Goal: Task Accomplishment & Management: Use online tool/utility

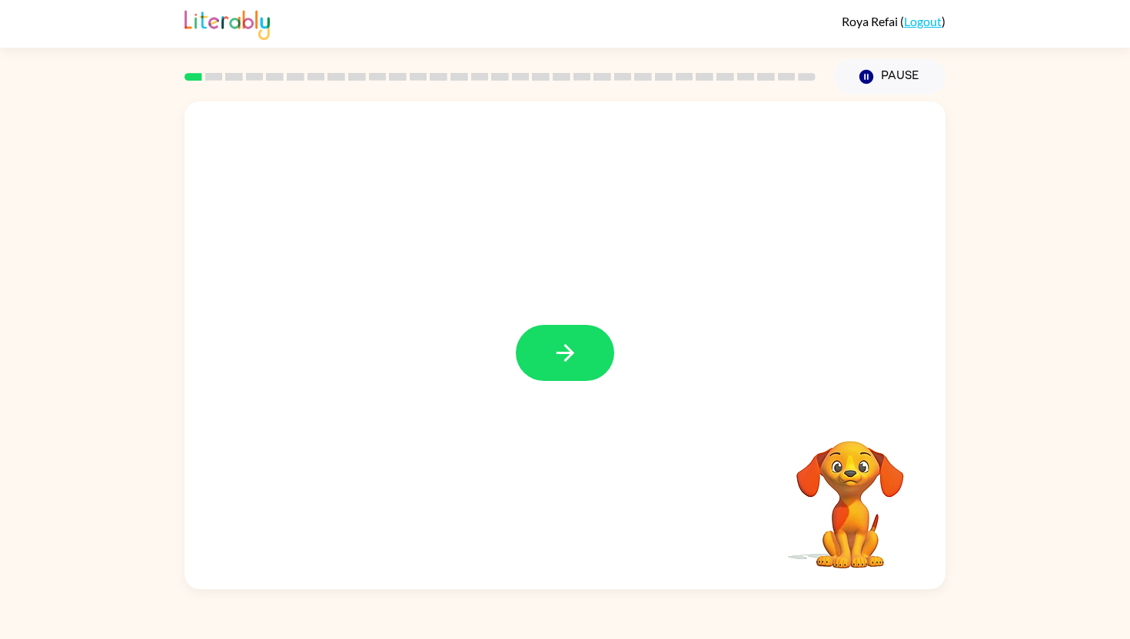
click at [573, 347] on div at bounding box center [565, 353] width 98 height 56
click at [583, 345] on button "button" at bounding box center [565, 353] width 98 height 56
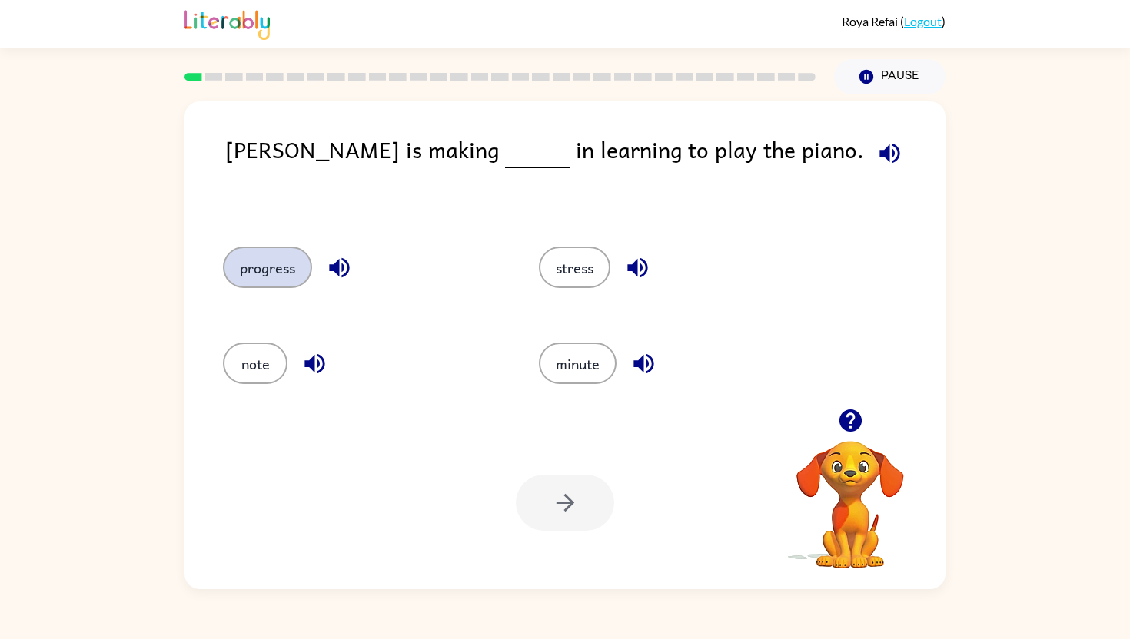
click at [277, 258] on button "progress" at bounding box center [267, 267] width 89 height 41
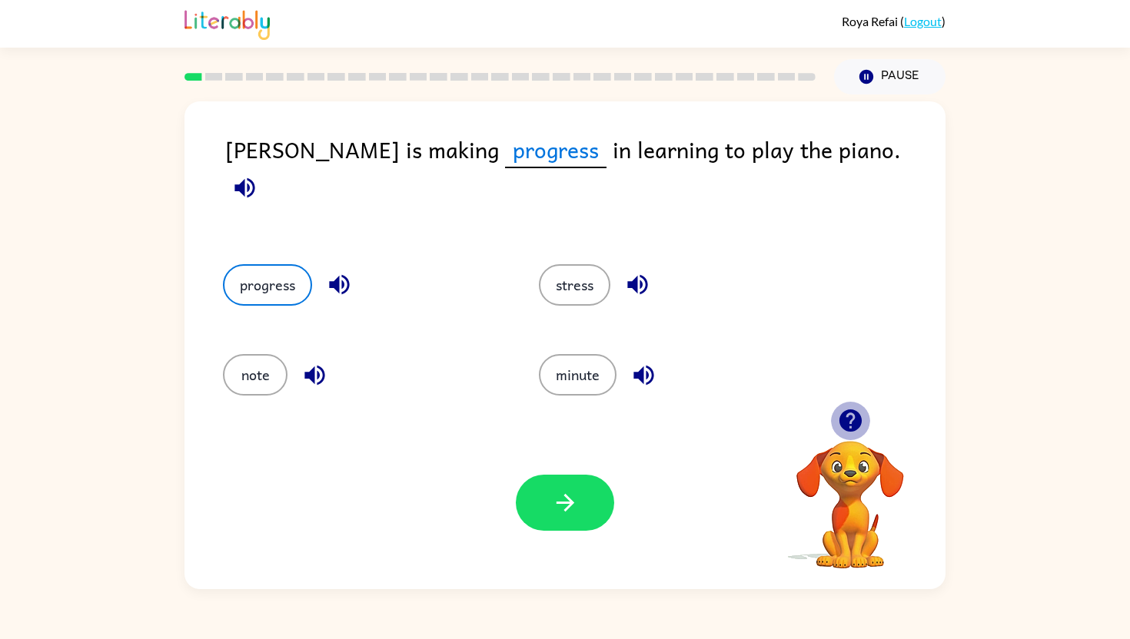
click at [855, 430] on icon "button" at bounding box center [850, 420] width 27 height 27
click at [583, 486] on button "button" at bounding box center [565, 503] width 98 height 56
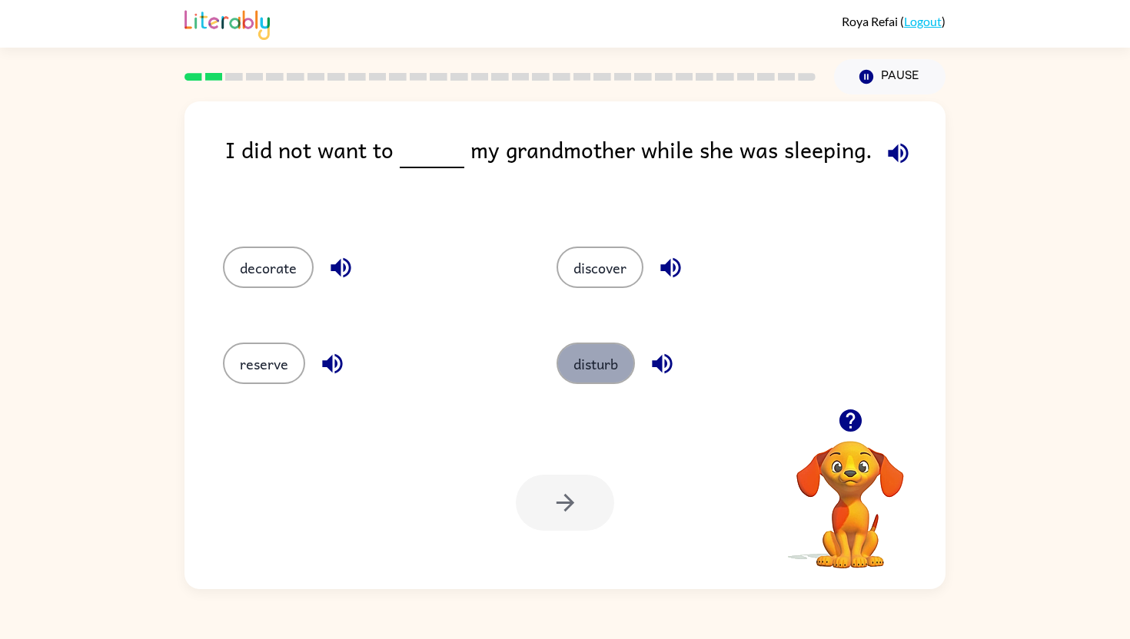
click at [596, 357] on button "disturb" at bounding box center [595, 363] width 78 height 41
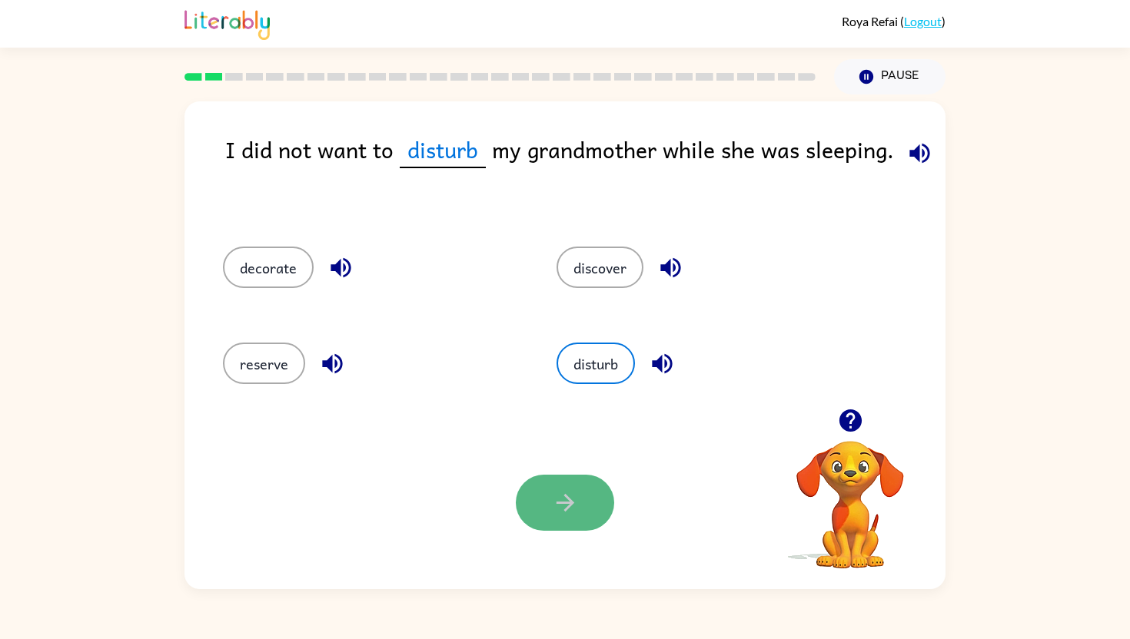
click at [550, 482] on button "button" at bounding box center [565, 503] width 98 height 56
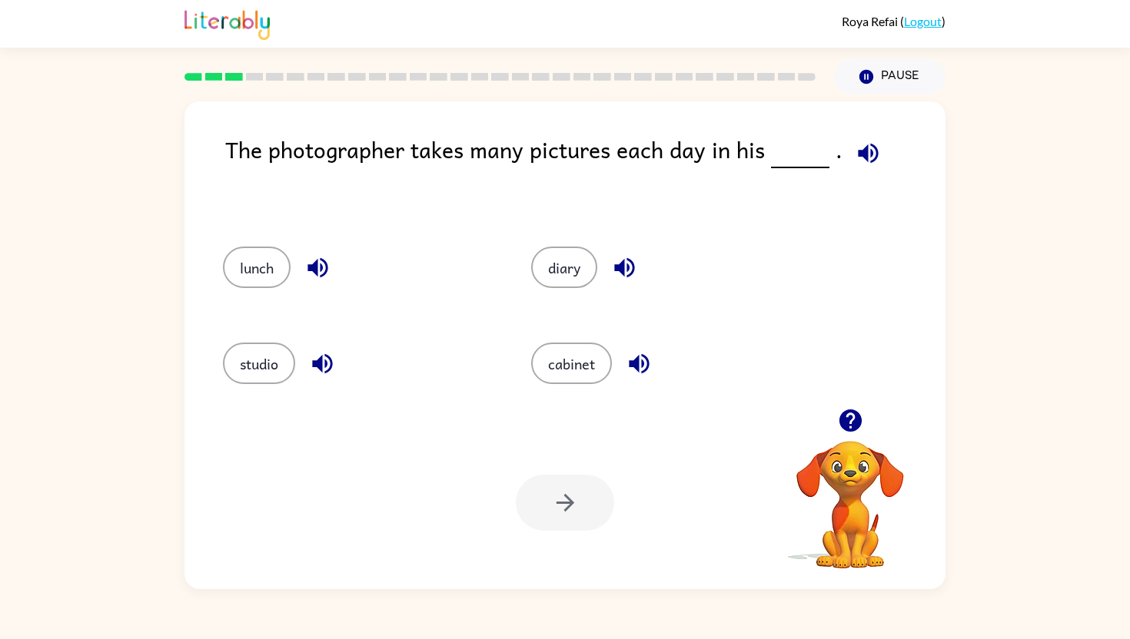
click at [869, 151] on icon "button" at bounding box center [868, 153] width 20 height 20
click at [625, 268] on icon "button" at bounding box center [624, 268] width 20 height 20
click at [639, 350] on icon "button" at bounding box center [639, 363] width 27 height 27
click at [326, 362] on icon "button" at bounding box center [322, 364] width 20 height 20
click at [622, 261] on icon "button" at bounding box center [624, 267] width 27 height 27
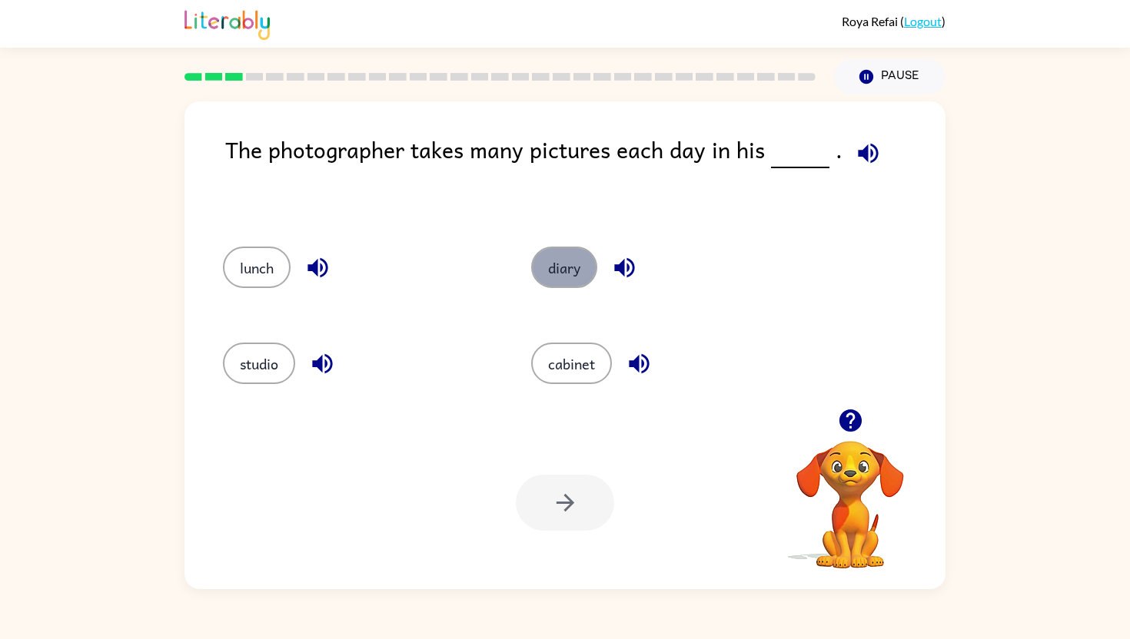
click at [581, 259] on button "diary" at bounding box center [564, 267] width 66 height 41
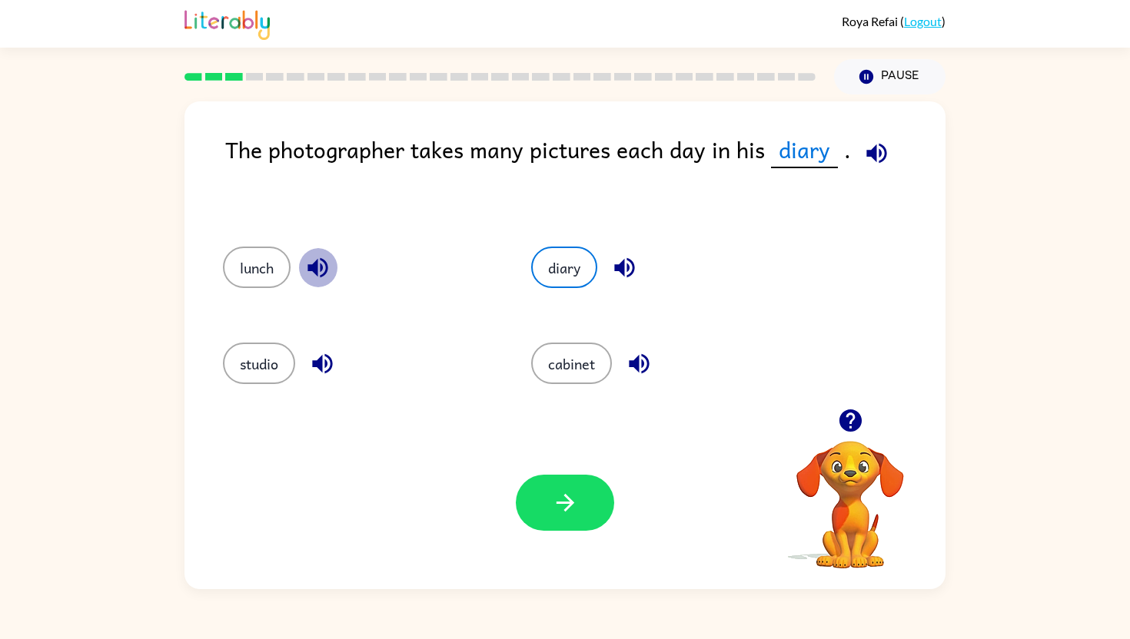
click at [322, 254] on icon "button" at bounding box center [317, 267] width 27 height 27
click at [630, 277] on icon "button" at bounding box center [624, 267] width 27 height 27
click at [586, 493] on button "button" at bounding box center [565, 503] width 98 height 56
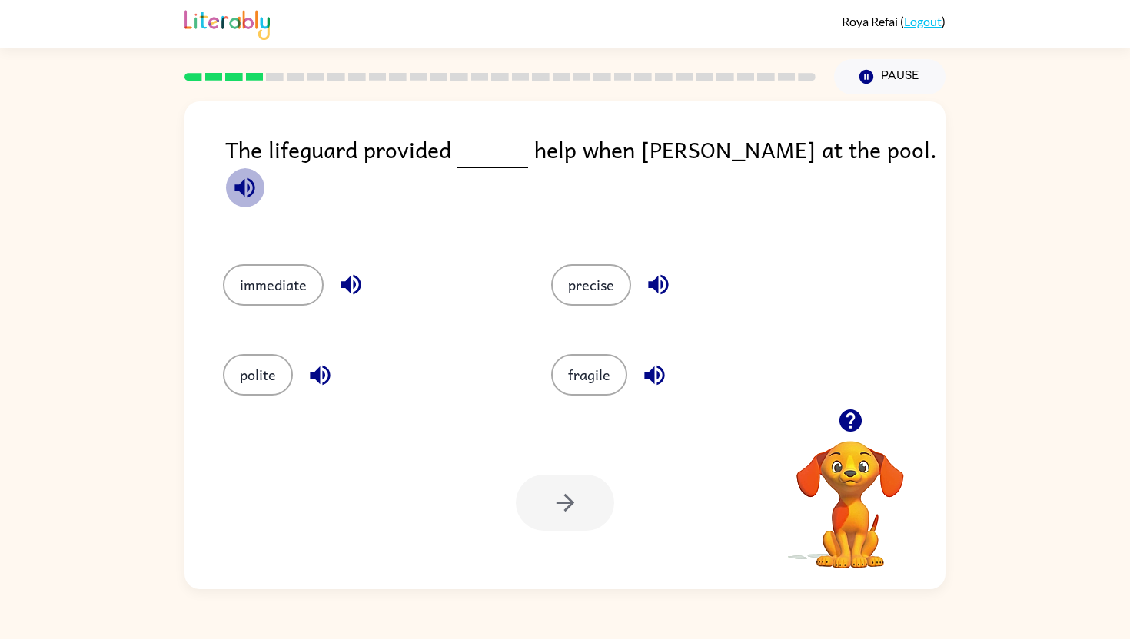
click at [254, 178] on icon "button" at bounding box center [244, 188] width 20 height 20
click at [306, 278] on button "immediate" at bounding box center [273, 284] width 101 height 41
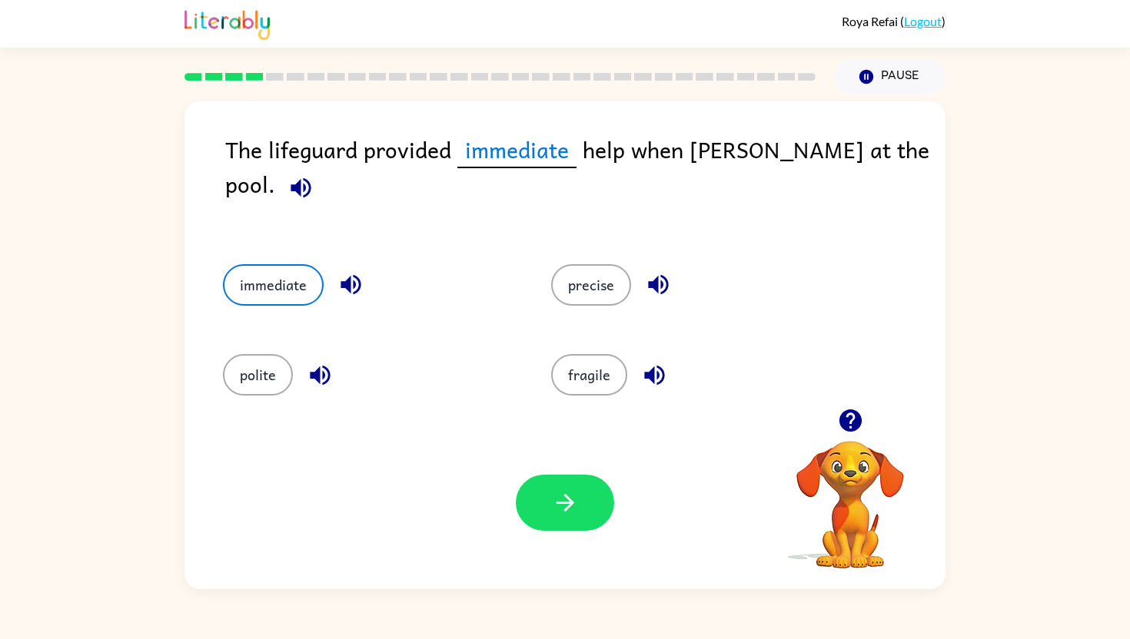
click at [310, 178] on icon "button" at bounding box center [300, 188] width 20 height 20
click at [529, 499] on button "button" at bounding box center [565, 503] width 98 height 56
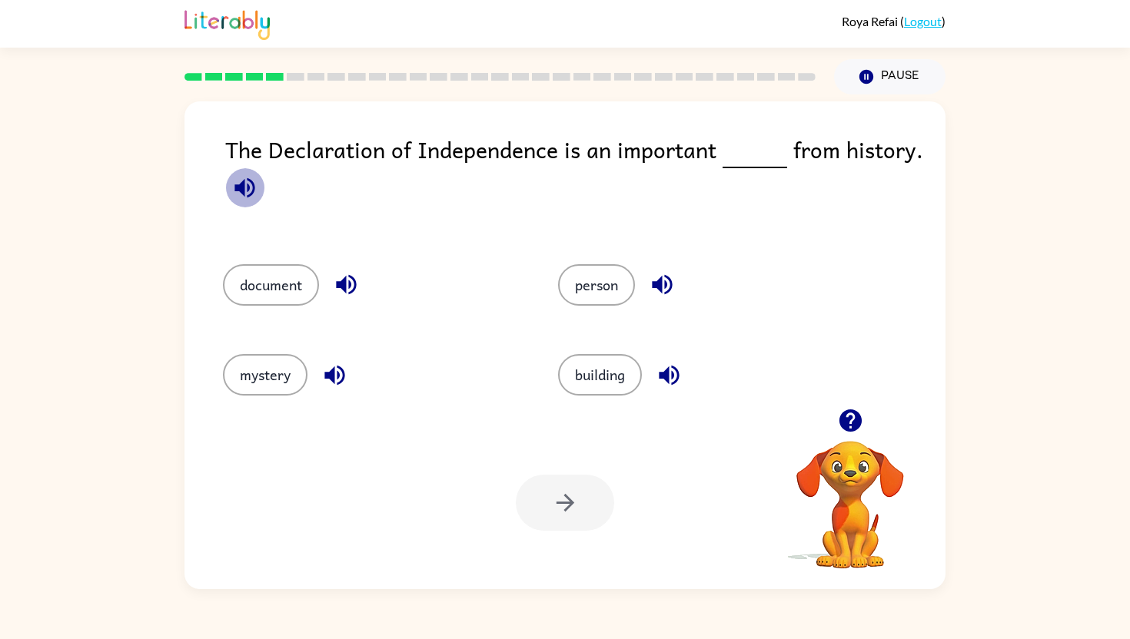
click at [248, 182] on icon "button" at bounding box center [244, 187] width 27 height 27
click at [297, 274] on button "document" at bounding box center [271, 284] width 96 height 41
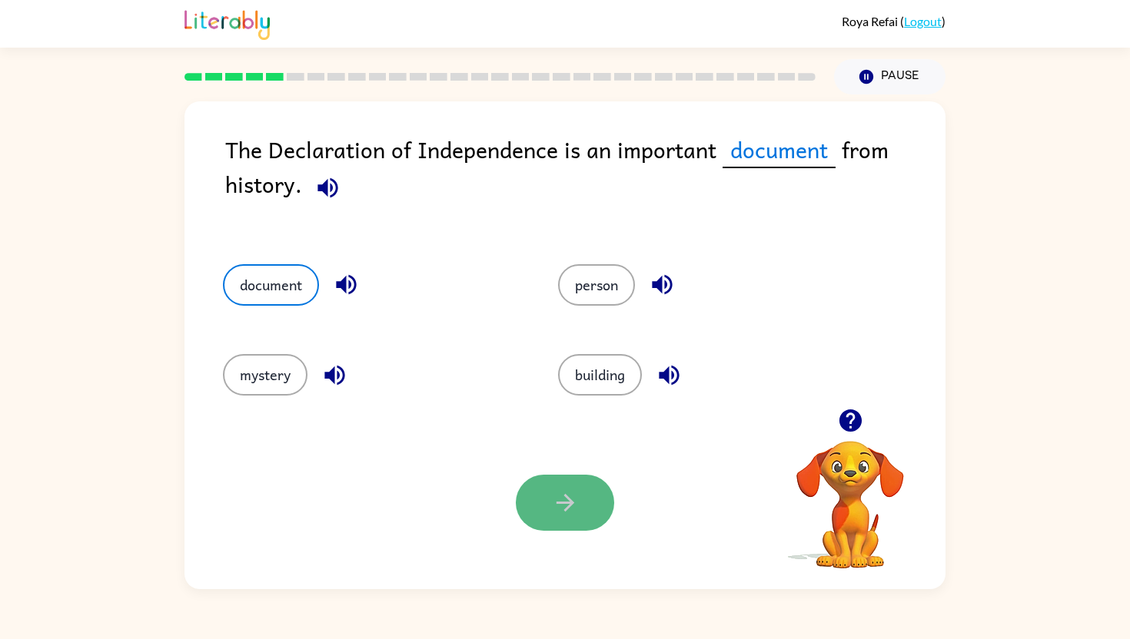
click at [576, 487] on button "button" at bounding box center [565, 503] width 98 height 56
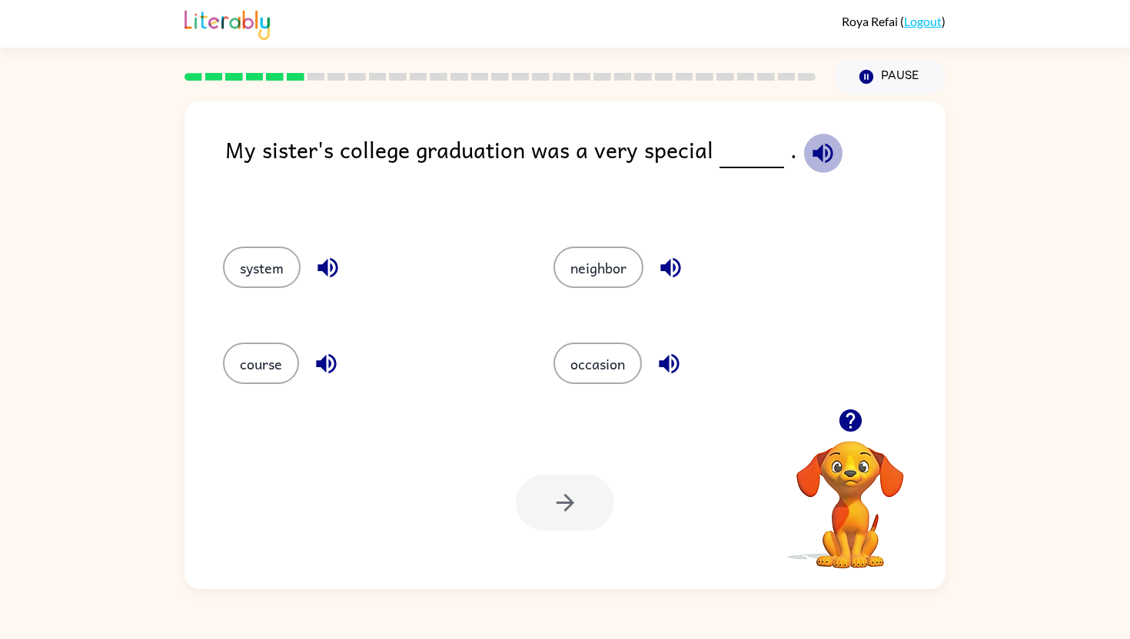
click at [818, 141] on icon "button" at bounding box center [822, 153] width 27 height 27
click at [600, 380] on button "occasion" at bounding box center [597, 363] width 88 height 41
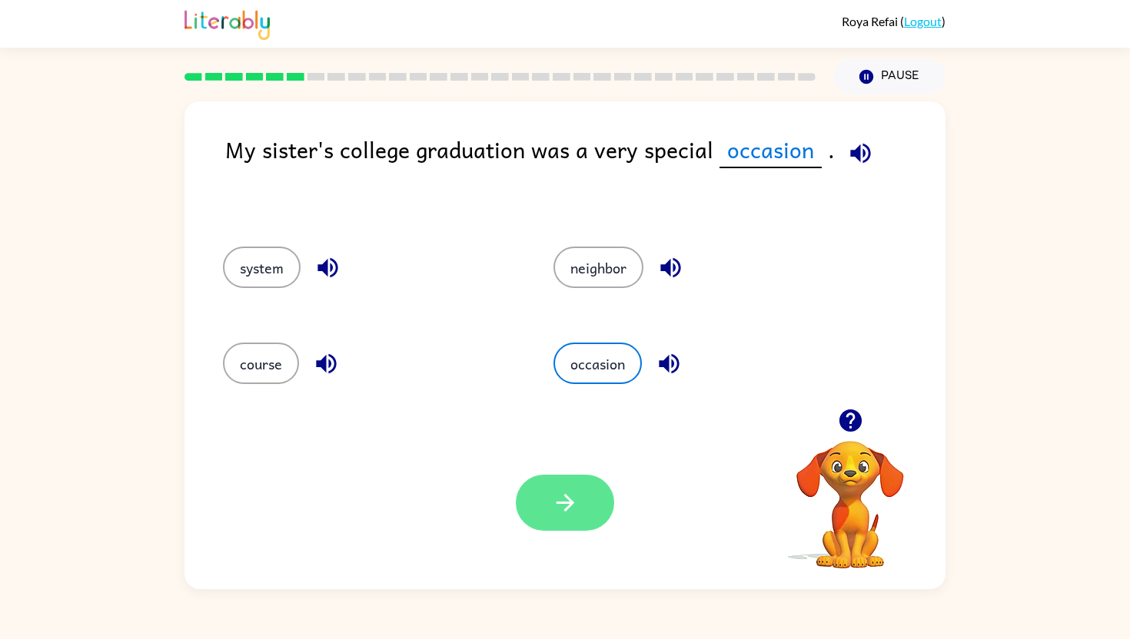
click at [568, 514] on icon "button" at bounding box center [565, 503] width 27 height 27
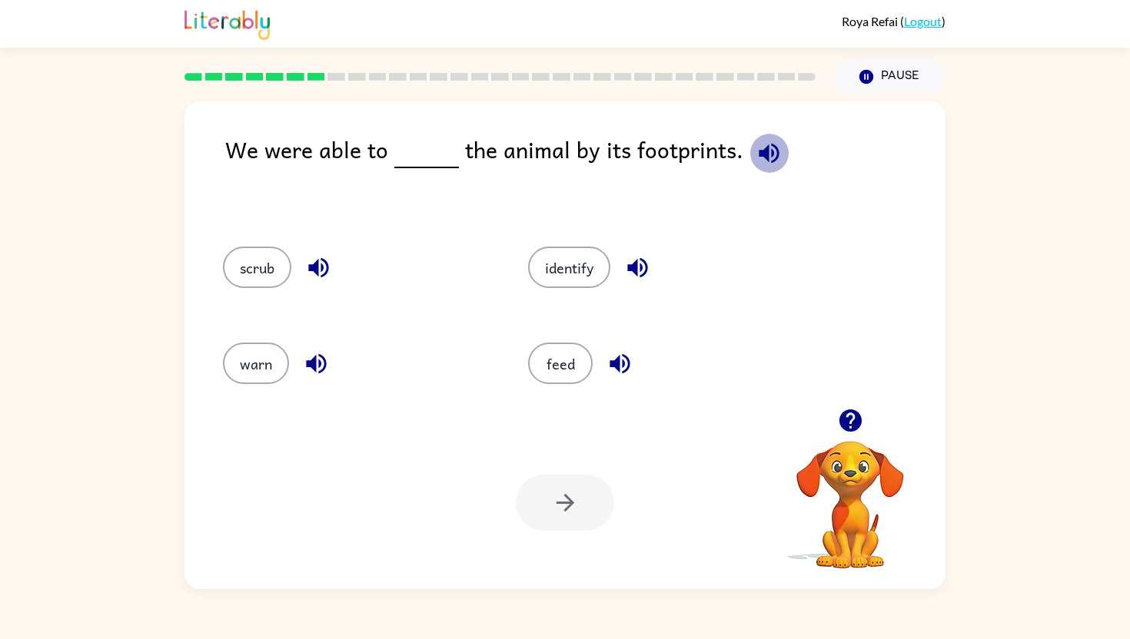
click at [765, 150] on icon "button" at bounding box center [768, 153] width 20 height 20
click at [570, 280] on button "identify" at bounding box center [569, 267] width 82 height 41
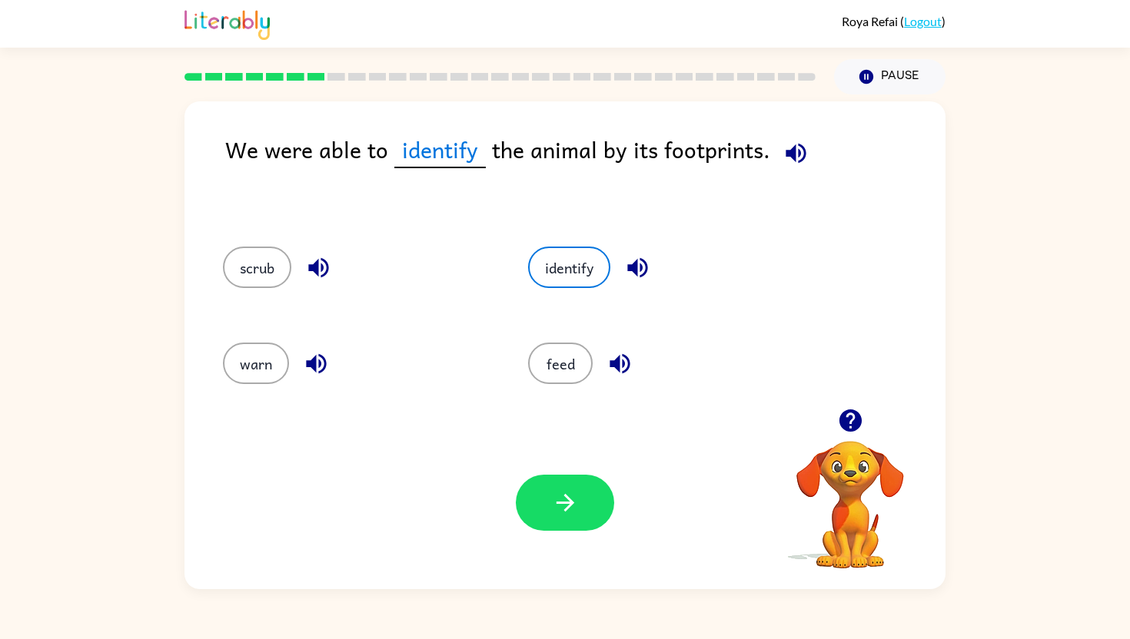
click at [561, 550] on div "Your browser must support playing .mp4 files to use Literably. Please try using…" at bounding box center [564, 503] width 761 height 173
click at [553, 506] on icon "button" at bounding box center [565, 503] width 27 height 27
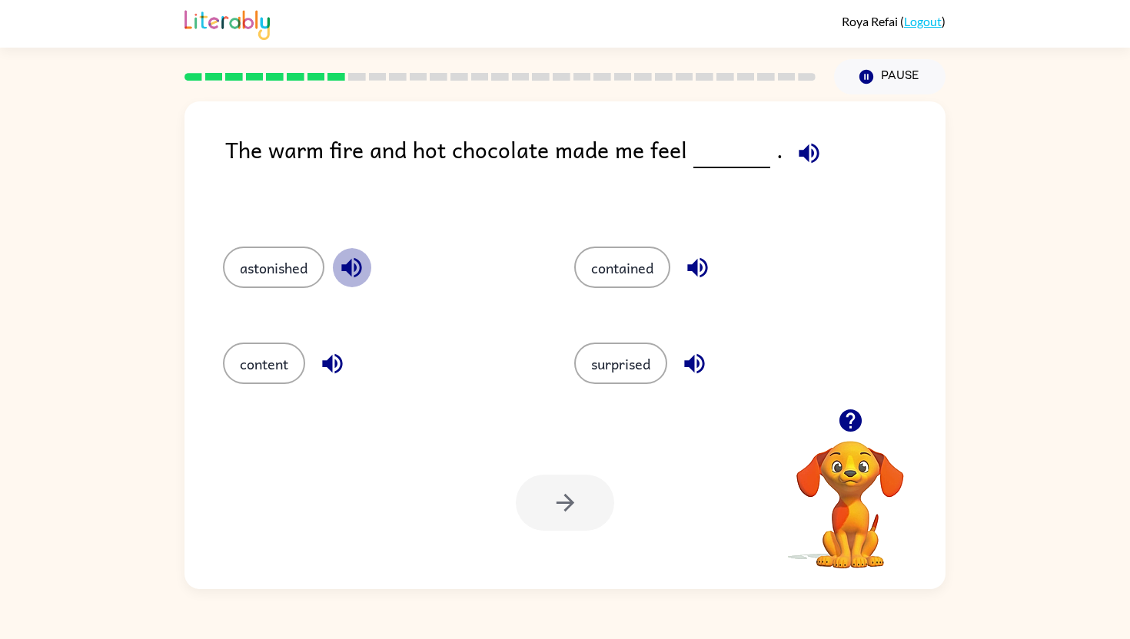
click at [342, 257] on icon "button" at bounding box center [351, 267] width 27 height 27
click at [697, 274] on icon "button" at bounding box center [697, 267] width 27 height 27
click at [701, 348] on button "button" at bounding box center [694, 363] width 39 height 39
click at [329, 368] on icon "button" at bounding box center [332, 364] width 20 height 20
click at [797, 142] on icon "button" at bounding box center [808, 153] width 27 height 27
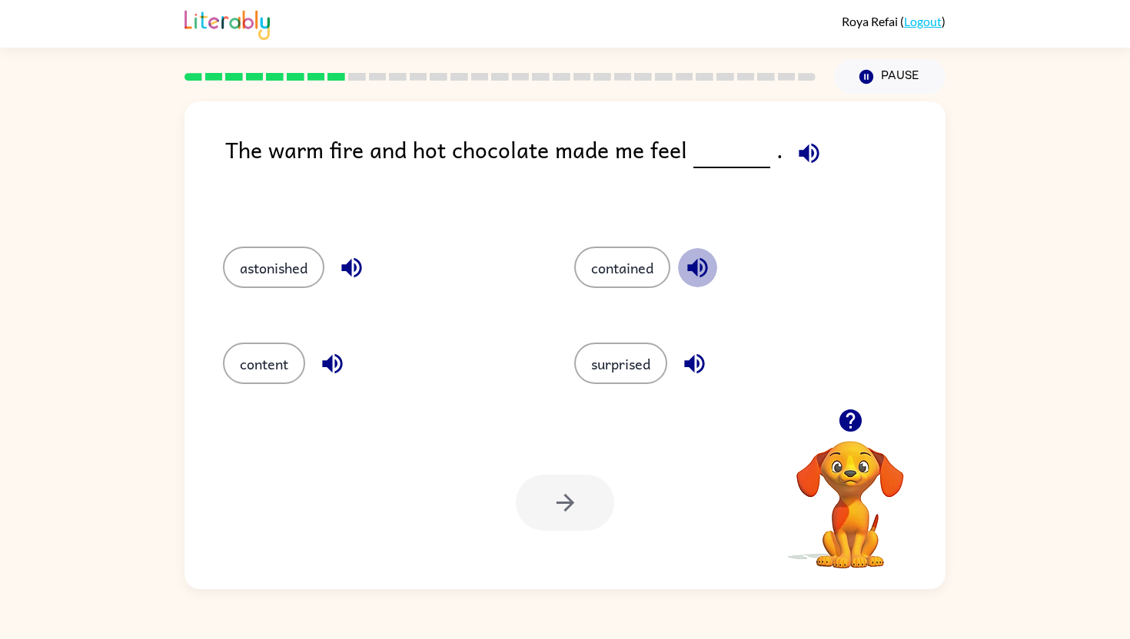
click at [705, 257] on icon "button" at bounding box center [697, 267] width 27 height 27
click at [350, 266] on icon "button" at bounding box center [351, 268] width 20 height 20
click at [643, 268] on button "contained" at bounding box center [622, 267] width 96 height 41
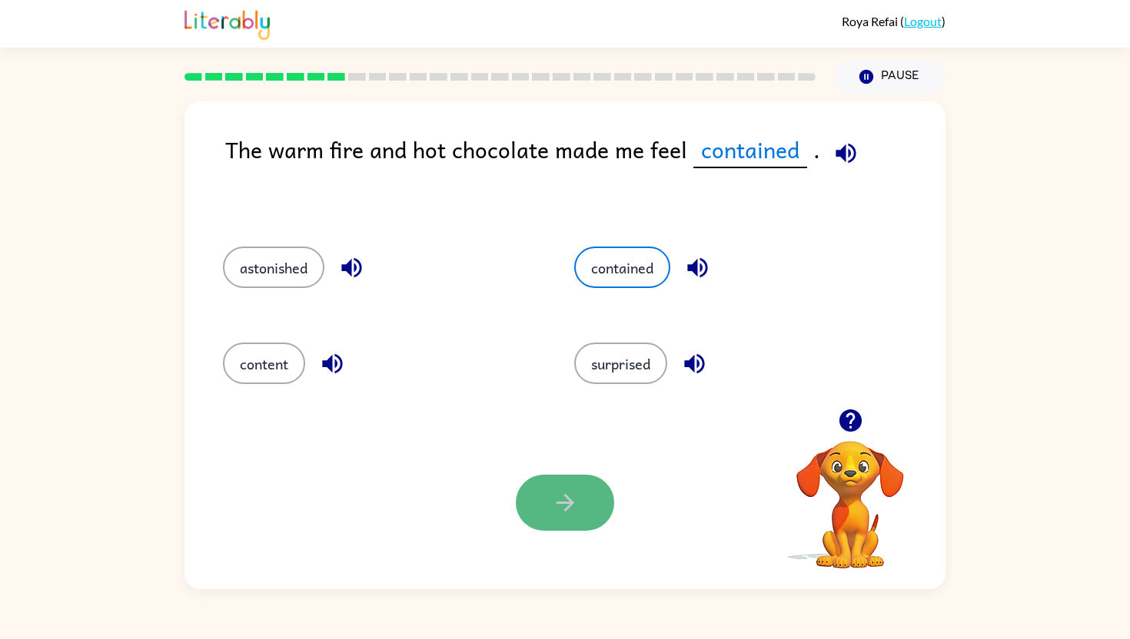
click at [571, 506] on icon "button" at bounding box center [565, 503] width 27 height 27
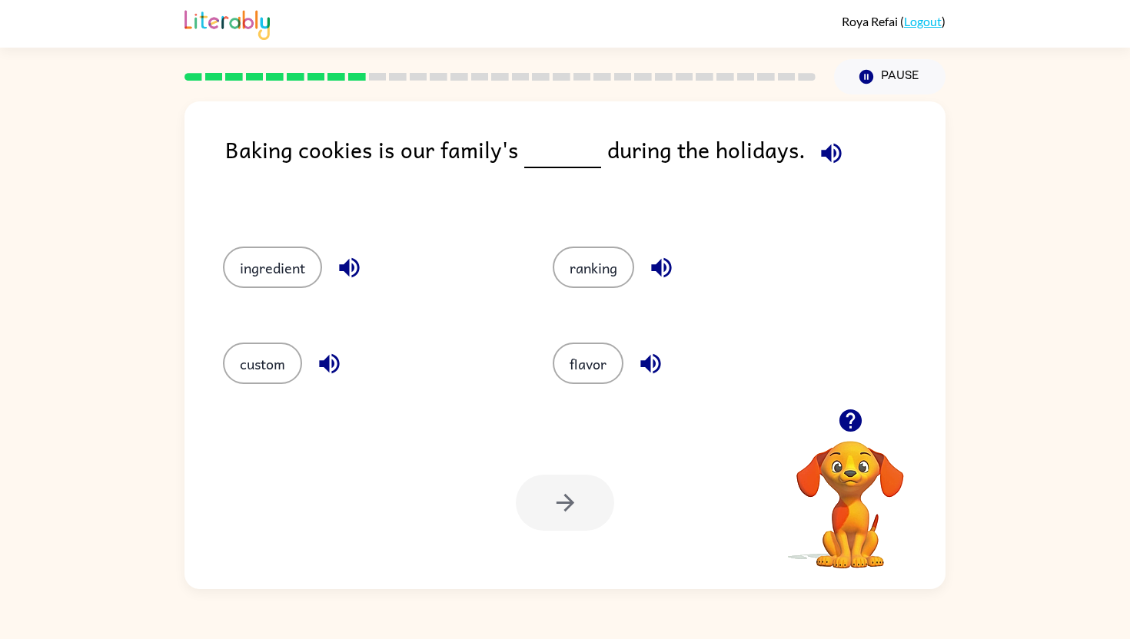
click at [823, 156] on icon "button" at bounding box center [831, 153] width 27 height 27
click at [667, 379] on div "flavor" at bounding box center [700, 363] width 294 height 41
click at [663, 371] on icon "button" at bounding box center [650, 363] width 27 height 27
click at [333, 367] on icon "button" at bounding box center [329, 364] width 20 height 20
click at [264, 372] on button "custom" at bounding box center [262, 363] width 79 height 41
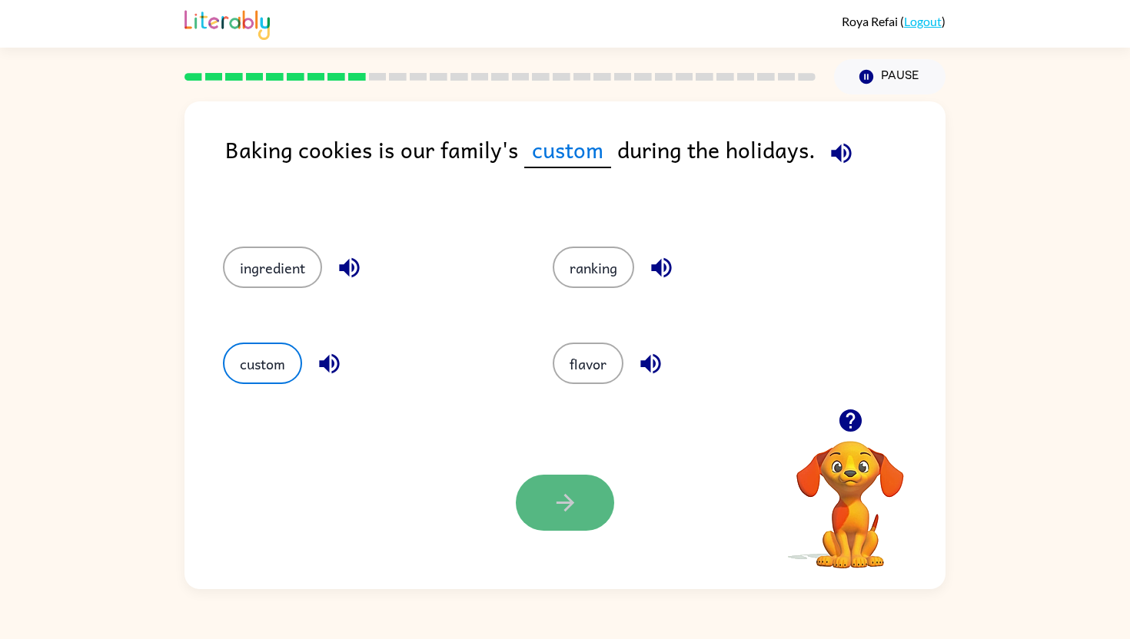
click at [596, 494] on button "button" at bounding box center [565, 503] width 98 height 56
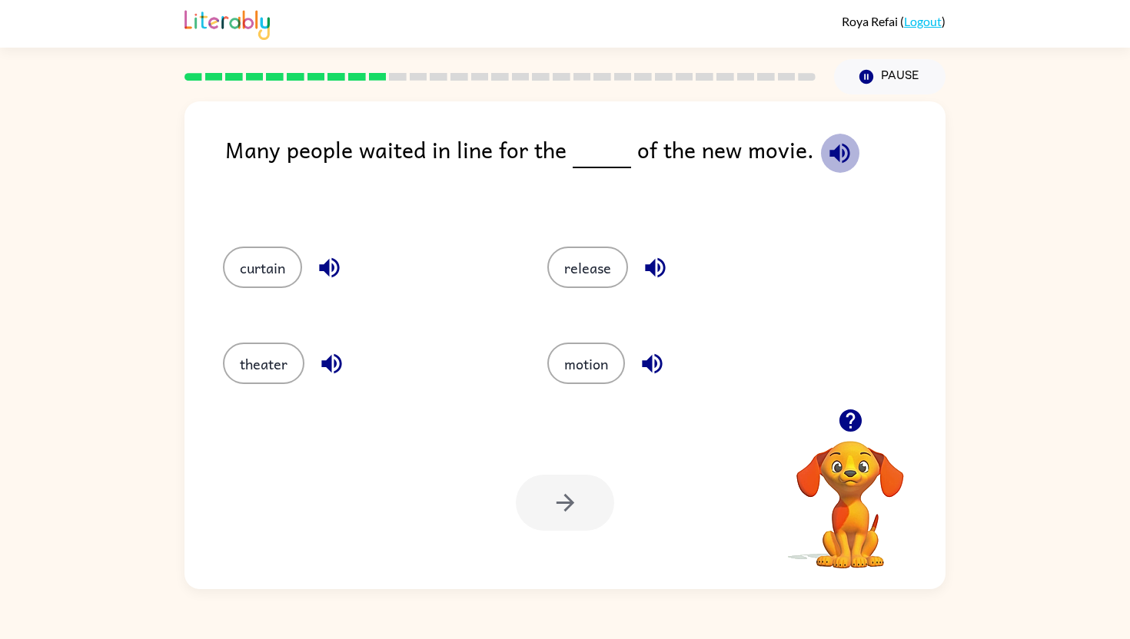
click at [826, 146] on icon "button" at bounding box center [839, 153] width 27 height 27
click at [622, 276] on button "release" at bounding box center [587, 267] width 81 height 41
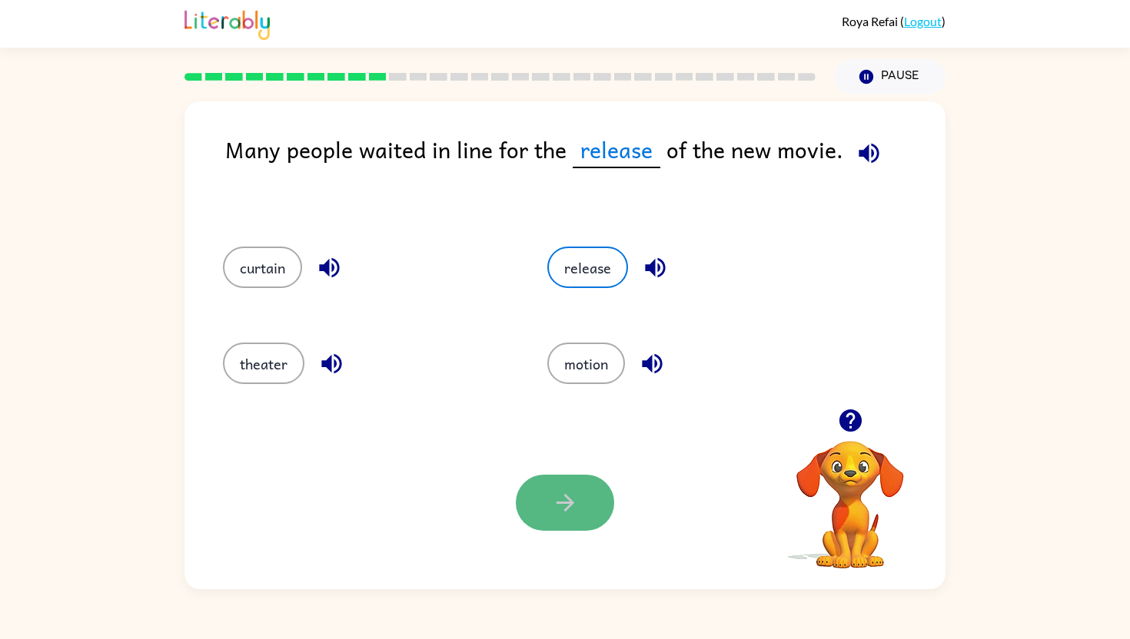
click at [596, 501] on button "button" at bounding box center [565, 503] width 98 height 56
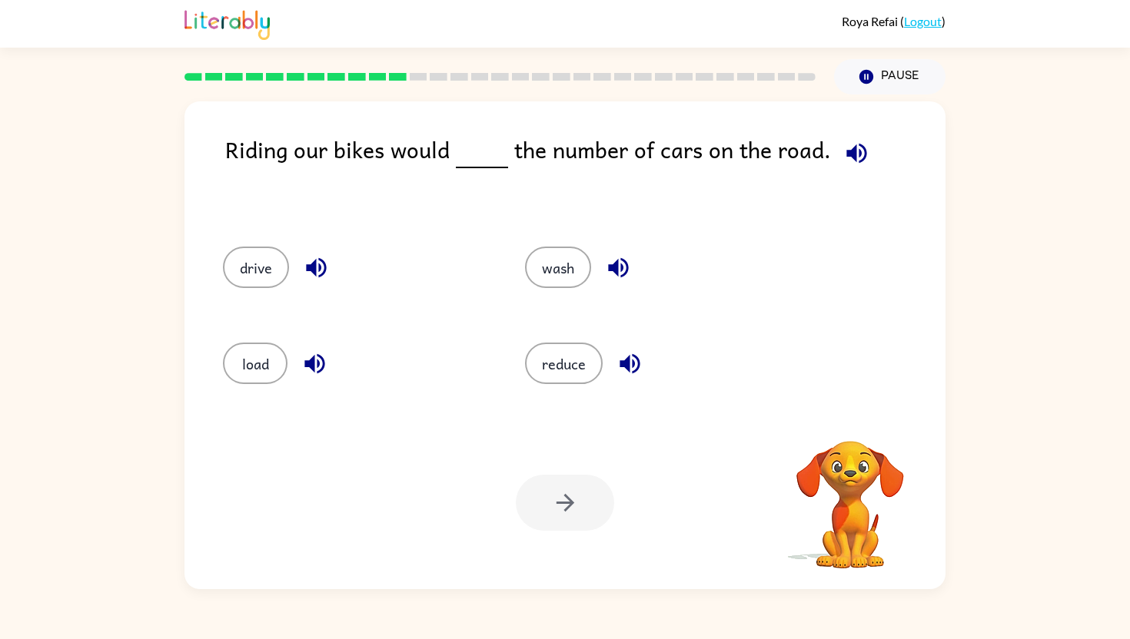
click at [858, 138] on button "button" at bounding box center [856, 153] width 39 height 39
click at [855, 135] on button "button" at bounding box center [856, 153] width 39 height 39
click at [603, 363] on div "reduce" at bounding box center [658, 363] width 267 height 41
click at [579, 367] on button "reduce" at bounding box center [564, 363] width 78 height 41
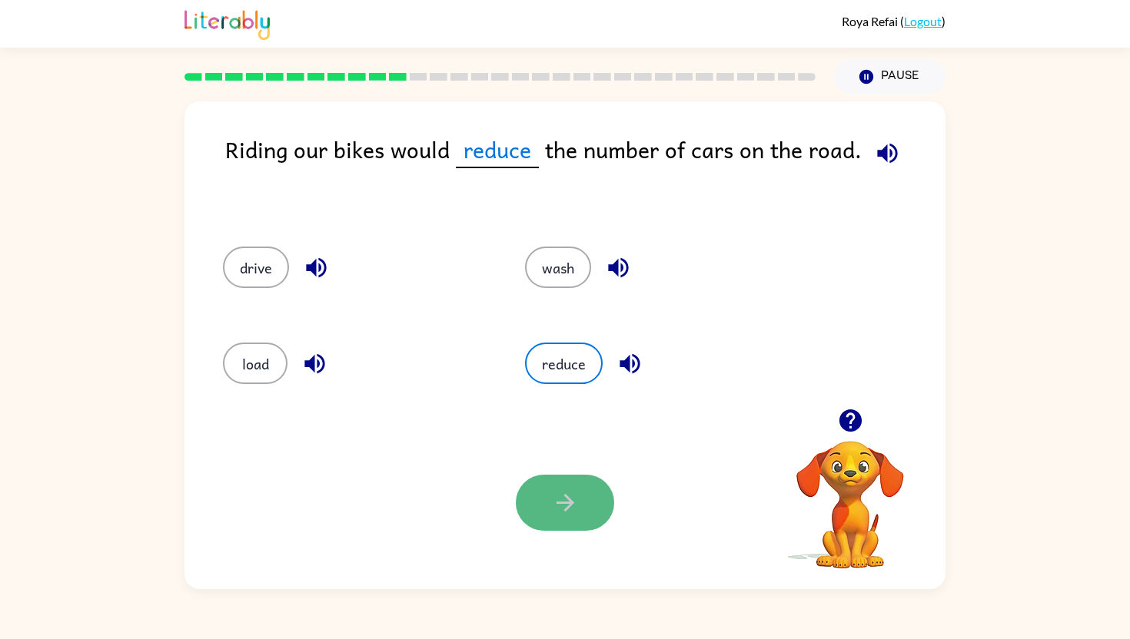
click at [571, 506] on icon "button" at bounding box center [565, 503] width 27 height 27
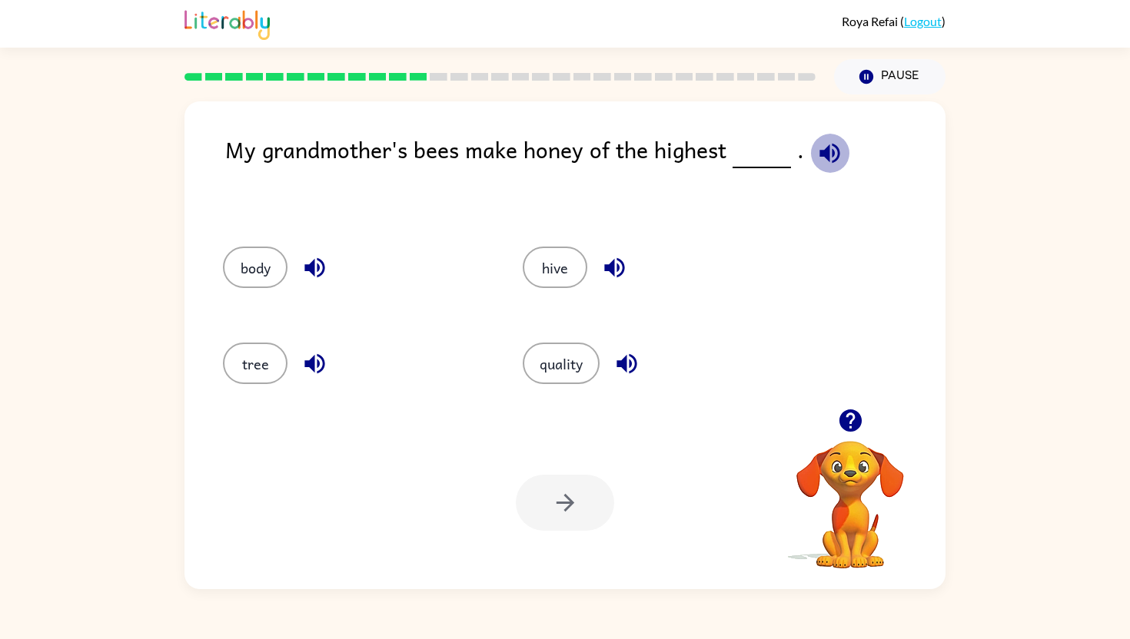
click at [834, 148] on icon "button" at bounding box center [829, 153] width 27 height 27
click at [589, 353] on button "quality" at bounding box center [561, 363] width 77 height 41
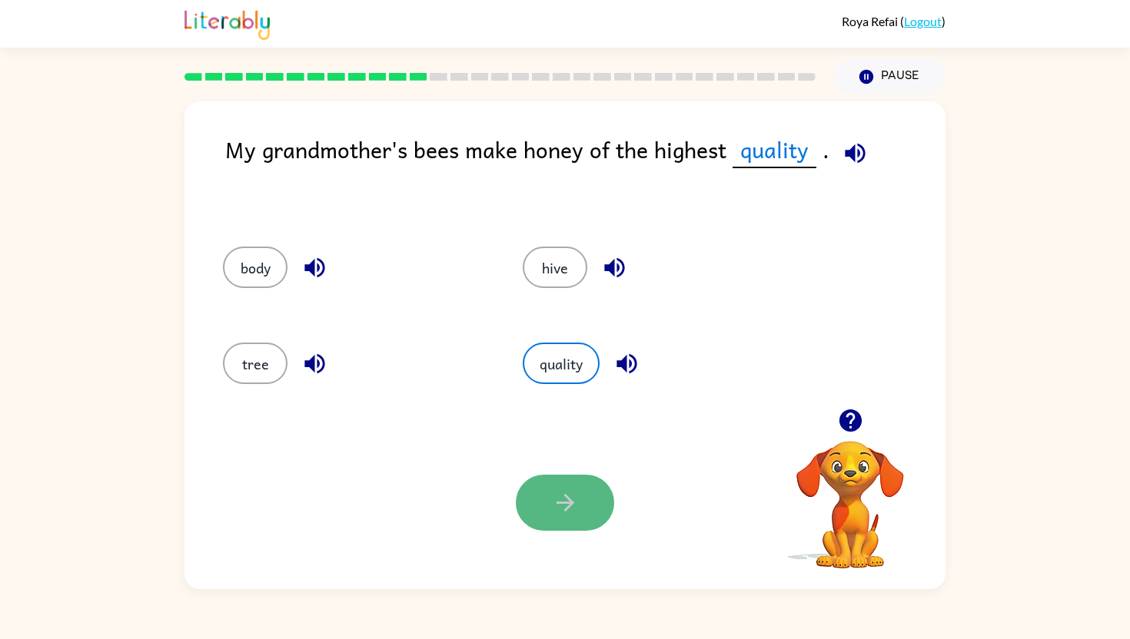
click at [554, 509] on icon "button" at bounding box center [565, 503] width 27 height 27
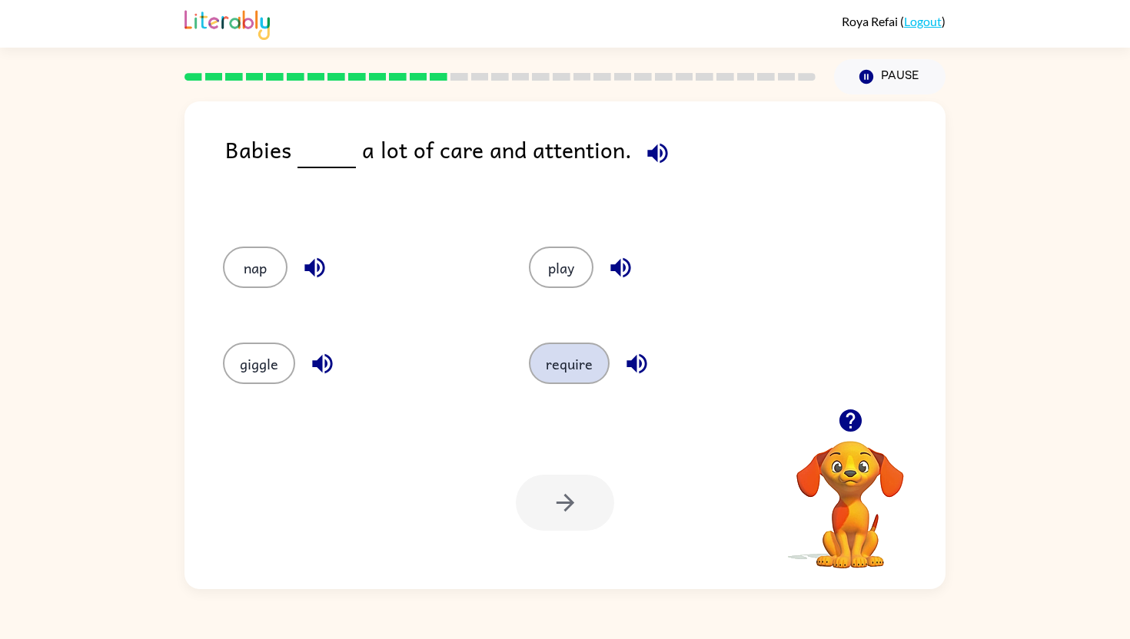
click at [572, 380] on button "require" at bounding box center [569, 363] width 81 height 41
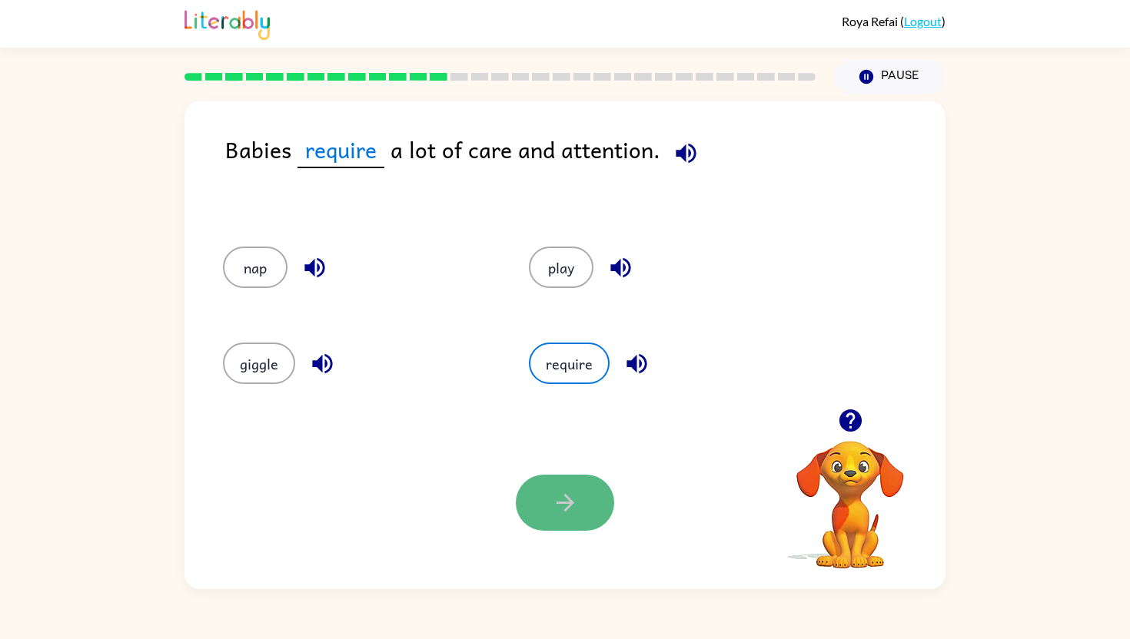
click at [571, 486] on button "button" at bounding box center [565, 503] width 98 height 56
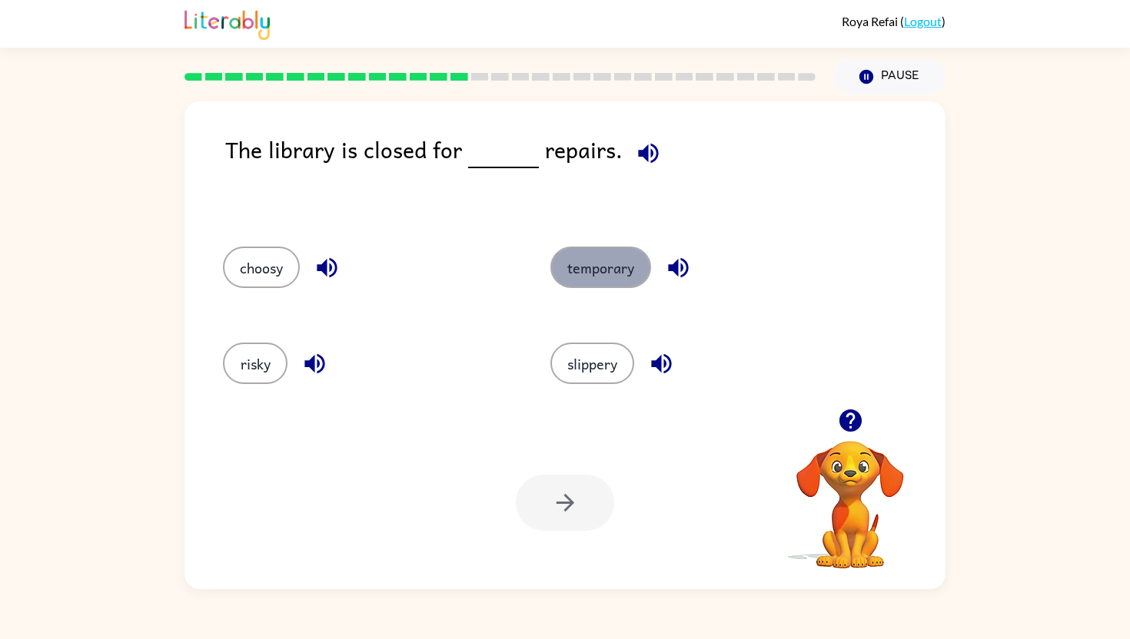
click at [636, 252] on button "temporary" at bounding box center [600, 267] width 101 height 41
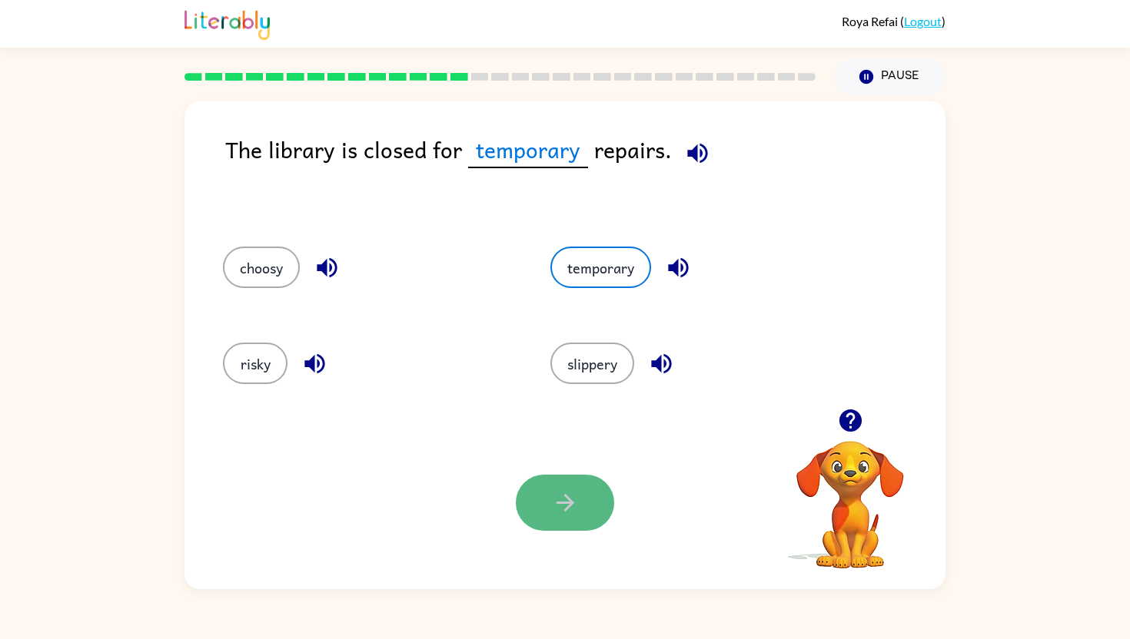
click at [554, 514] on icon "button" at bounding box center [565, 503] width 27 height 27
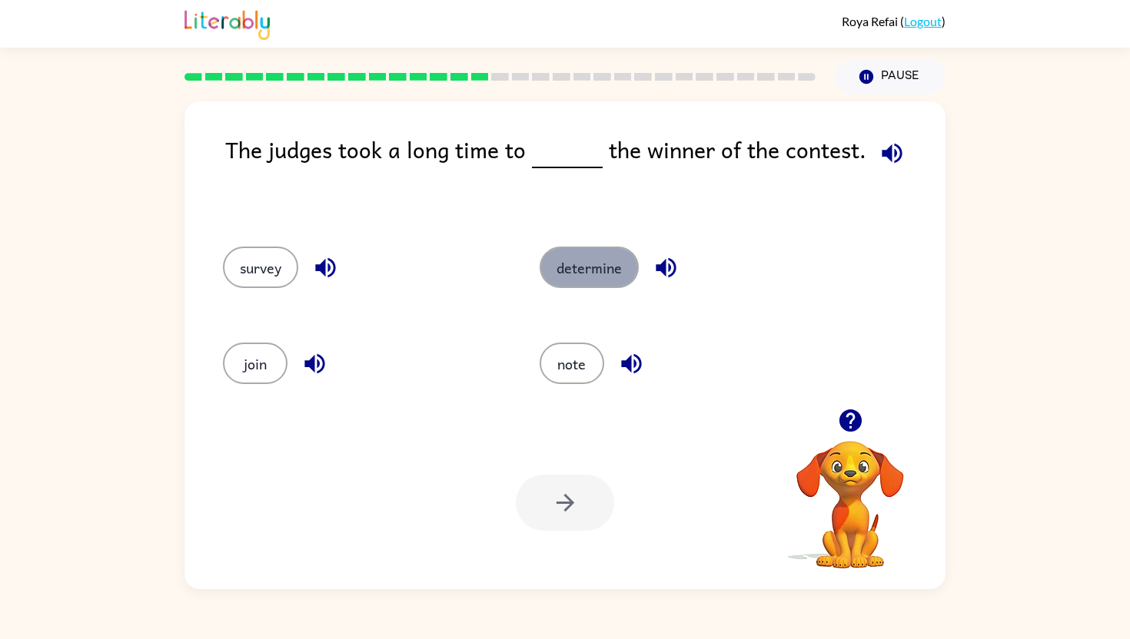
click at [588, 272] on button "determine" at bounding box center [588, 267] width 99 height 41
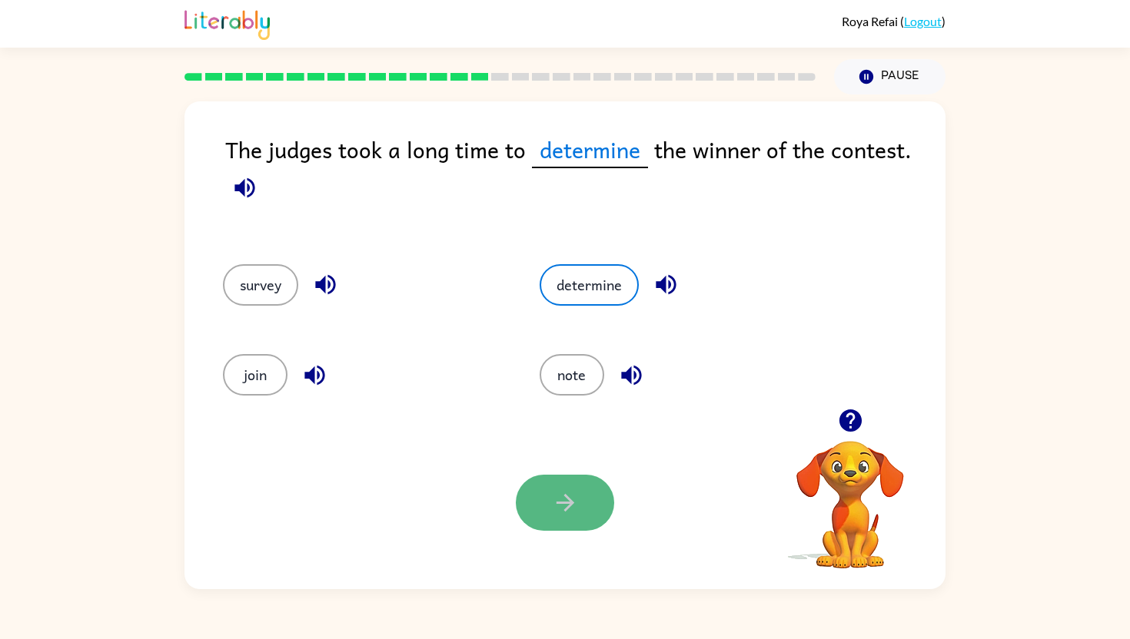
click at [552, 505] on icon "button" at bounding box center [565, 503] width 27 height 27
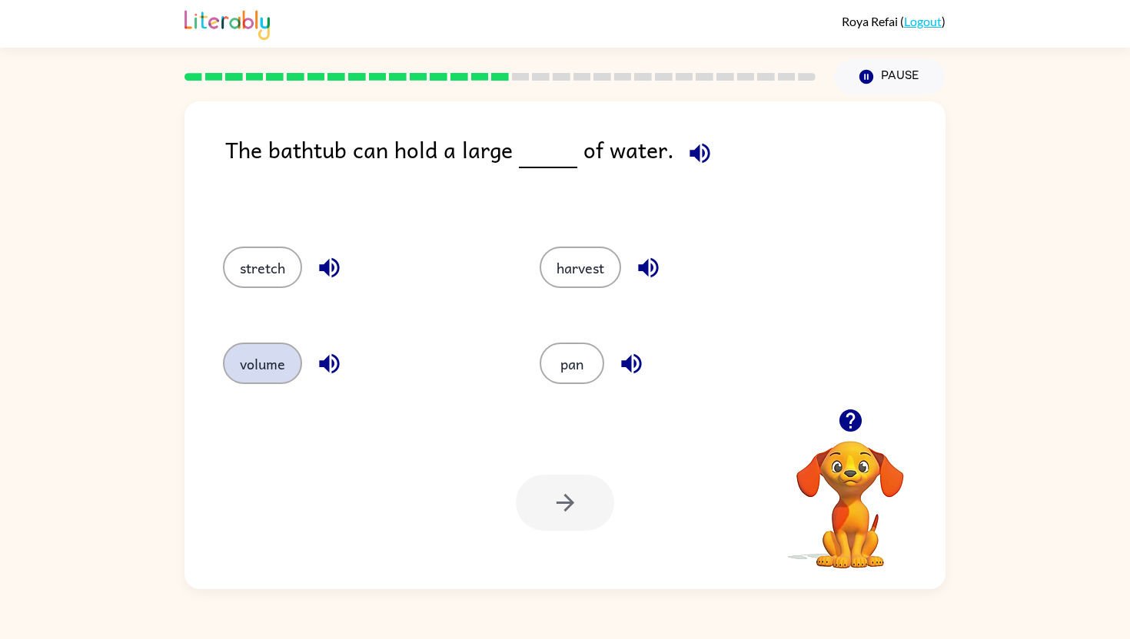
click at [275, 371] on button "volume" at bounding box center [262, 363] width 79 height 41
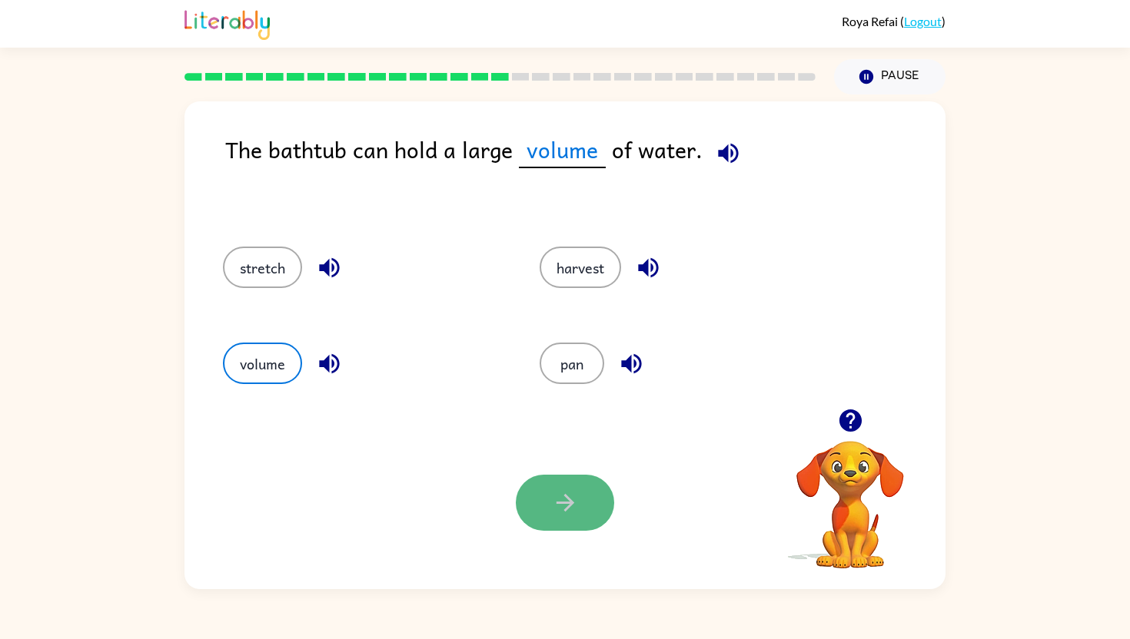
click at [546, 500] on button "button" at bounding box center [565, 503] width 98 height 56
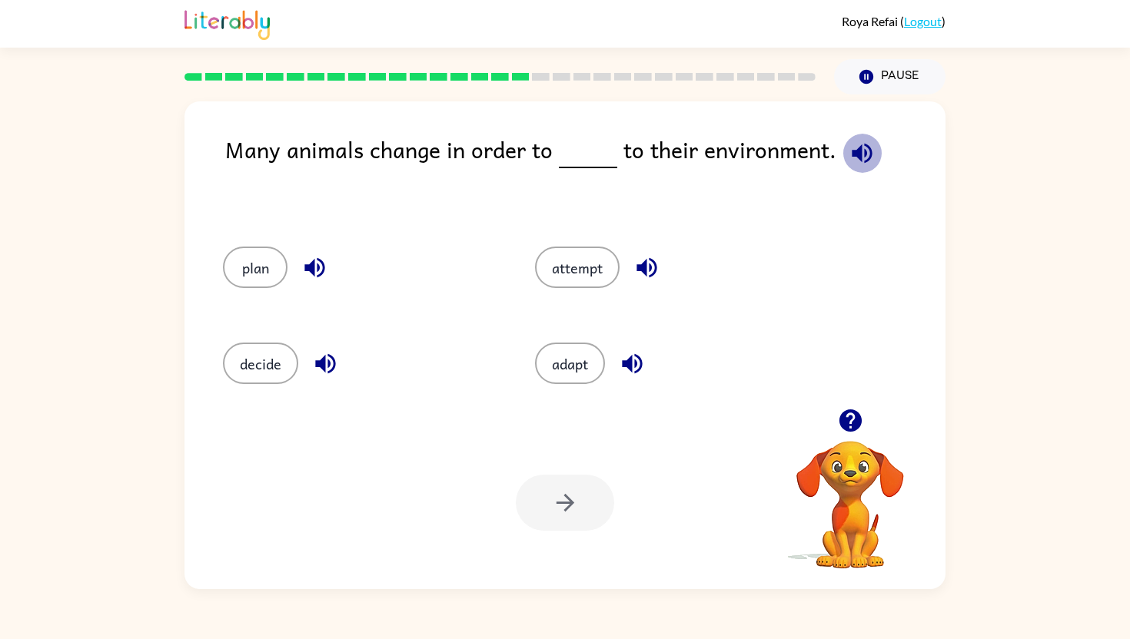
click at [857, 161] on icon "button" at bounding box center [861, 153] width 20 height 20
click at [579, 387] on div "adapt" at bounding box center [662, 362] width 312 height 96
click at [591, 354] on button "adapt" at bounding box center [570, 363] width 70 height 41
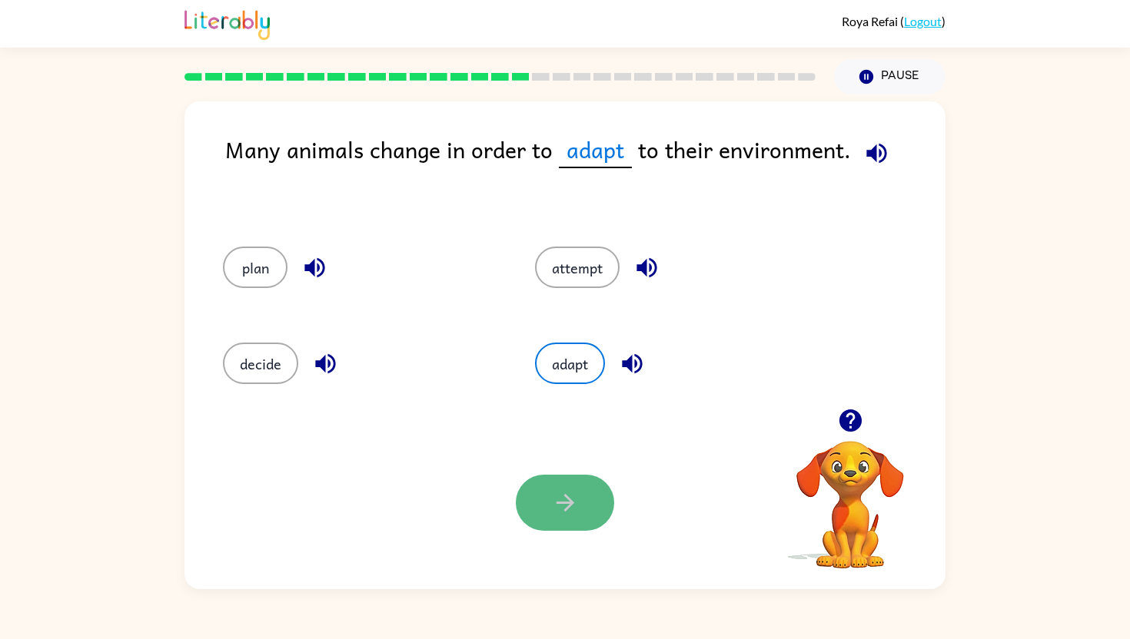
click at [577, 520] on button "button" at bounding box center [565, 503] width 98 height 56
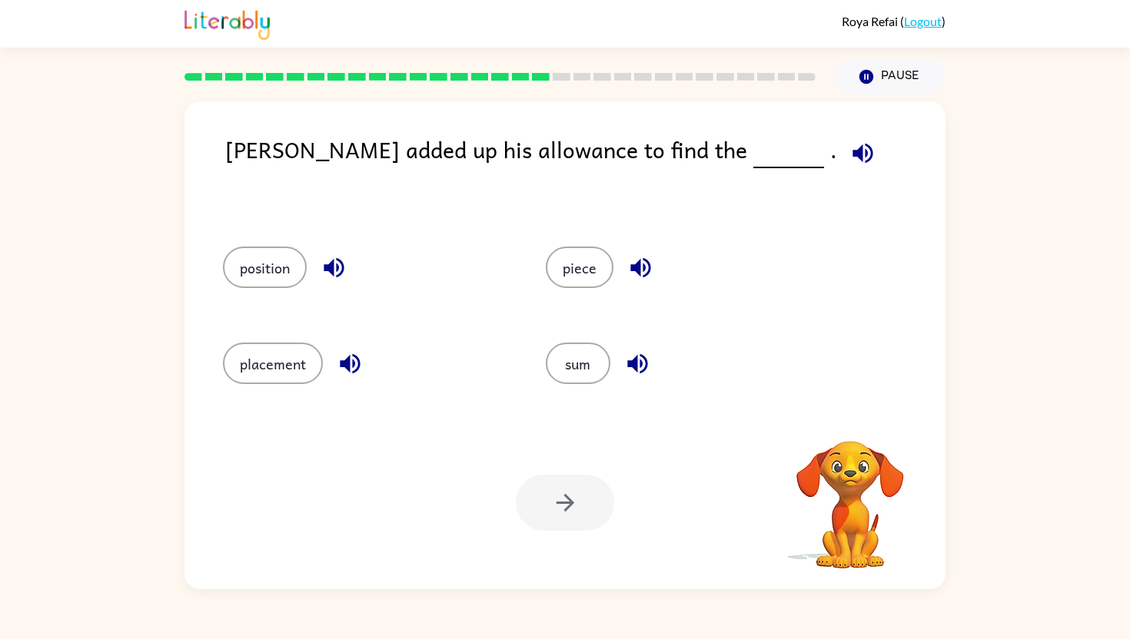
click at [843, 137] on button "button" at bounding box center [862, 153] width 39 height 39
click at [593, 357] on button "sum" at bounding box center [578, 363] width 65 height 41
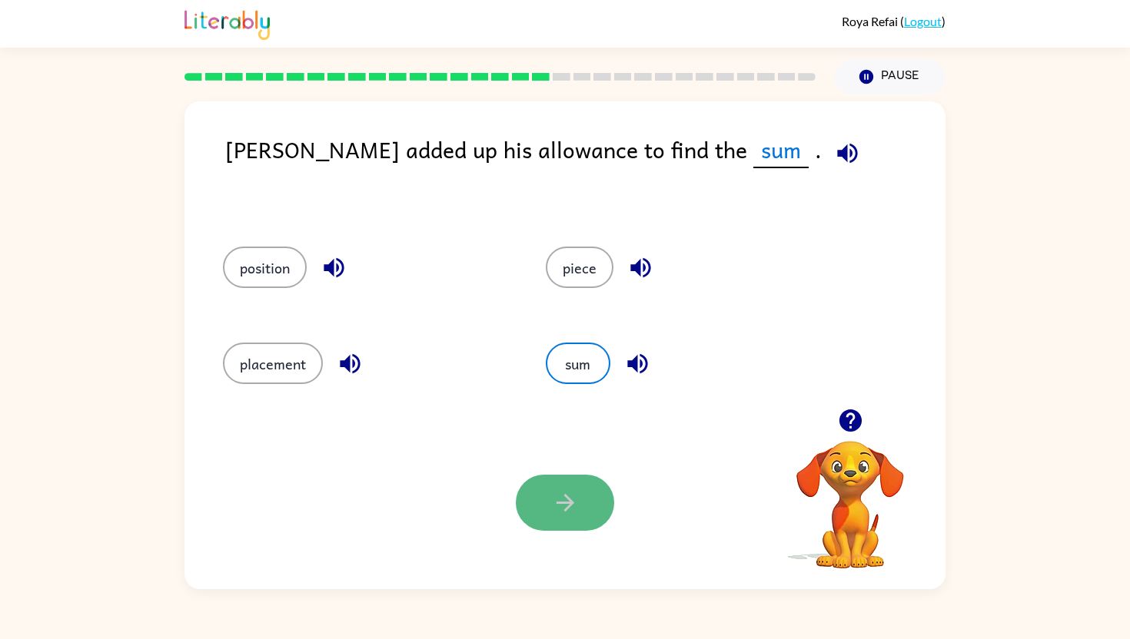
click at [533, 498] on button "button" at bounding box center [565, 503] width 98 height 56
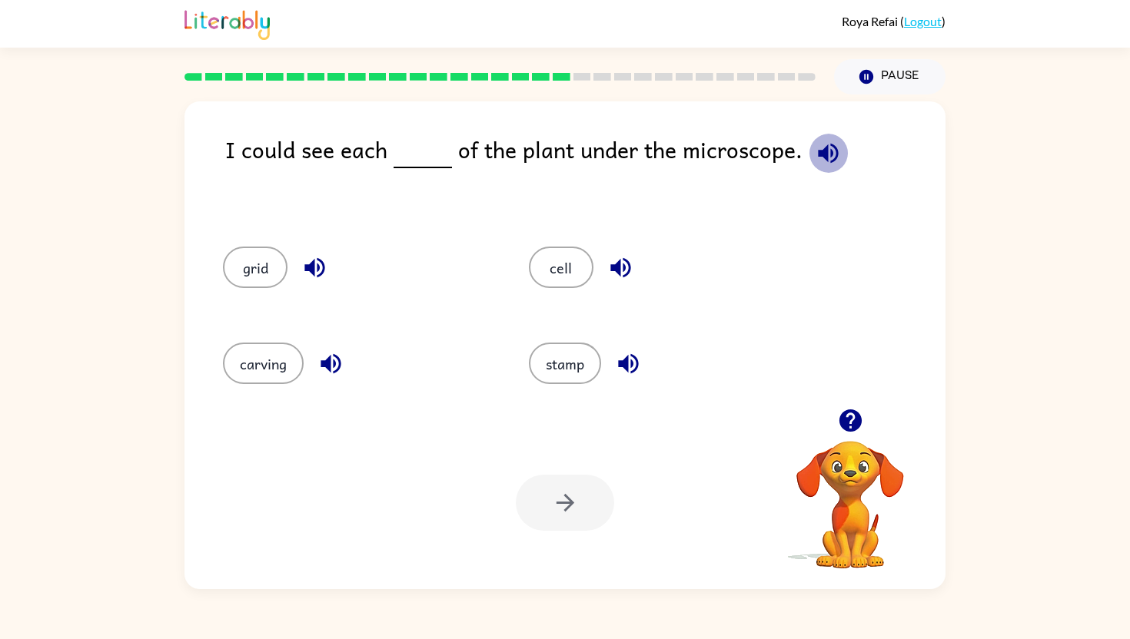
click at [823, 159] on icon "button" at bounding box center [828, 153] width 27 height 27
click at [333, 367] on icon "button" at bounding box center [330, 363] width 27 height 27
click at [261, 278] on button "grid" at bounding box center [255, 267] width 65 height 41
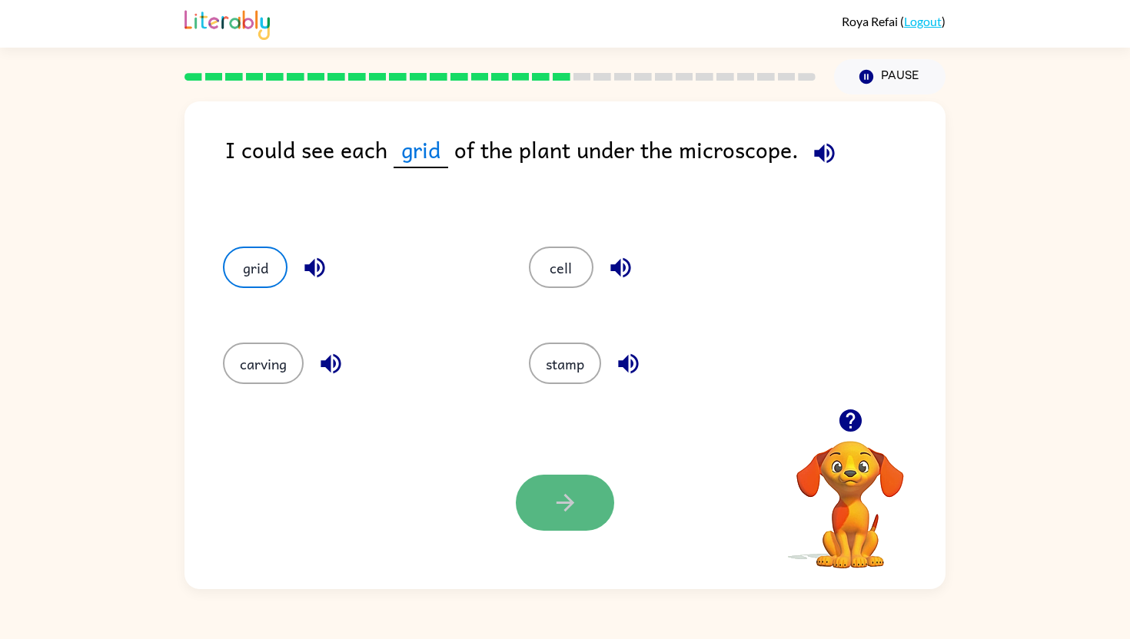
click at [572, 519] on button "button" at bounding box center [565, 503] width 98 height 56
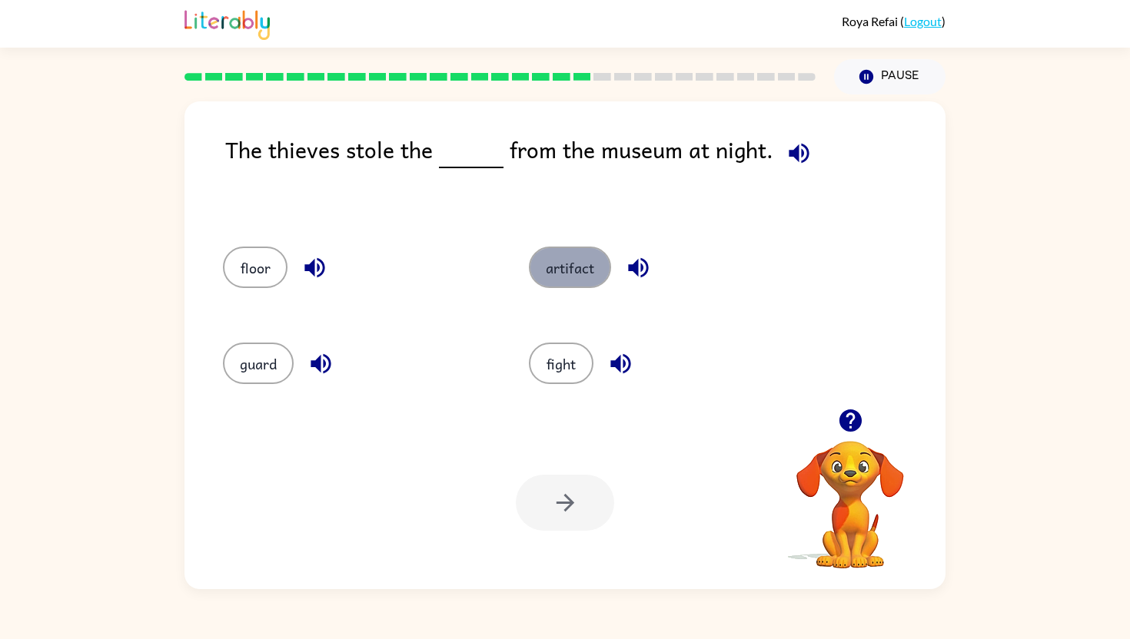
click at [596, 278] on button "artifact" at bounding box center [570, 267] width 82 height 41
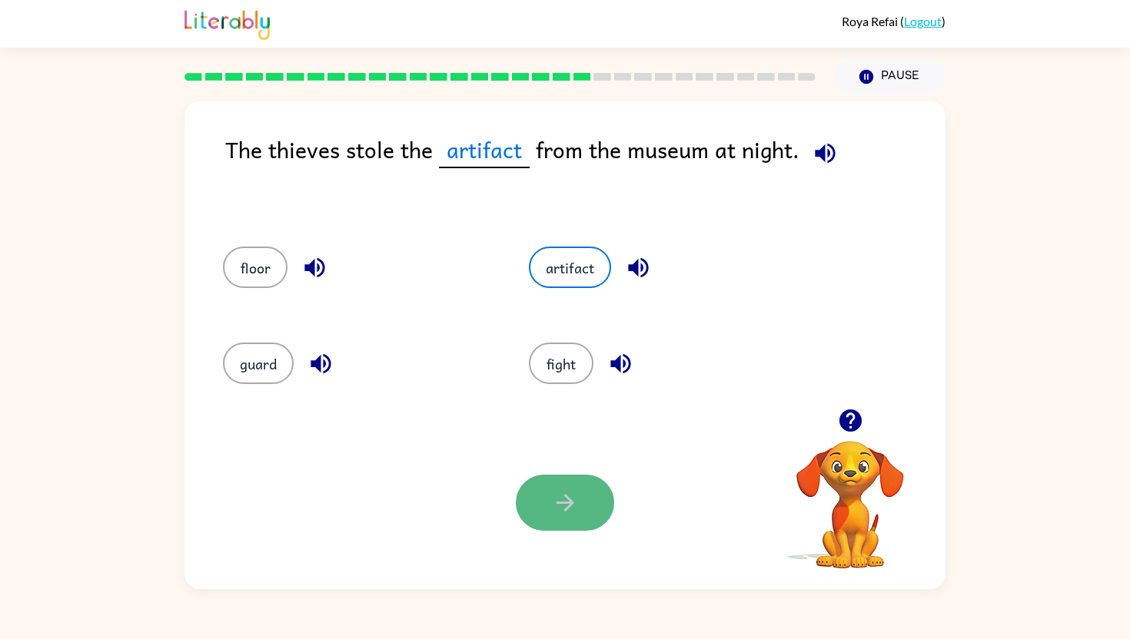
click at [552, 496] on icon "button" at bounding box center [565, 503] width 27 height 27
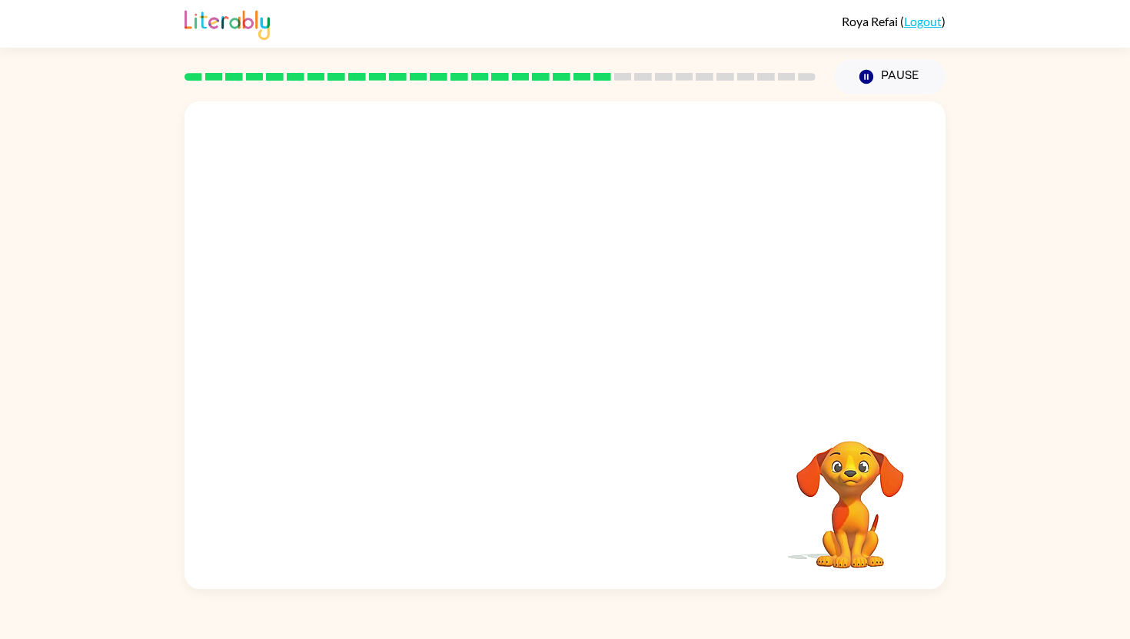
click at [673, 269] on video "Your browser must support playing .mp4 files to use Literably. Please try using…" at bounding box center [564, 254] width 761 height 307
click at [682, 264] on video "Your browser must support playing .mp4 files to use Literably. Please try using…" at bounding box center [564, 254] width 761 height 307
click at [692, 274] on video "Your browser must support playing .mp4 files to use Literably. Please try using…" at bounding box center [564, 254] width 761 height 307
click at [398, 357] on video "Your browser must support playing .mp4 files to use Literably. Please try using…" at bounding box center [564, 254] width 761 height 307
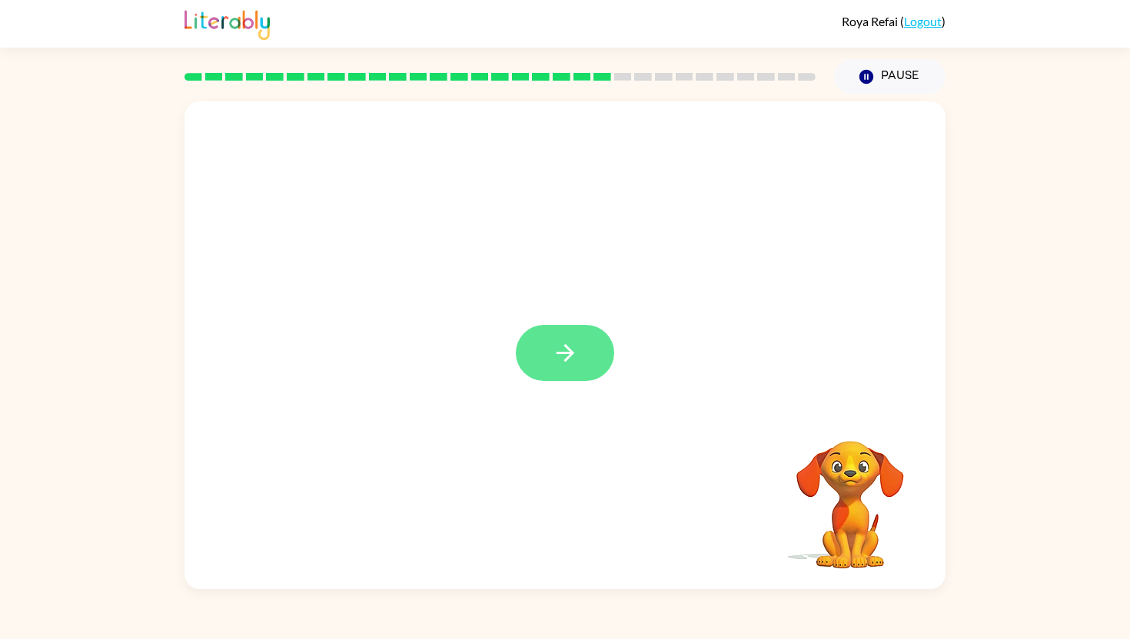
click at [575, 360] on icon "button" at bounding box center [565, 353] width 27 height 27
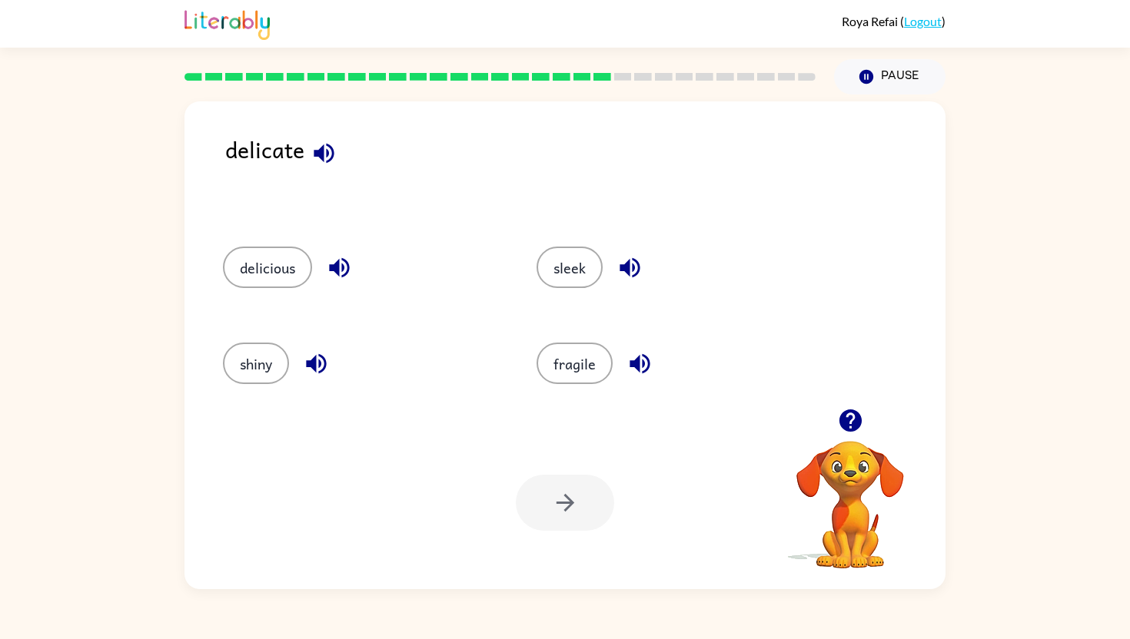
click at [352, 273] on icon "button" at bounding box center [339, 267] width 27 height 27
click at [325, 158] on icon "button" at bounding box center [323, 153] width 27 height 27
click at [570, 358] on button "fragile" at bounding box center [574, 363] width 76 height 41
click at [562, 509] on icon "button" at bounding box center [565, 503] width 27 height 27
click at [298, 151] on icon "button" at bounding box center [297, 153] width 27 height 27
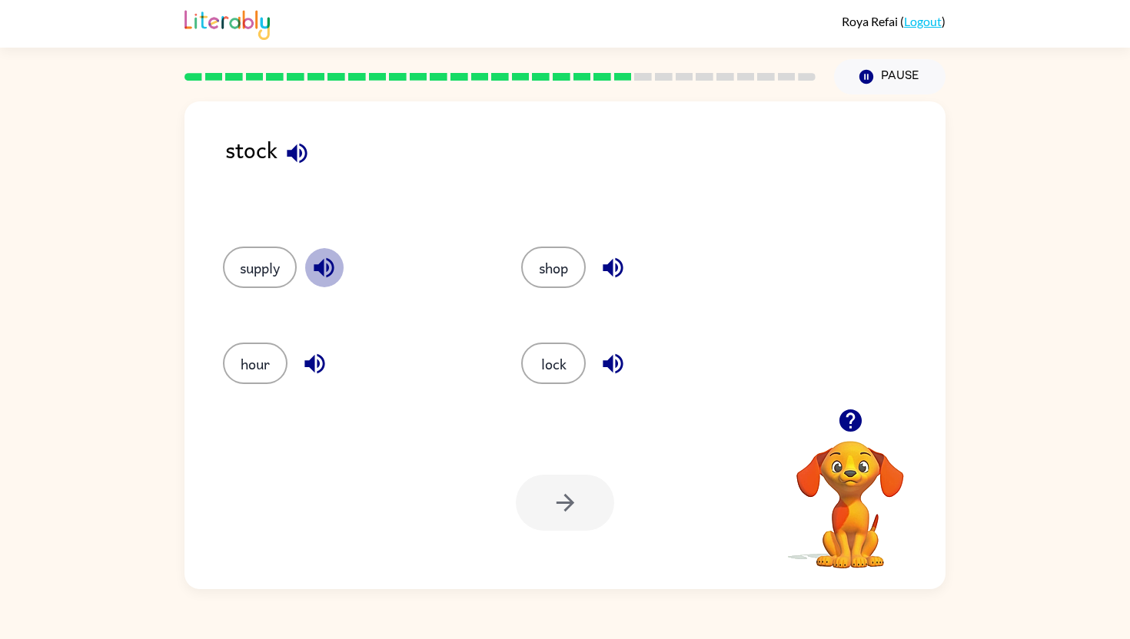
click at [333, 269] on icon "button" at bounding box center [324, 268] width 20 height 20
click at [838, 433] on icon "button" at bounding box center [850, 420] width 27 height 27
click at [822, 427] on video "Your browser must support playing .mp4 files to use Literably. Please try using…" at bounding box center [850, 494] width 154 height 154
click at [845, 433] on icon "button" at bounding box center [850, 420] width 27 height 27
click at [612, 368] on icon "button" at bounding box center [612, 364] width 20 height 20
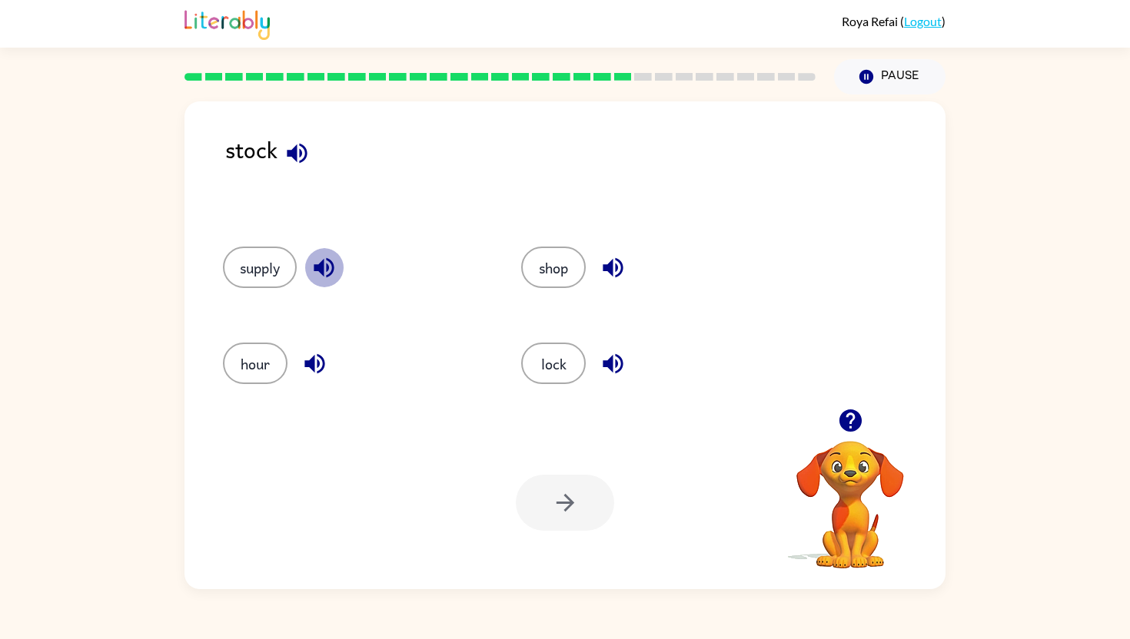
click at [316, 269] on icon "button" at bounding box center [324, 268] width 20 height 20
click at [618, 274] on icon "button" at bounding box center [612, 267] width 27 height 27
click at [561, 269] on button "shop" at bounding box center [553, 267] width 65 height 41
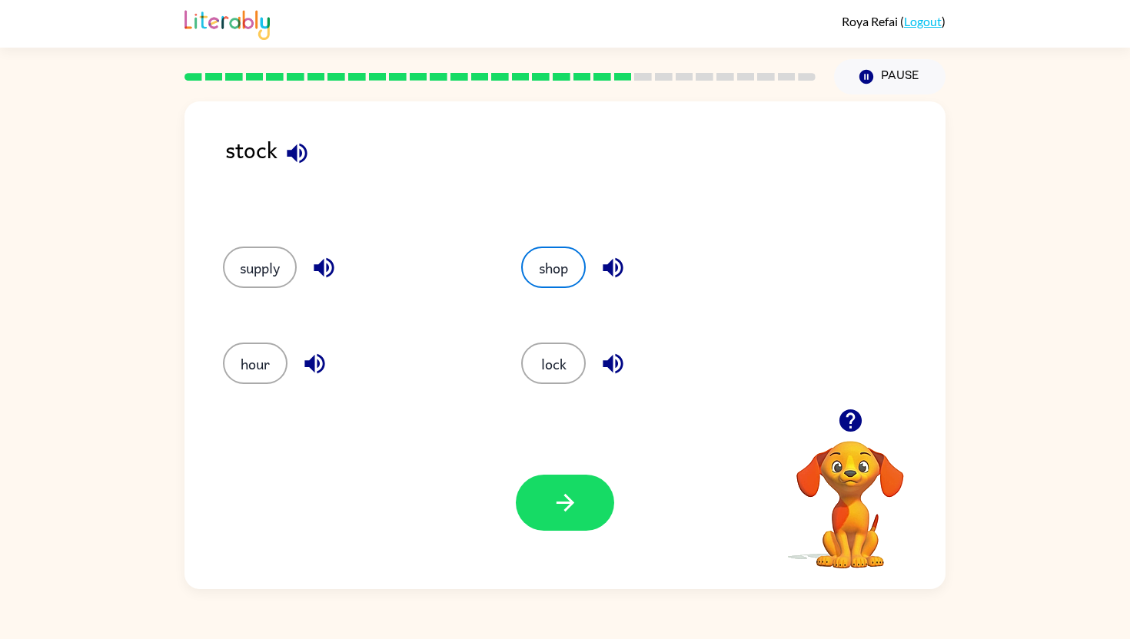
click at [858, 412] on icon "button" at bounding box center [850, 420] width 27 height 27
click at [294, 250] on div "supply" at bounding box center [354, 267] width 263 height 41
click at [299, 248] on div "supply" at bounding box center [354, 267] width 263 height 41
click at [333, 228] on div "supply" at bounding box center [343, 265] width 298 height 96
click at [283, 261] on button "supply" at bounding box center [260, 267] width 74 height 41
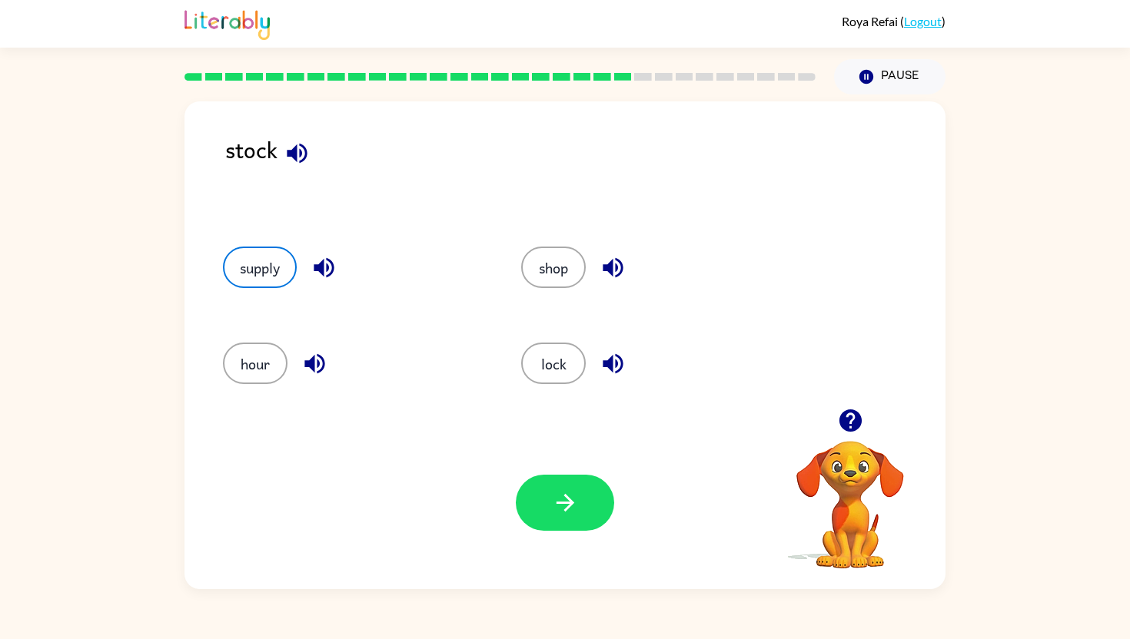
click at [556, 470] on div "Your browser must support playing .mp4 files to use Literably. Please try using…" at bounding box center [564, 503] width 761 height 173
click at [563, 482] on button "button" at bounding box center [565, 503] width 98 height 56
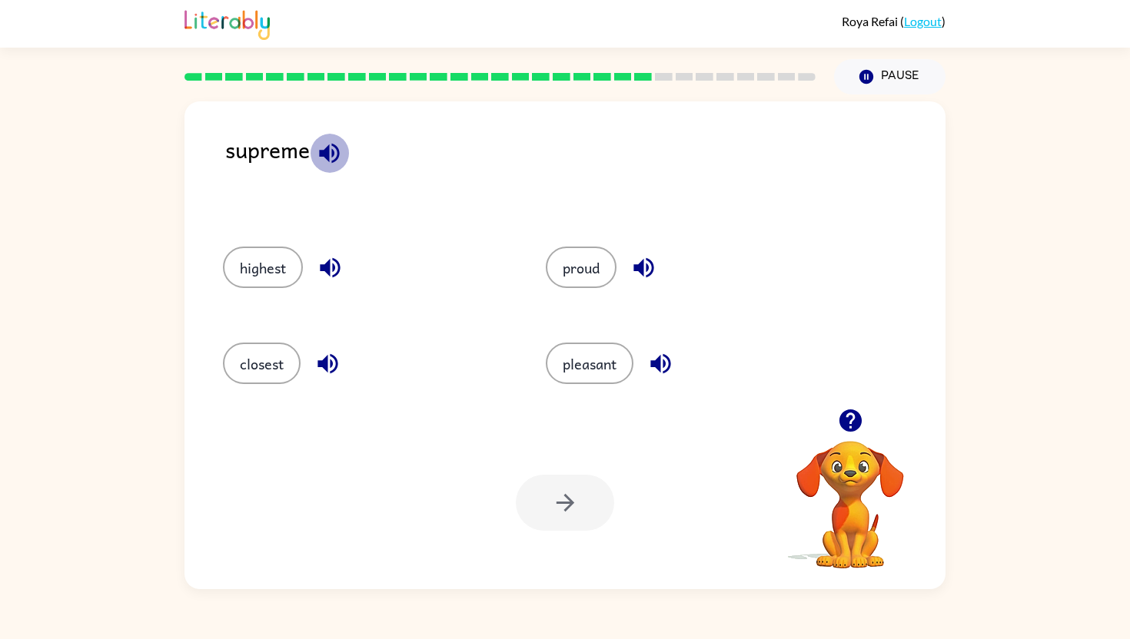
click at [330, 158] on icon "button" at bounding box center [329, 153] width 27 height 27
click at [271, 284] on button "highest" at bounding box center [263, 267] width 80 height 41
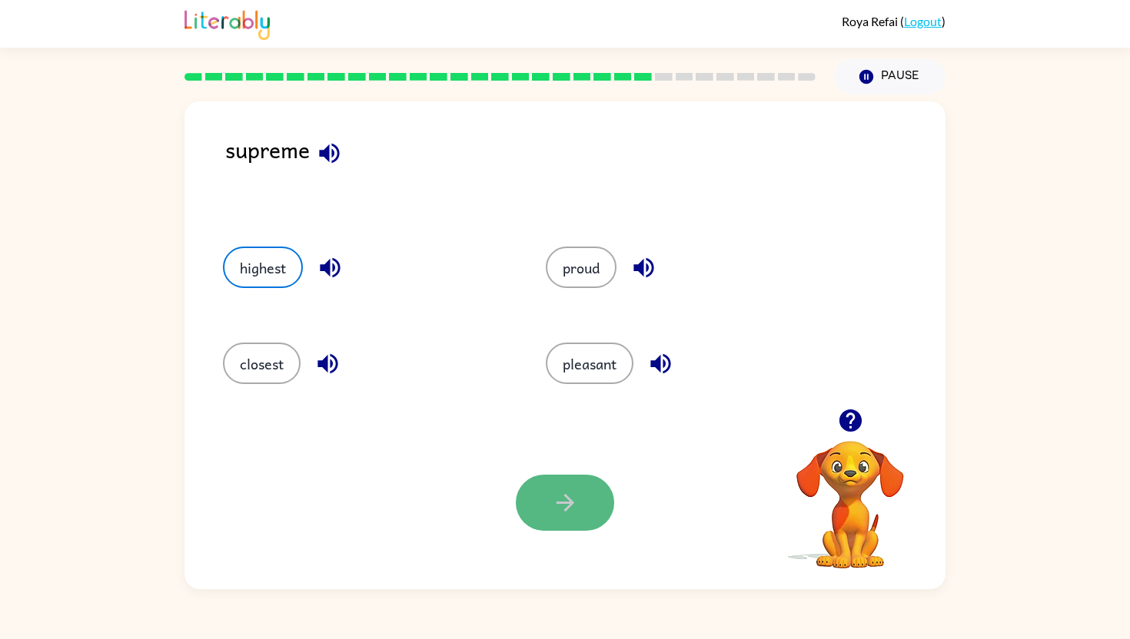
click at [584, 511] on button "button" at bounding box center [565, 503] width 98 height 56
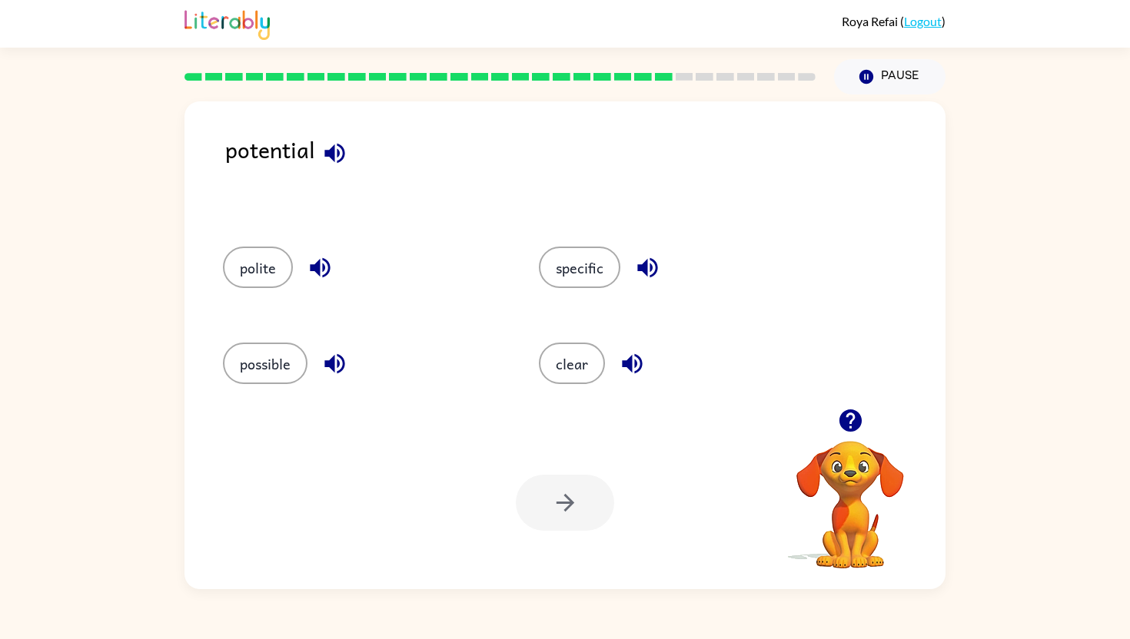
click at [330, 147] on icon "button" at bounding box center [334, 153] width 27 height 27
click at [271, 267] on button "polite" at bounding box center [258, 267] width 70 height 41
click at [529, 499] on button "button" at bounding box center [565, 503] width 98 height 56
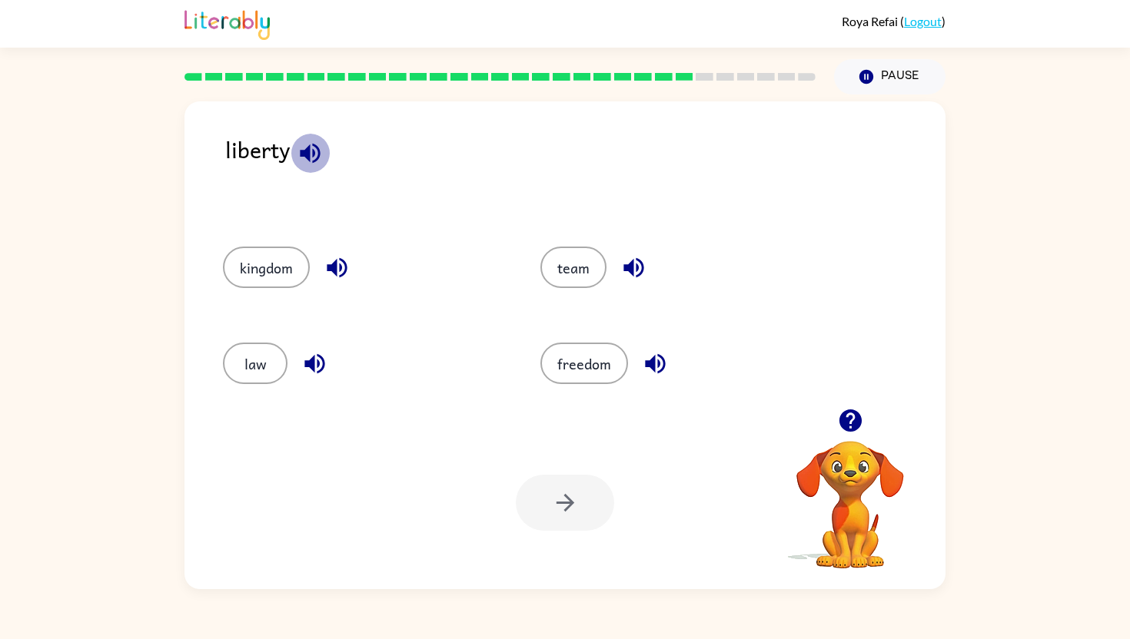
click at [309, 144] on icon "button" at bounding box center [310, 153] width 20 height 20
click at [576, 372] on button "freedom" at bounding box center [584, 363] width 88 height 41
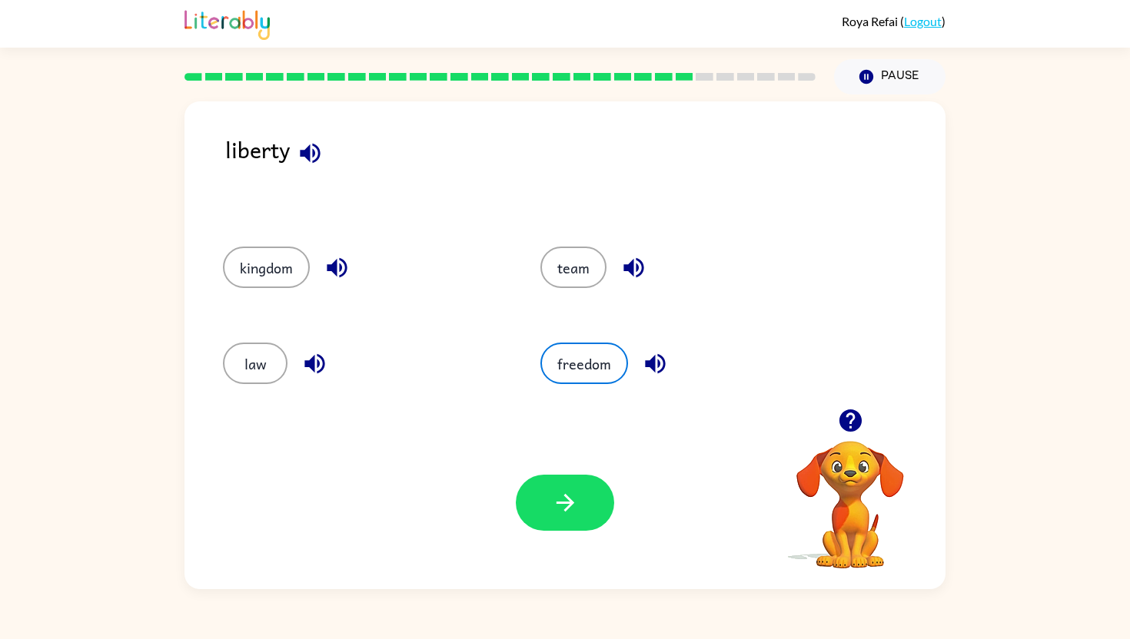
click at [518, 538] on div "Your browser must support playing .mp4 files to use Literably. Please try using…" at bounding box center [564, 503] width 761 height 173
click at [542, 514] on button "button" at bounding box center [565, 503] width 98 height 56
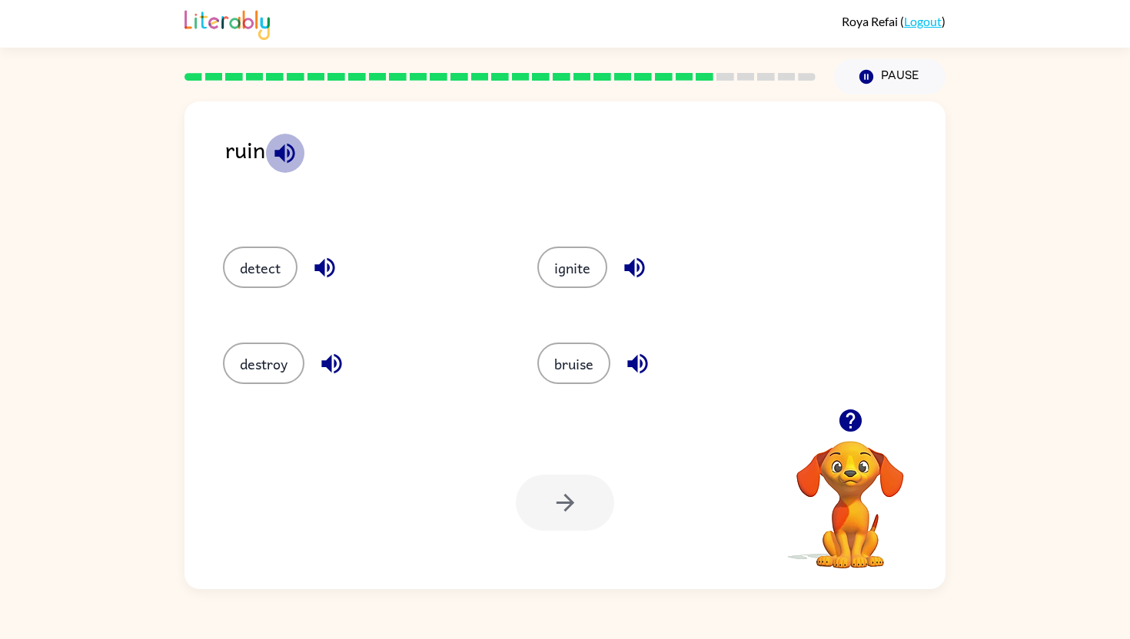
click at [285, 148] on icon "button" at bounding box center [284, 153] width 27 height 27
click at [290, 364] on button "destroy" at bounding box center [263, 363] width 81 height 41
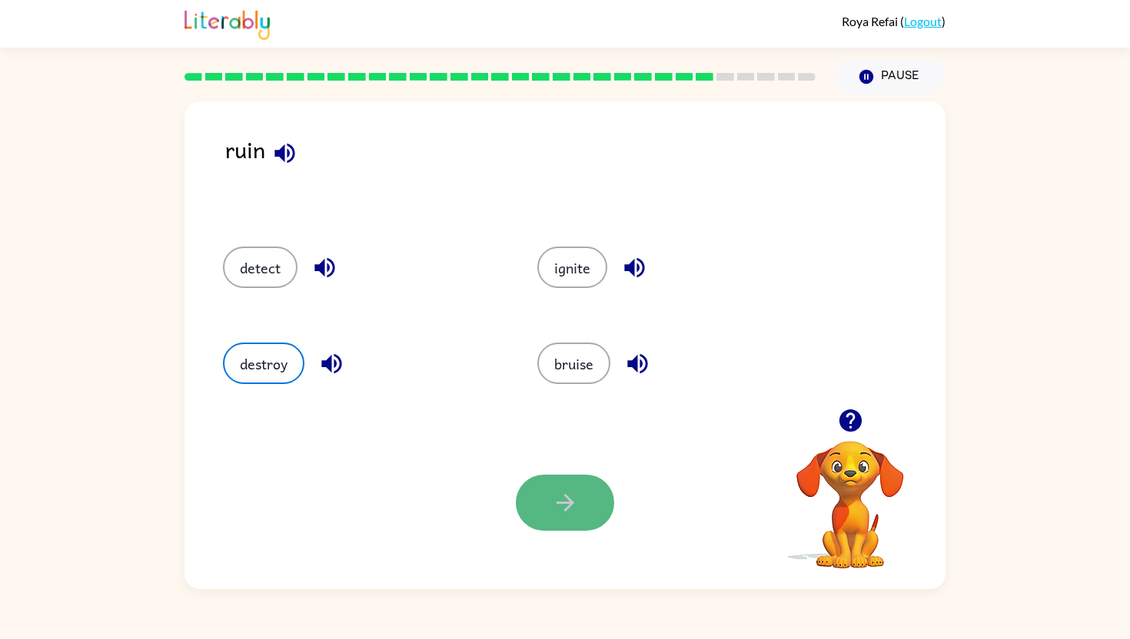
click at [568, 490] on icon "button" at bounding box center [565, 503] width 27 height 27
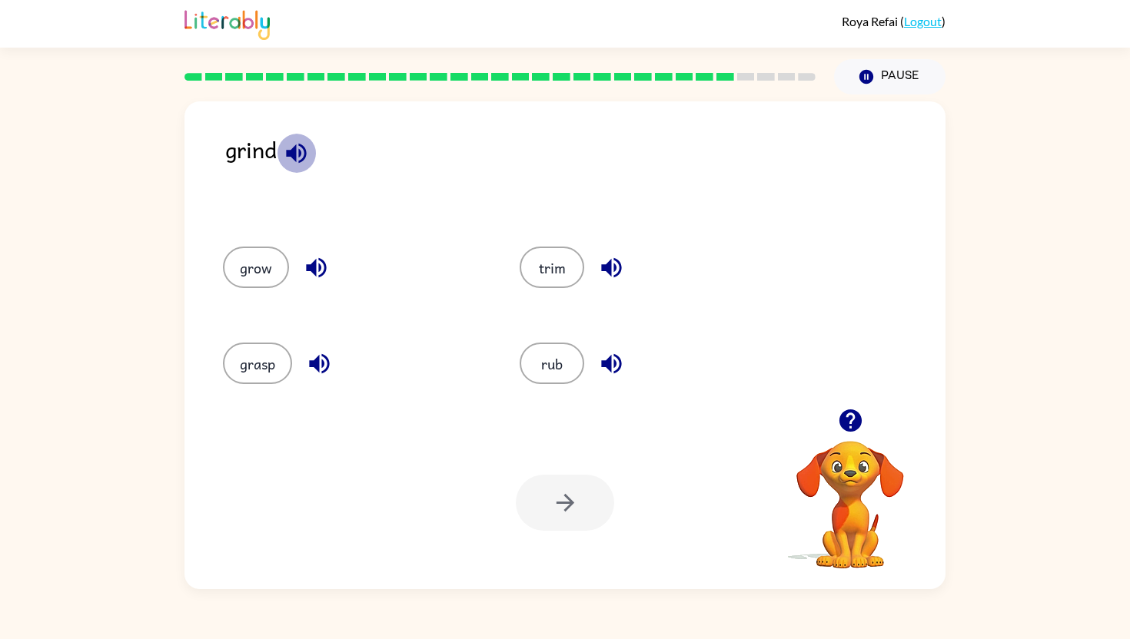
click at [293, 147] on icon "button" at bounding box center [296, 153] width 27 height 27
click at [543, 359] on button "rub" at bounding box center [551, 363] width 65 height 41
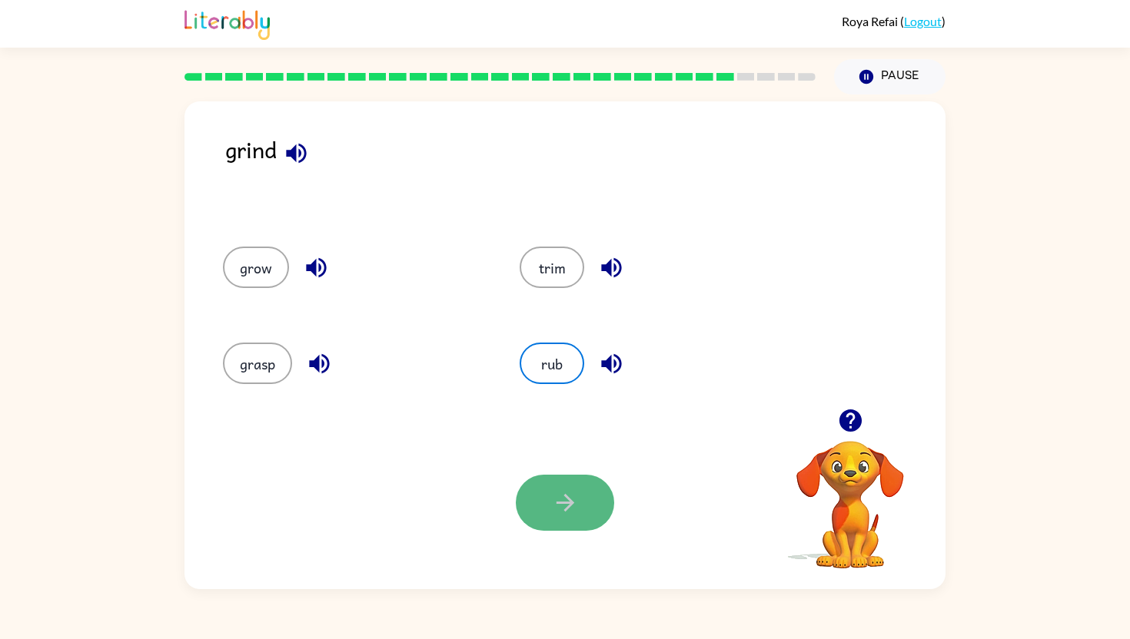
click at [576, 506] on icon "button" at bounding box center [565, 503] width 27 height 27
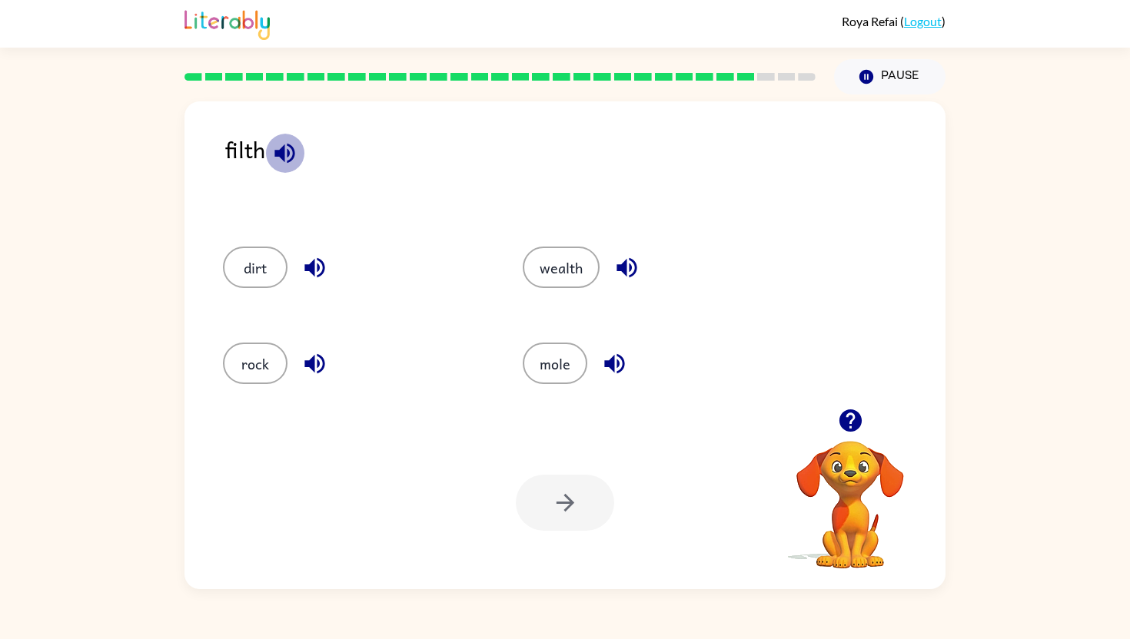
click at [293, 154] on icon "button" at bounding box center [284, 153] width 20 height 20
click at [317, 272] on icon "button" at bounding box center [314, 267] width 27 height 27
click at [570, 373] on button "mole" at bounding box center [555, 363] width 65 height 41
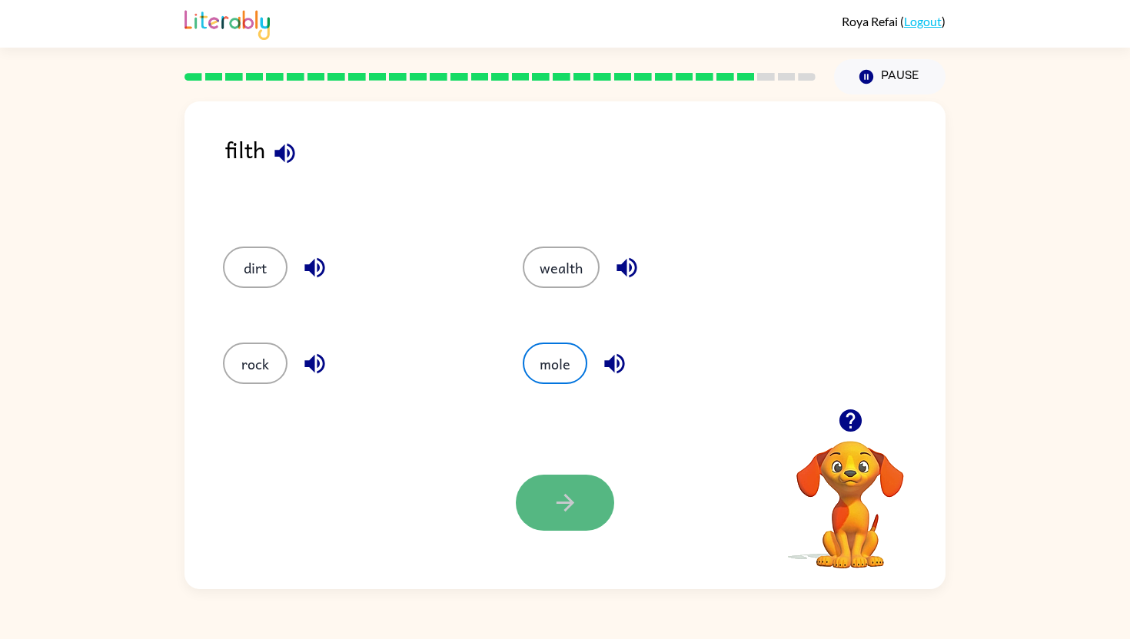
click at [560, 510] on icon "button" at bounding box center [565, 503] width 27 height 27
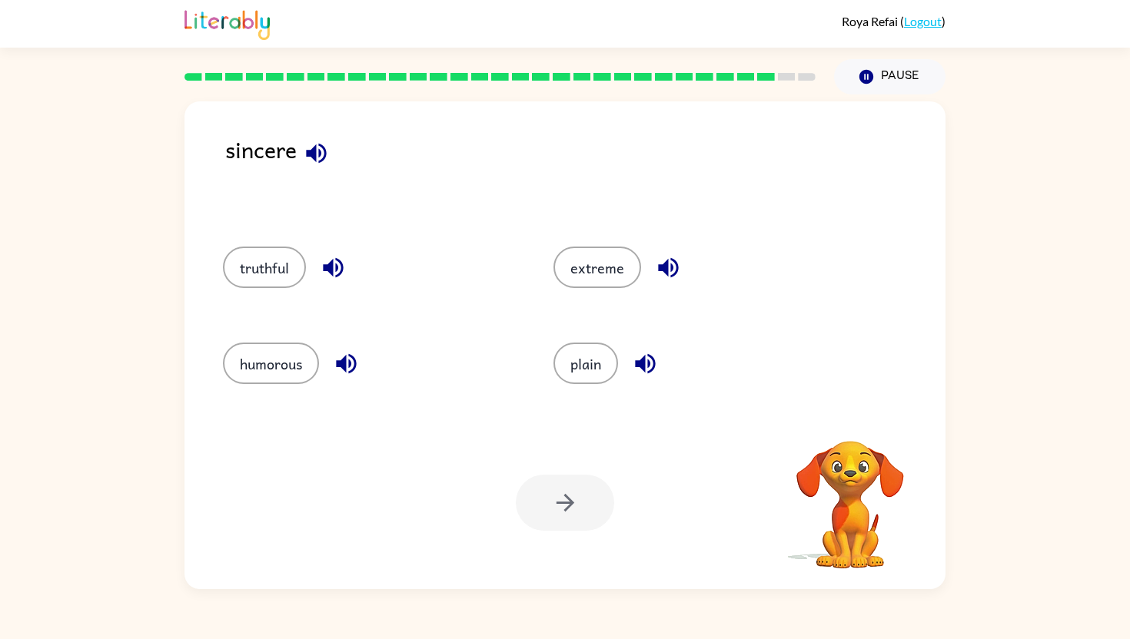
click at [322, 149] on icon "button" at bounding box center [316, 153] width 27 height 27
click at [334, 265] on icon "button" at bounding box center [333, 268] width 20 height 20
click at [673, 271] on icon "button" at bounding box center [668, 267] width 27 height 27
click at [649, 372] on icon "button" at bounding box center [645, 364] width 20 height 20
click at [275, 267] on button "truthful" at bounding box center [264, 267] width 83 height 41
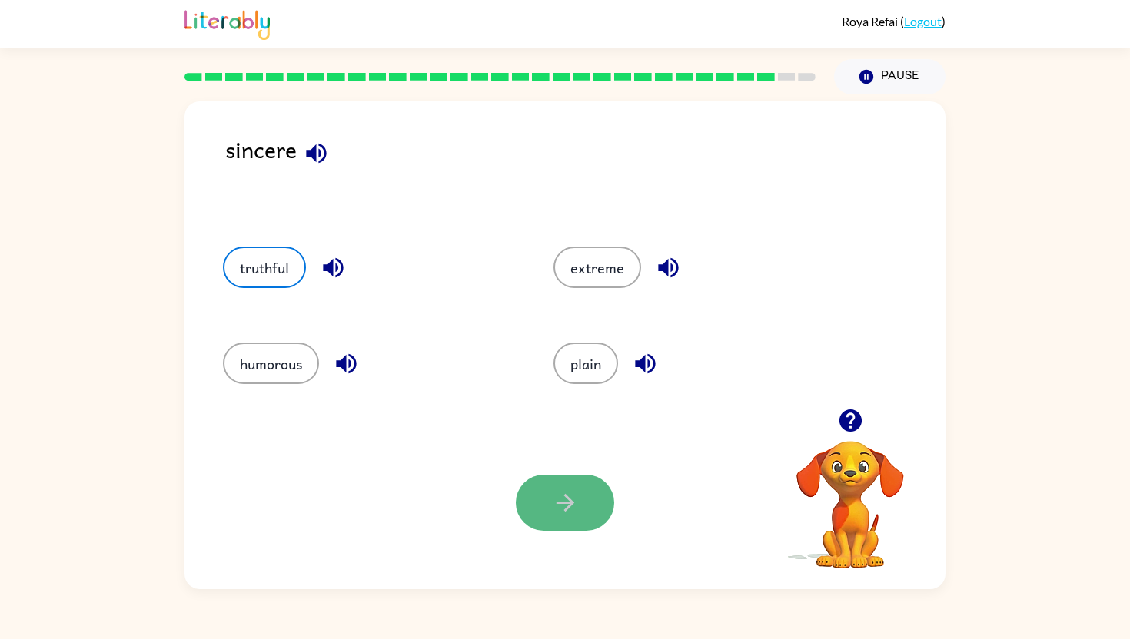
click at [593, 510] on button "button" at bounding box center [565, 503] width 98 height 56
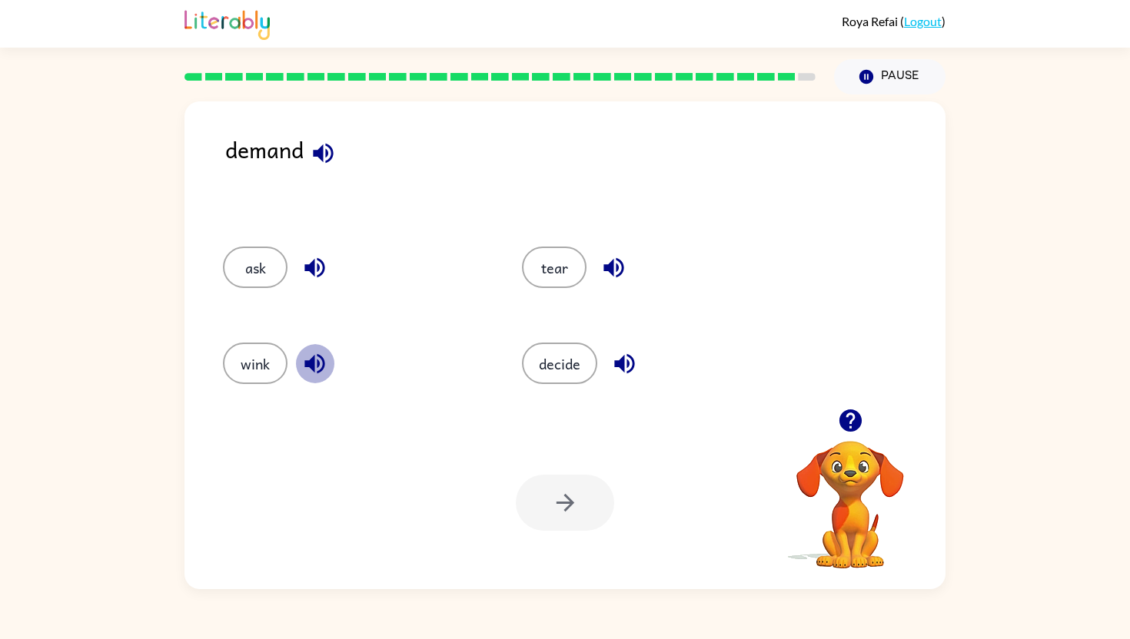
click at [319, 363] on icon "button" at bounding box center [314, 364] width 20 height 20
click at [314, 261] on icon "button" at bounding box center [314, 268] width 20 height 20
click at [621, 264] on icon "button" at bounding box center [613, 268] width 20 height 20
click at [626, 362] on icon "button" at bounding box center [624, 363] width 27 height 27
click at [261, 272] on button "ask" at bounding box center [255, 267] width 65 height 41
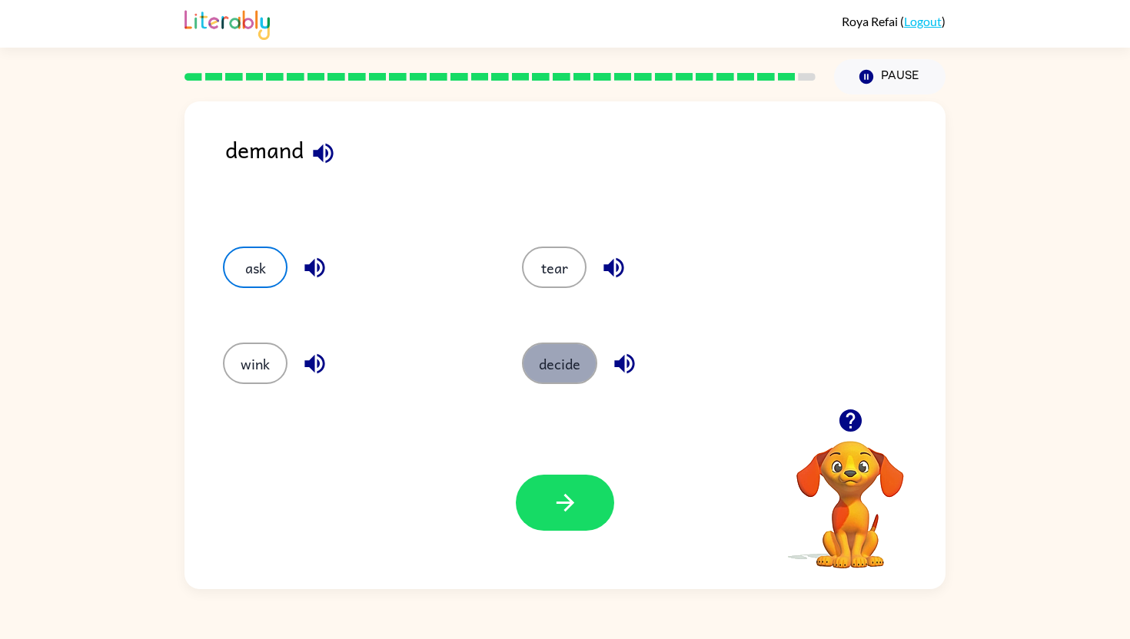
click at [564, 370] on button "decide" at bounding box center [559, 363] width 75 height 41
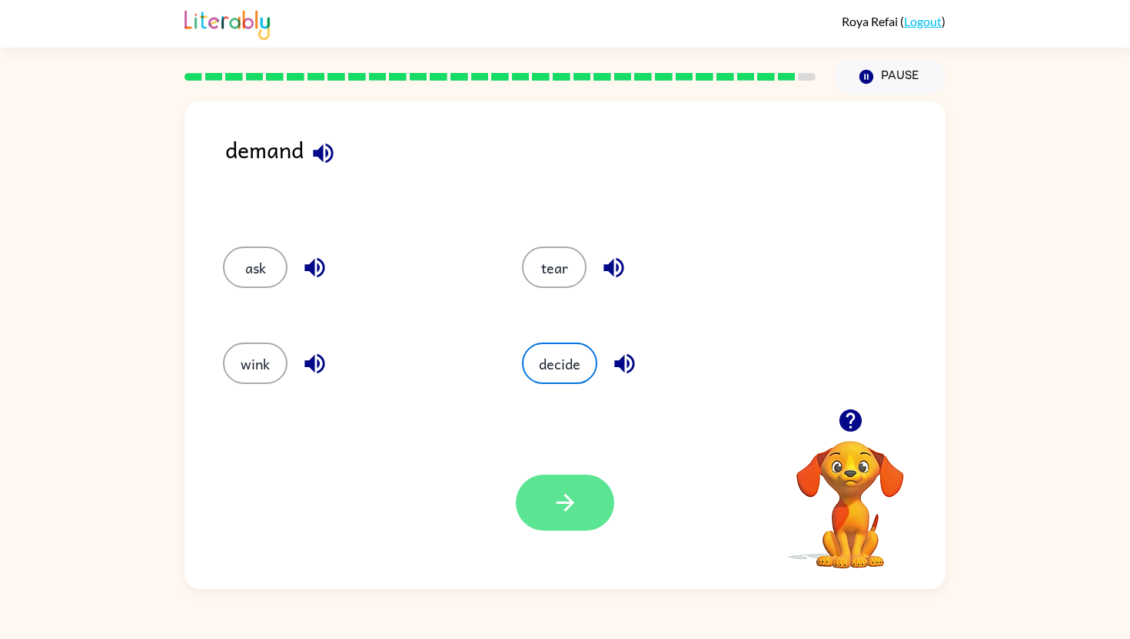
click at [566, 490] on icon "button" at bounding box center [565, 503] width 27 height 27
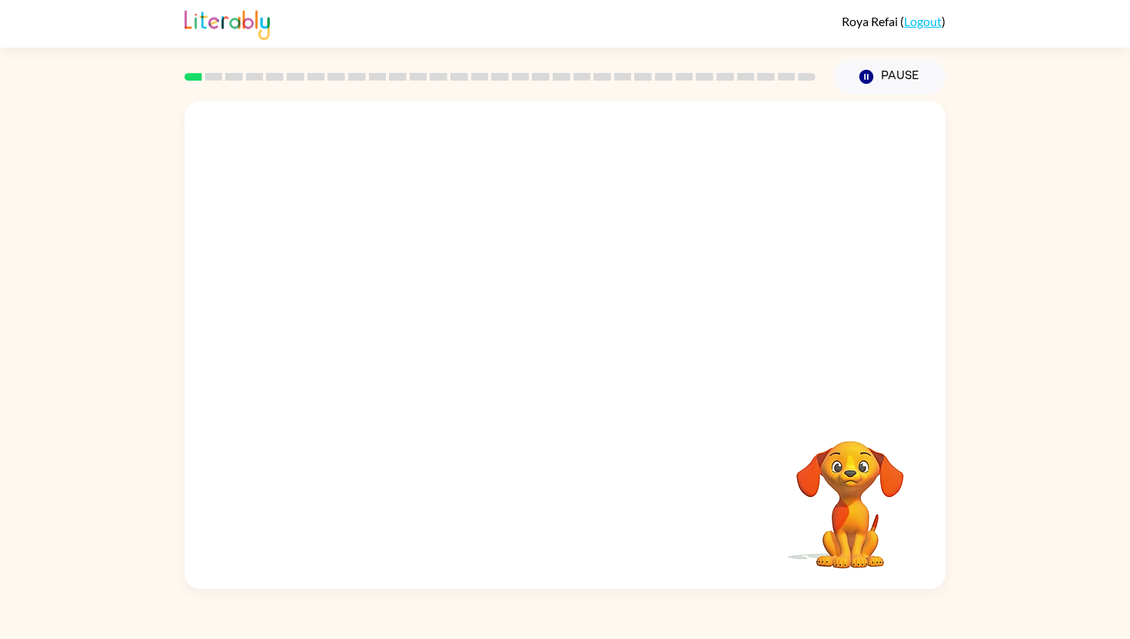
click at [516, 265] on video "Your browser must support playing .mp4 files to use Literably. Please try using…" at bounding box center [564, 254] width 761 height 307
click at [669, 274] on video "Your browser must support playing .mp4 files to use Literably. Please try using…" at bounding box center [564, 254] width 761 height 307
click at [572, 362] on div at bounding box center [565, 353] width 98 height 56
click at [569, 350] on div at bounding box center [565, 353] width 98 height 56
click at [568, 350] on div at bounding box center [565, 353] width 98 height 56
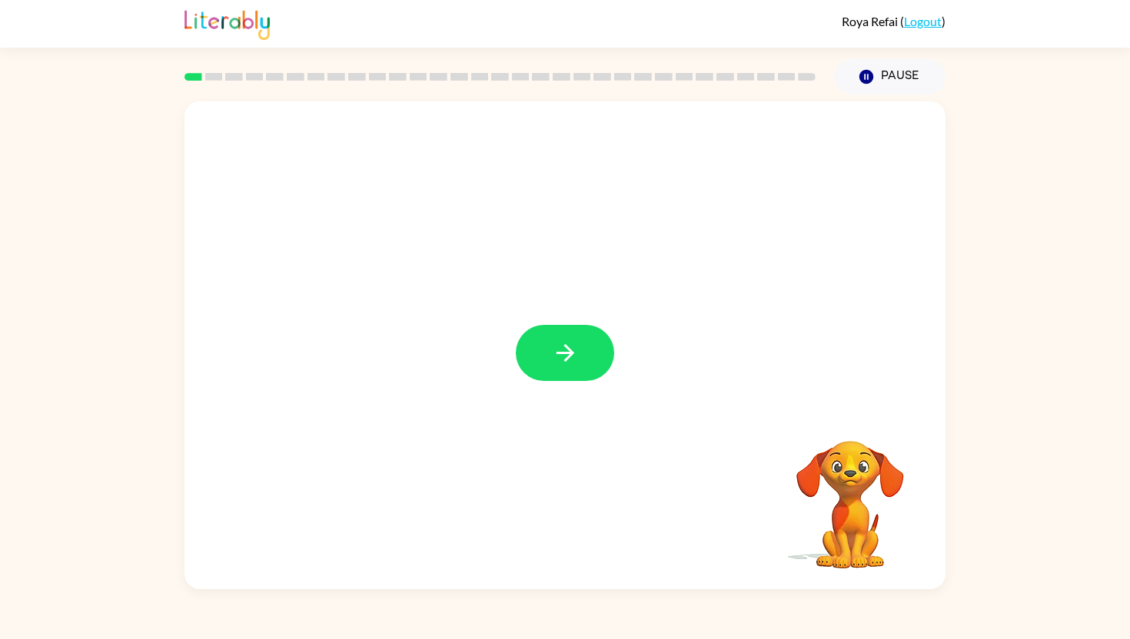
click at [564, 351] on div at bounding box center [565, 353] width 98 height 56
click at [564, 351] on icon "button" at bounding box center [565, 353] width 27 height 27
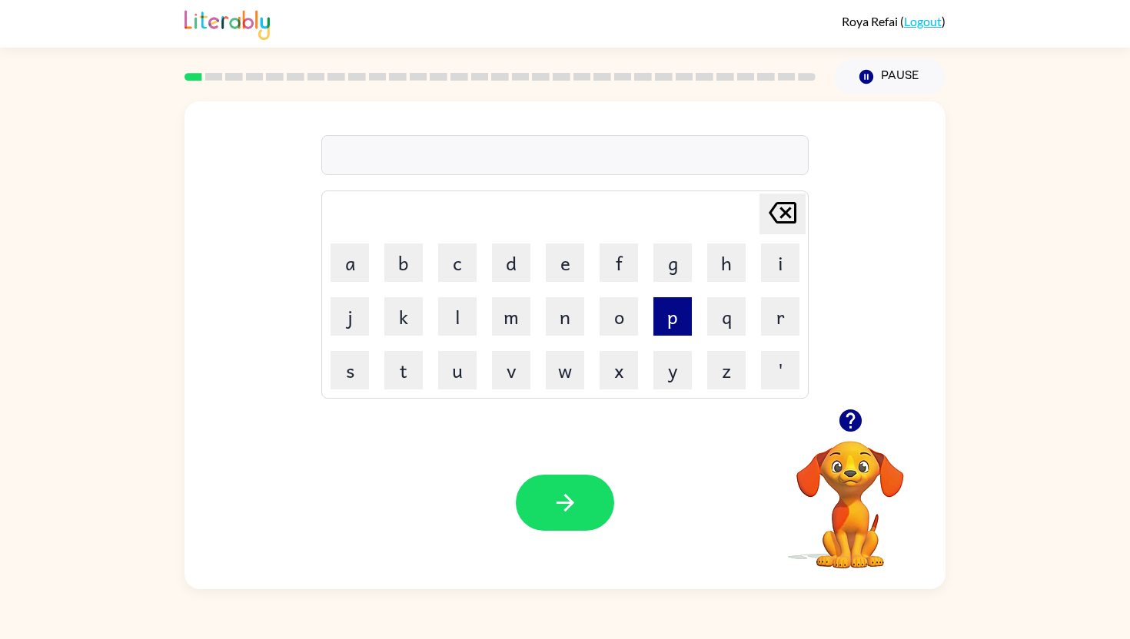
click at [669, 313] on button "p" at bounding box center [672, 316] width 38 height 38
click at [564, 264] on button "e" at bounding box center [565, 263] width 38 height 38
click at [778, 314] on button "r" at bounding box center [780, 316] width 38 height 38
click at [625, 253] on button "f" at bounding box center [618, 263] width 38 height 38
click at [623, 304] on button "o" at bounding box center [618, 316] width 38 height 38
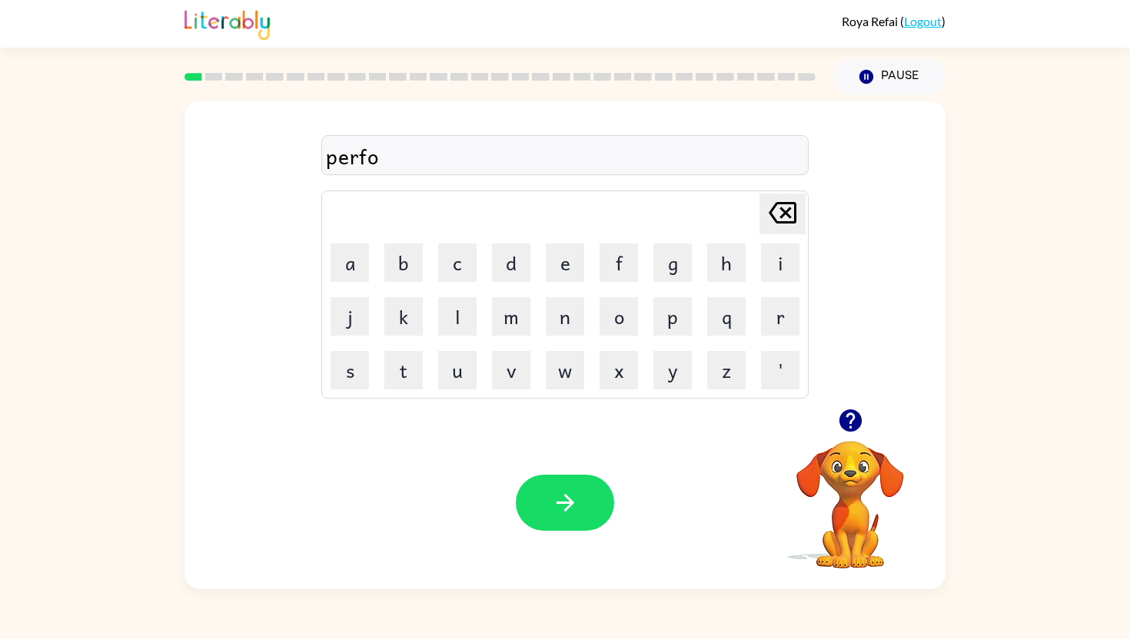
type button "o"
click at [854, 419] on icon "button" at bounding box center [849, 421] width 22 height 22
click at [564, 523] on button "button" at bounding box center [565, 503] width 98 height 56
click at [571, 500] on icon "button" at bounding box center [565, 503] width 18 height 18
click at [630, 271] on button "f" at bounding box center [618, 263] width 38 height 38
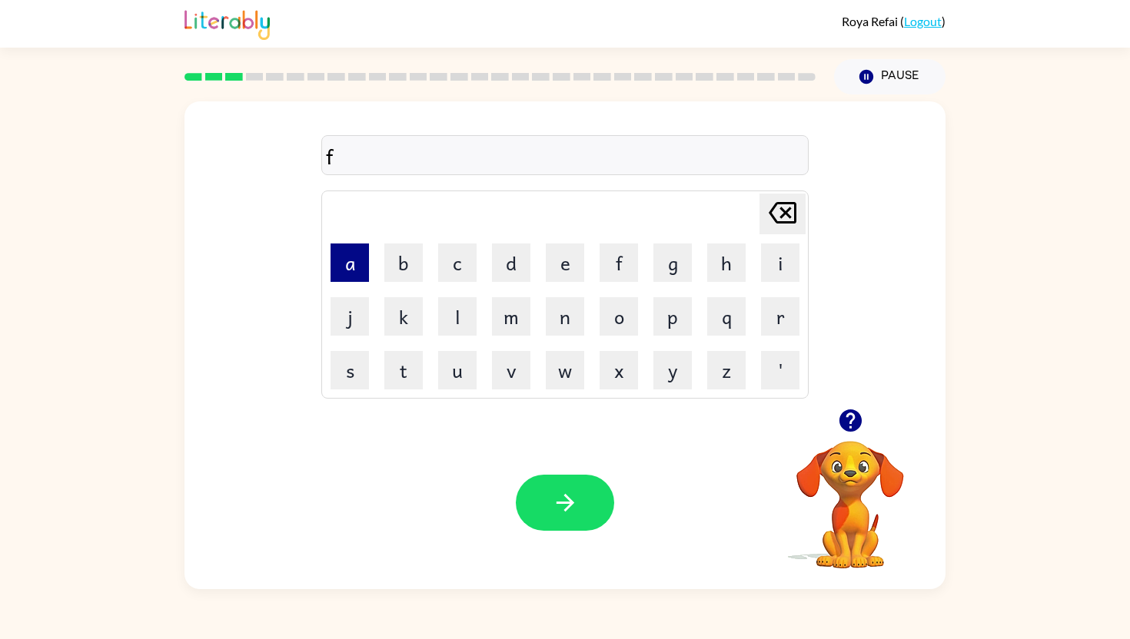
click at [353, 273] on button "a" at bounding box center [349, 263] width 38 height 38
type button "a"
click at [330, 244] on button "a" at bounding box center [349, 263] width 38 height 38
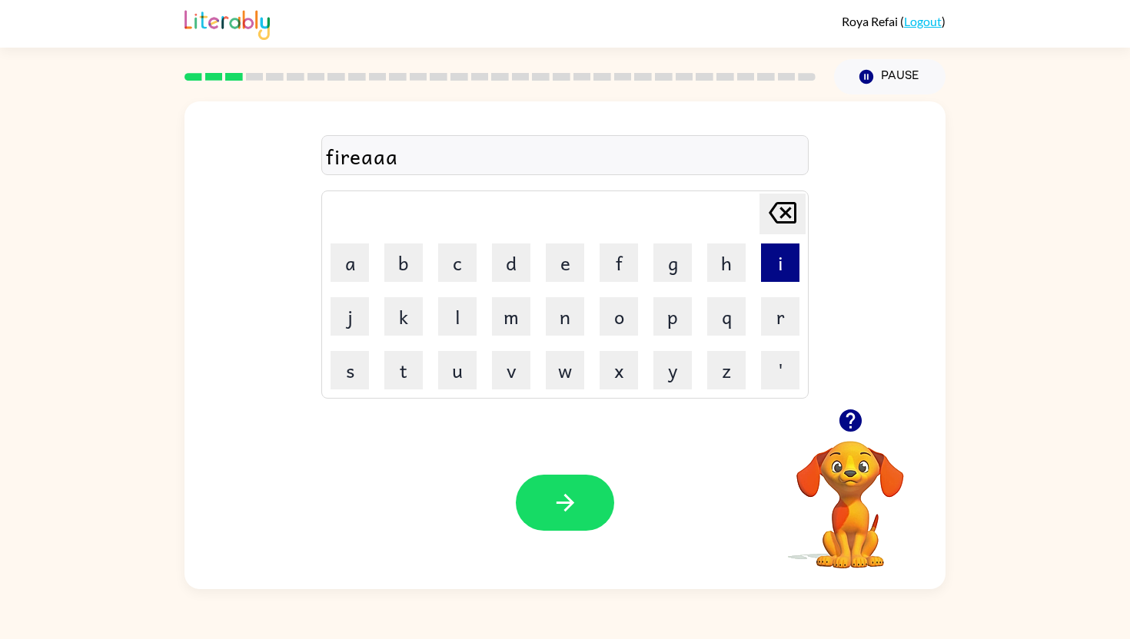
click at [330, 244] on button "a" at bounding box center [349, 263] width 38 height 38
click at [458, 205] on td "Delete Delete last character input" at bounding box center [565, 214] width 483 height 42
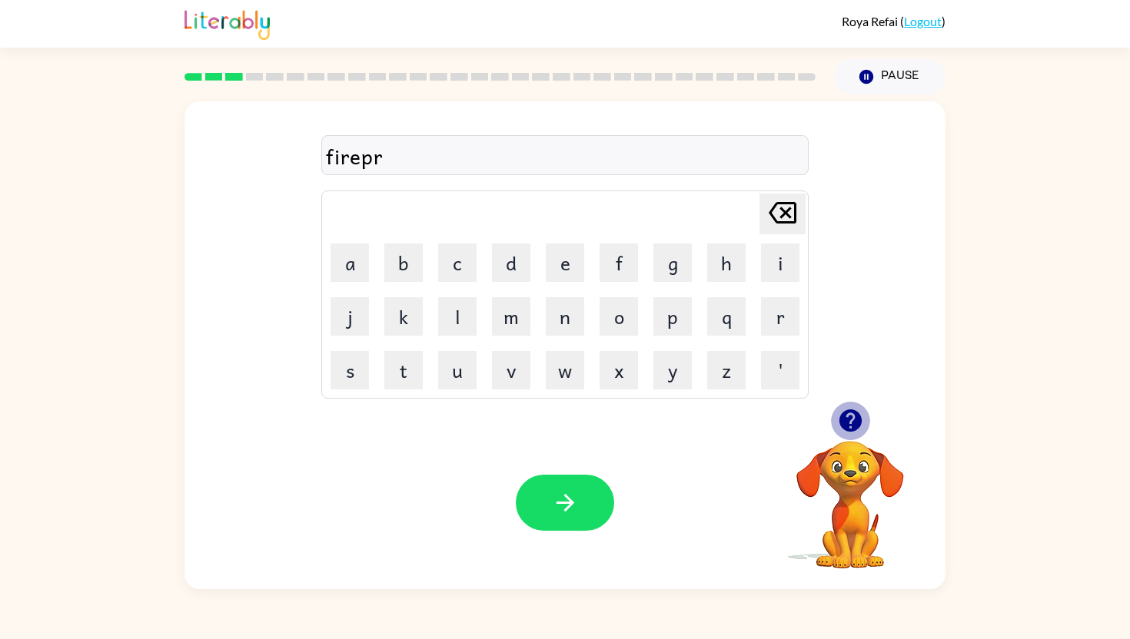
click at [847, 422] on icon "button" at bounding box center [849, 421] width 22 height 22
click at [783, 211] on icon at bounding box center [782, 213] width 28 height 22
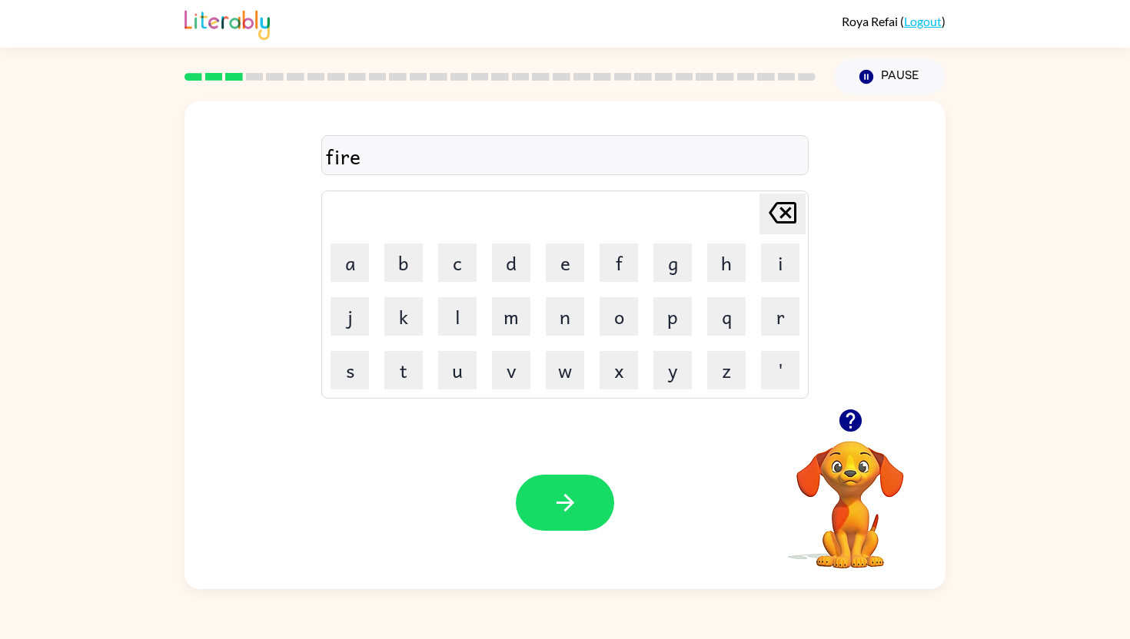
click at [828, 429] on div at bounding box center [850, 420] width 154 height 39
click at [835, 422] on button "button" at bounding box center [850, 420] width 39 height 39
click at [579, 517] on button "button" at bounding box center [565, 503] width 98 height 56
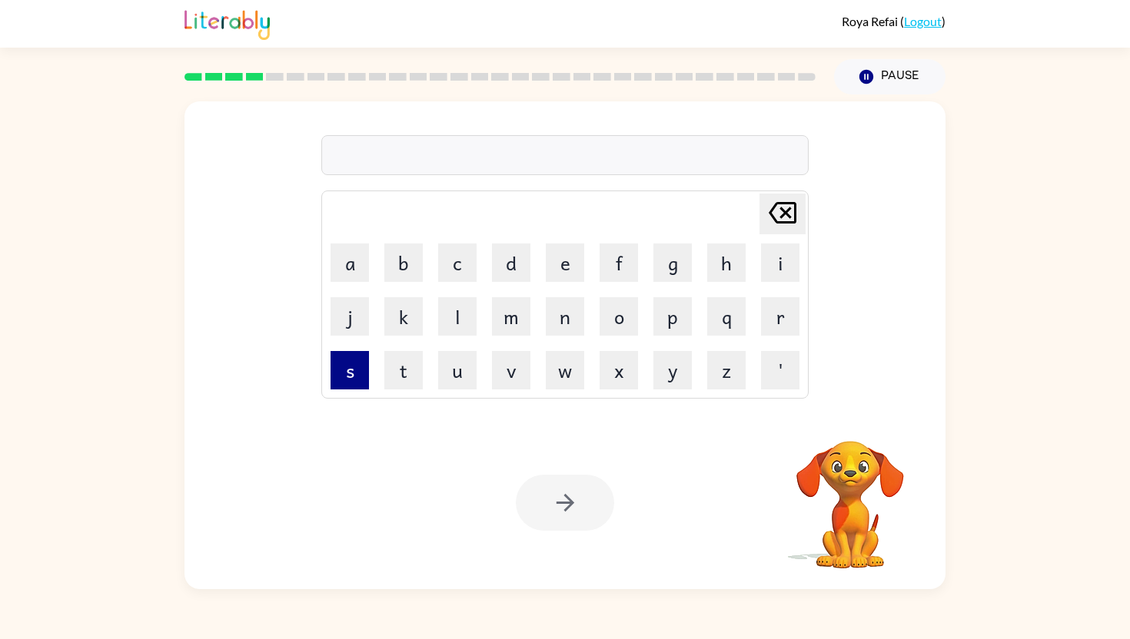
click at [350, 375] on button "s" at bounding box center [349, 370] width 38 height 38
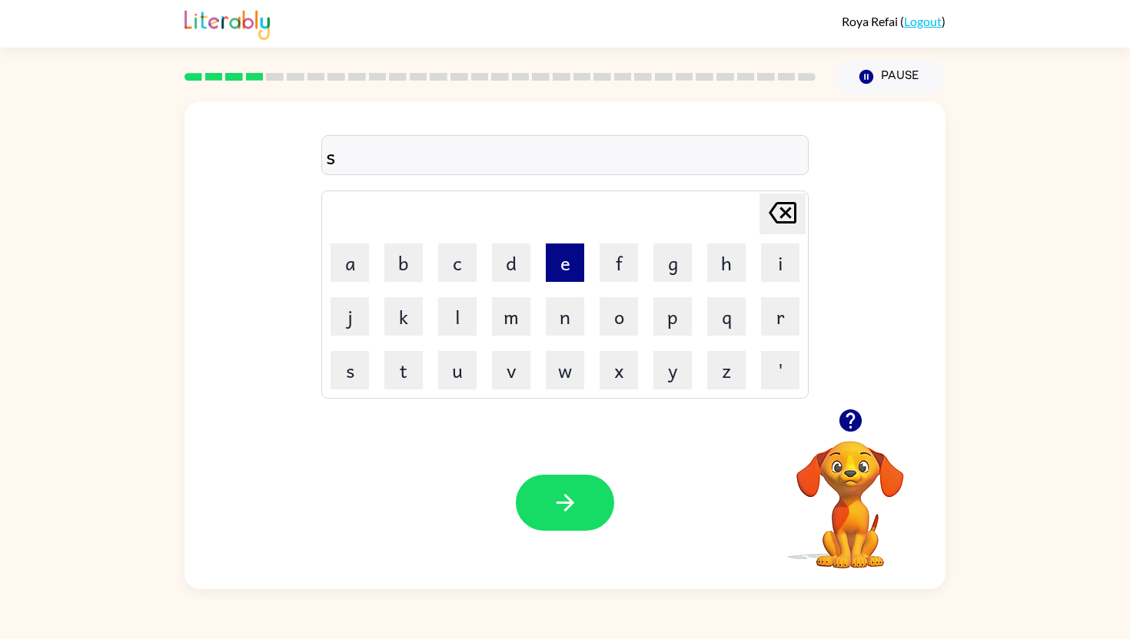
click at [569, 257] on button "e" at bounding box center [565, 263] width 38 height 38
click at [562, 346] on td "w" at bounding box center [565, 370] width 52 height 52
click at [562, 364] on button "w" at bounding box center [565, 370] width 38 height 38
click at [765, 239] on td "i" at bounding box center [780, 263] width 52 height 52
click at [784, 221] on icon at bounding box center [782, 213] width 28 height 22
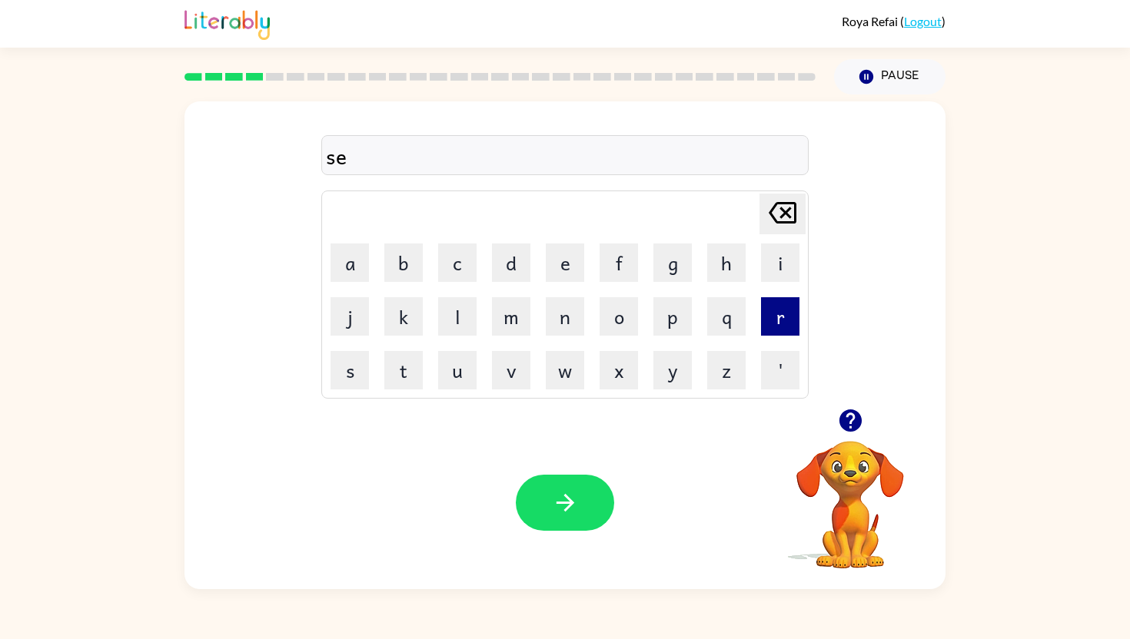
click at [790, 313] on button "r" at bounding box center [780, 316] width 38 height 38
click at [572, 364] on button "w" at bounding box center [565, 370] width 38 height 38
click at [536, 488] on button "button" at bounding box center [565, 503] width 98 height 56
click at [858, 422] on icon "button" at bounding box center [849, 421] width 22 height 22
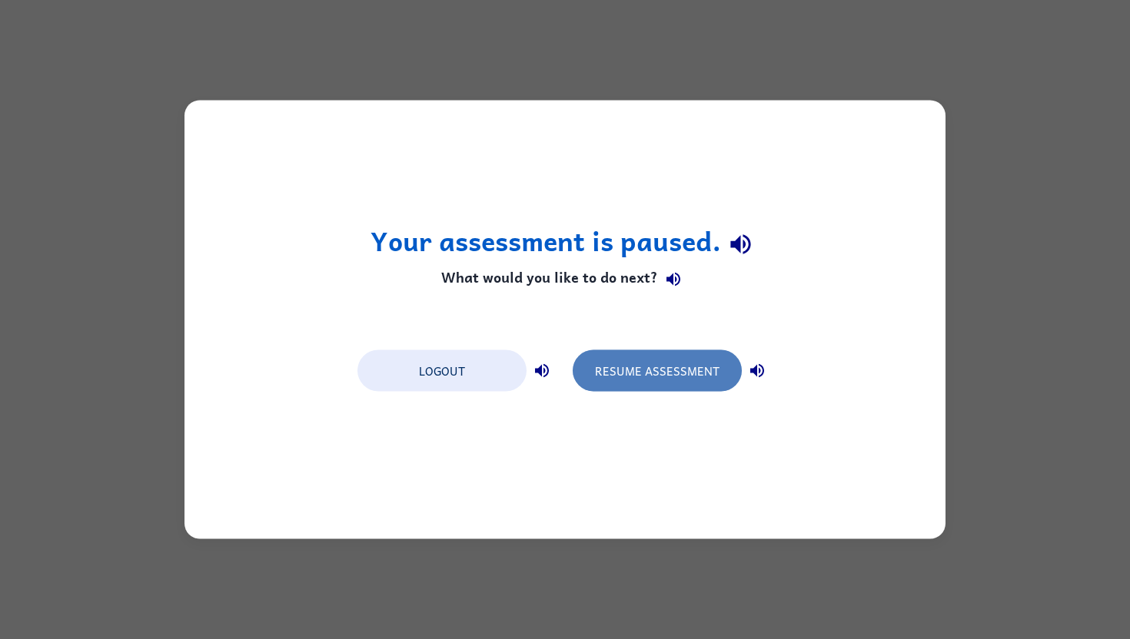
click at [648, 376] on button "Resume Assessment" at bounding box center [657, 370] width 169 height 41
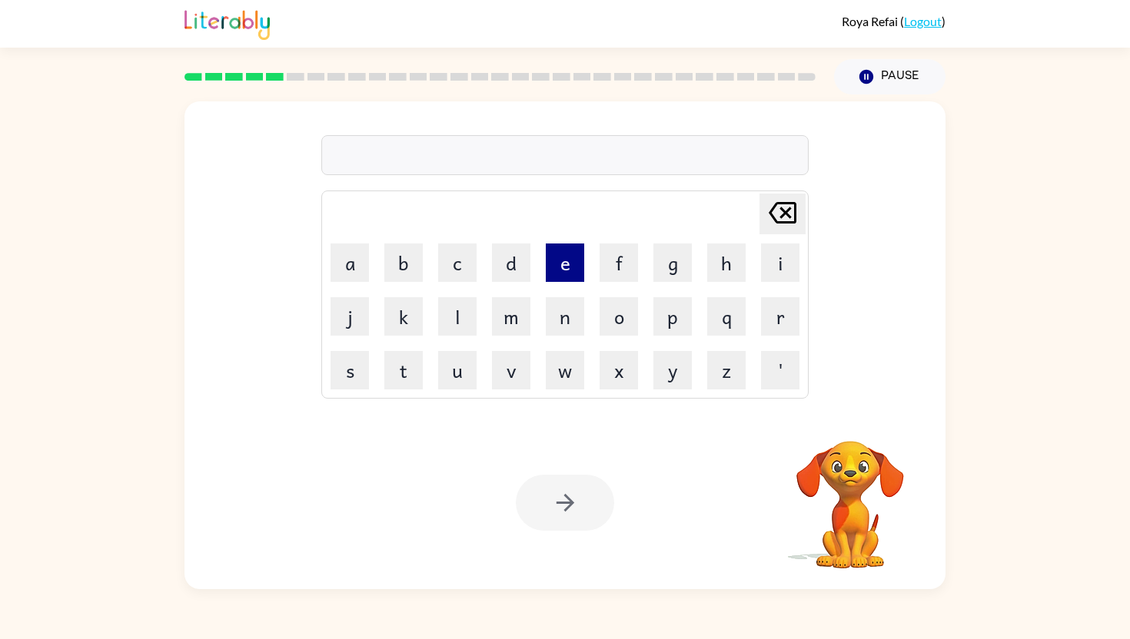
click at [567, 258] on button "e" at bounding box center [565, 263] width 38 height 38
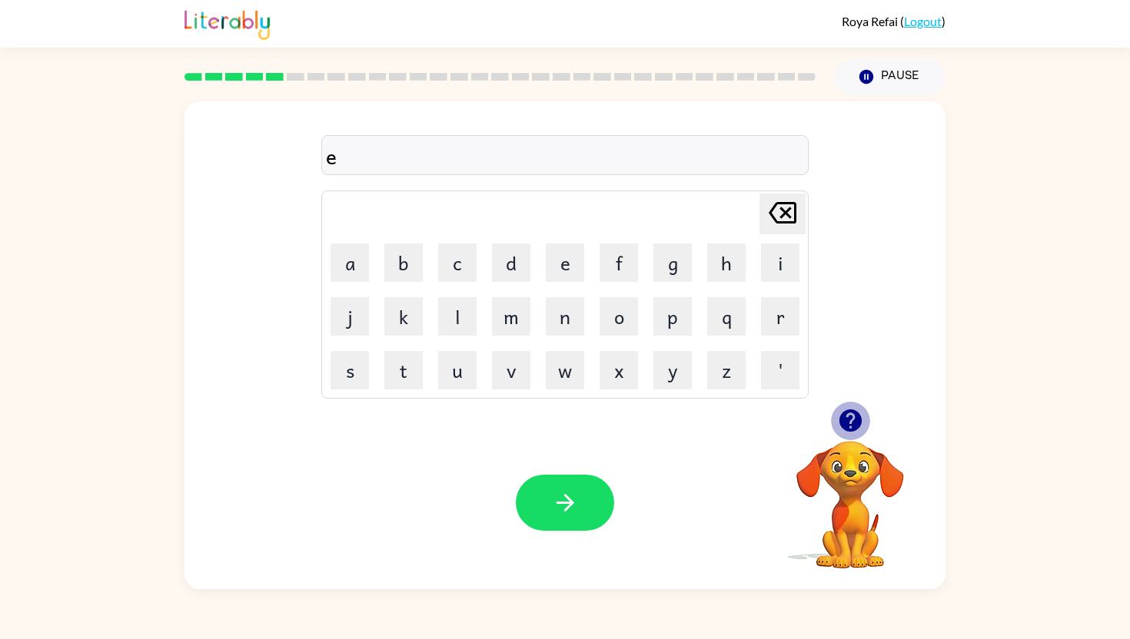
click at [857, 426] on icon "button" at bounding box center [849, 421] width 22 height 22
click at [569, 310] on button "n" at bounding box center [565, 316] width 38 height 38
click at [614, 317] on button "o" at bounding box center [618, 316] width 38 height 38
type button "o"
click at [857, 423] on icon "button" at bounding box center [849, 421] width 22 height 22
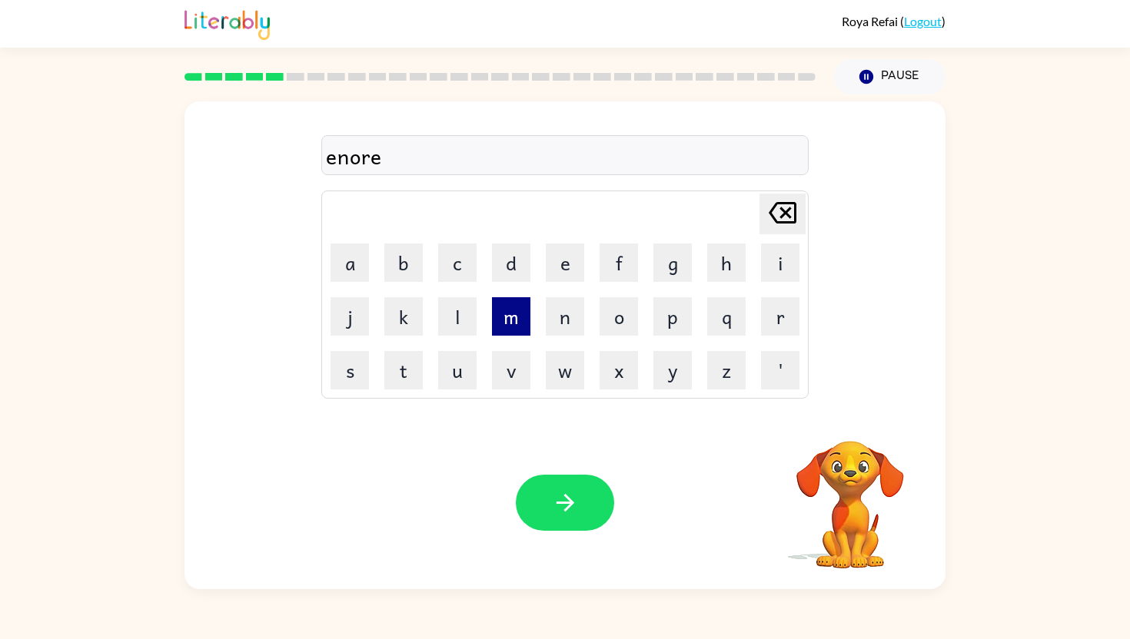
click at [509, 320] on button "m" at bounding box center [511, 316] width 38 height 38
click at [466, 375] on button "u" at bounding box center [457, 370] width 38 height 38
click at [343, 366] on button "s" at bounding box center [349, 370] width 38 height 38
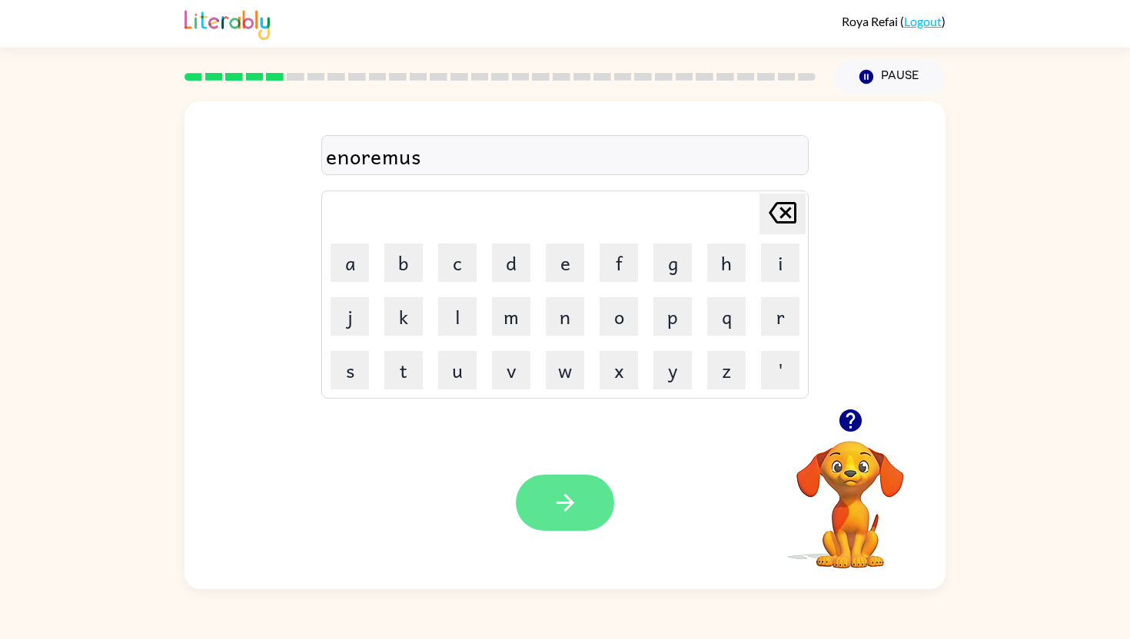
click at [569, 493] on icon "button" at bounding box center [565, 503] width 27 height 27
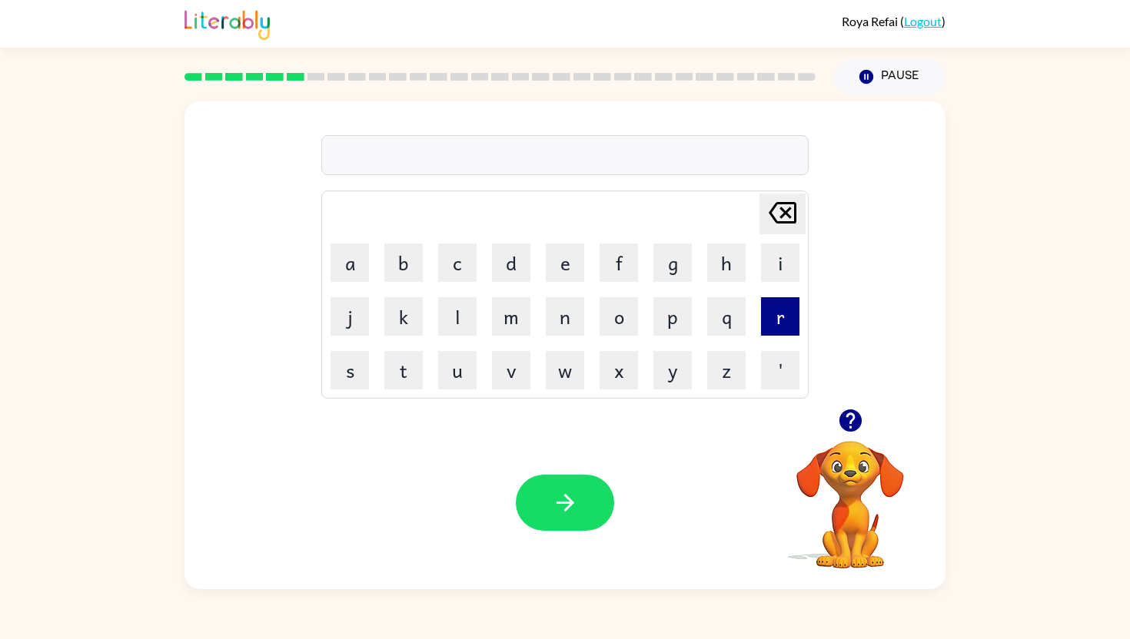
click at [784, 321] on button "r" at bounding box center [780, 316] width 38 height 38
click at [845, 419] on icon "button" at bounding box center [849, 421] width 22 height 22
click at [573, 276] on button "e" at bounding box center [565, 263] width 38 height 38
click at [513, 320] on button "m" at bounding box center [511, 316] width 38 height 38
click at [789, 254] on button "i" at bounding box center [780, 263] width 38 height 38
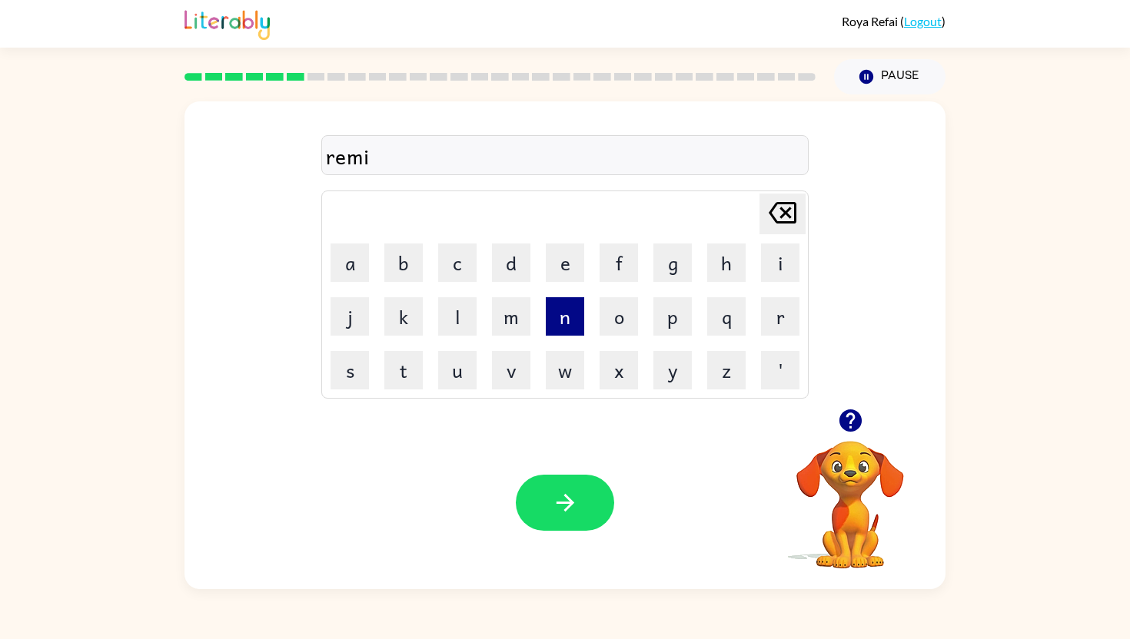
click at [570, 310] on button "n" at bounding box center [565, 316] width 38 height 38
click at [506, 263] on button "d" at bounding box center [511, 263] width 38 height 38
click at [559, 485] on button "button" at bounding box center [565, 503] width 98 height 56
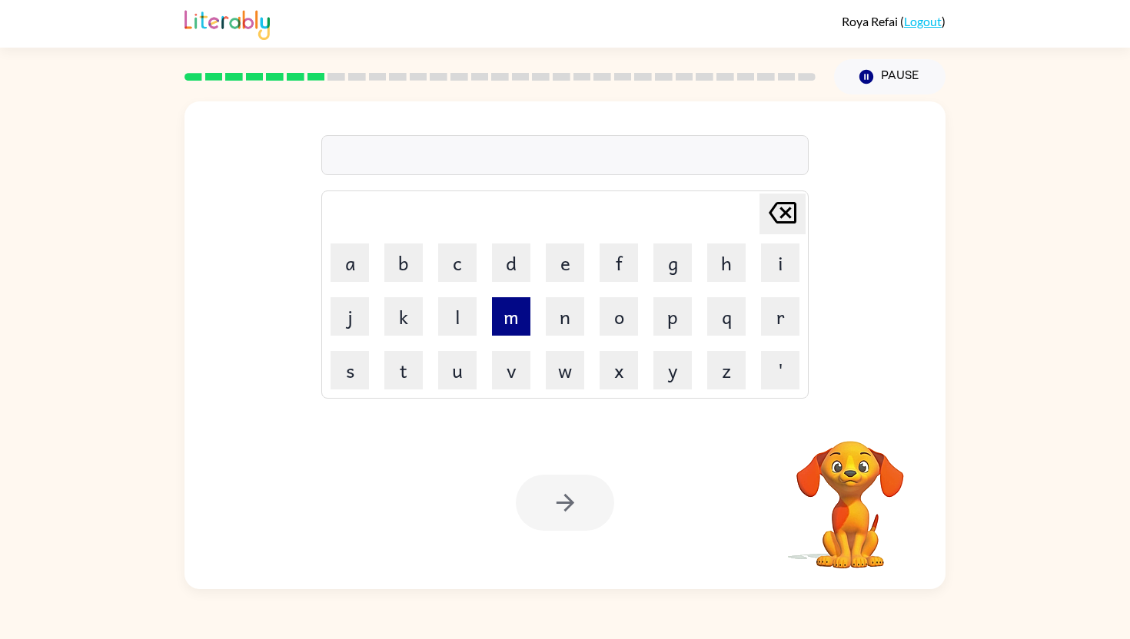
click at [506, 325] on button "m" at bounding box center [511, 316] width 38 height 38
click at [355, 264] on button "a" at bounding box center [349, 263] width 38 height 38
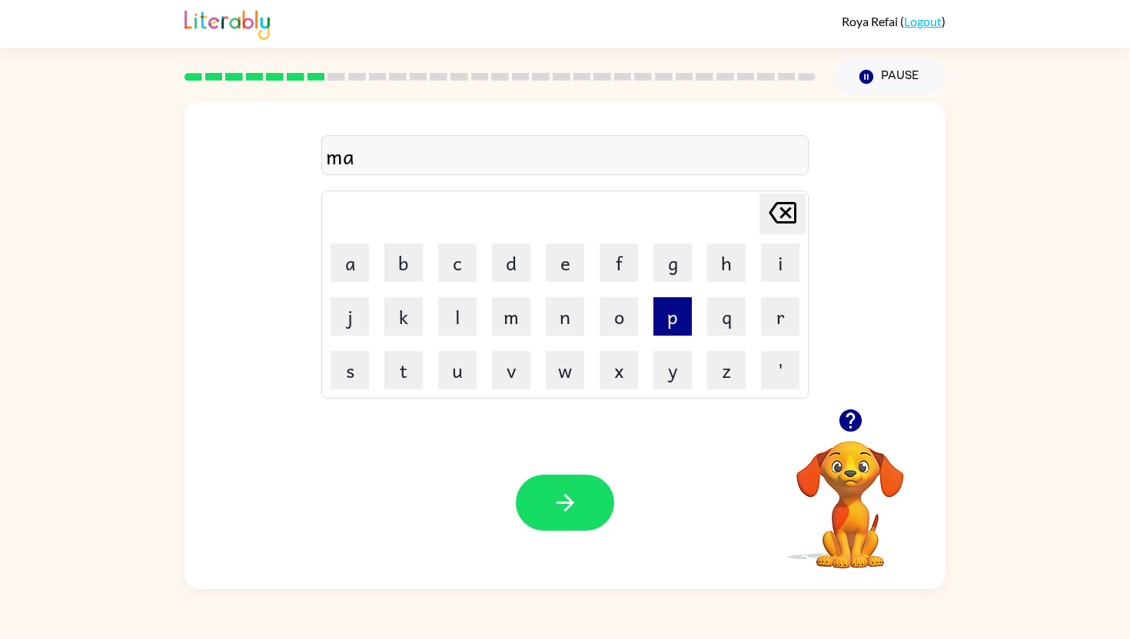
click at [668, 329] on button "p" at bounding box center [672, 316] width 38 height 38
click at [464, 307] on button "l" at bounding box center [457, 316] width 38 height 38
click at [550, 273] on button "e" at bounding box center [565, 263] width 38 height 38
click at [550, 497] on button "button" at bounding box center [565, 503] width 98 height 56
click at [503, 364] on button "v" at bounding box center [511, 370] width 38 height 38
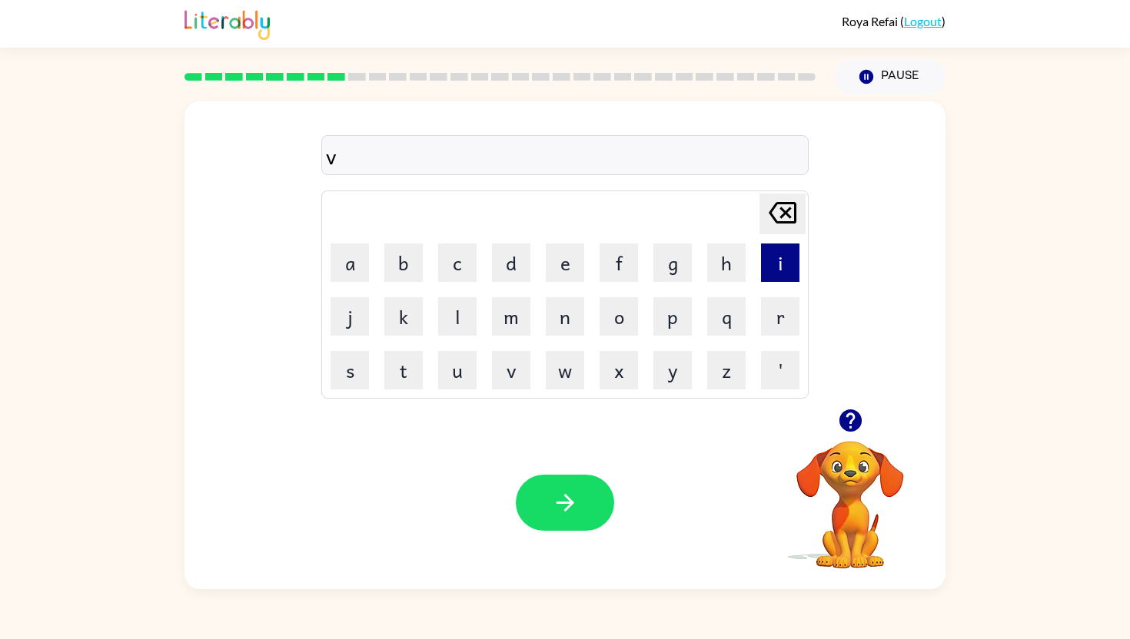
click at [773, 269] on button "i" at bounding box center [780, 263] width 38 height 38
click at [715, 380] on button "z" at bounding box center [726, 370] width 38 height 38
click at [403, 267] on button "b" at bounding box center [403, 263] width 38 height 38
click at [458, 324] on button "l" at bounding box center [457, 316] width 38 height 38
click at [568, 274] on button "e" at bounding box center [565, 263] width 38 height 38
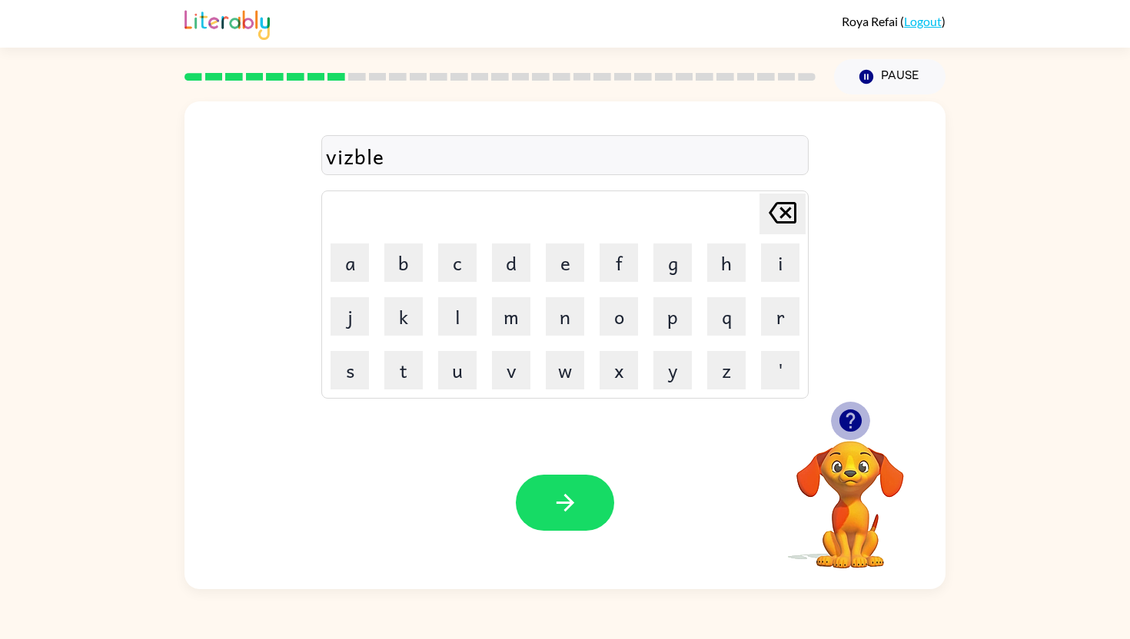
click at [852, 421] on icon "button" at bounding box center [849, 421] width 22 height 22
click at [564, 524] on button "button" at bounding box center [565, 503] width 98 height 56
click at [335, 382] on button "s" at bounding box center [349, 370] width 38 height 38
click at [403, 368] on button "t" at bounding box center [403, 370] width 38 height 38
click at [358, 254] on button "a" at bounding box center [349, 263] width 38 height 38
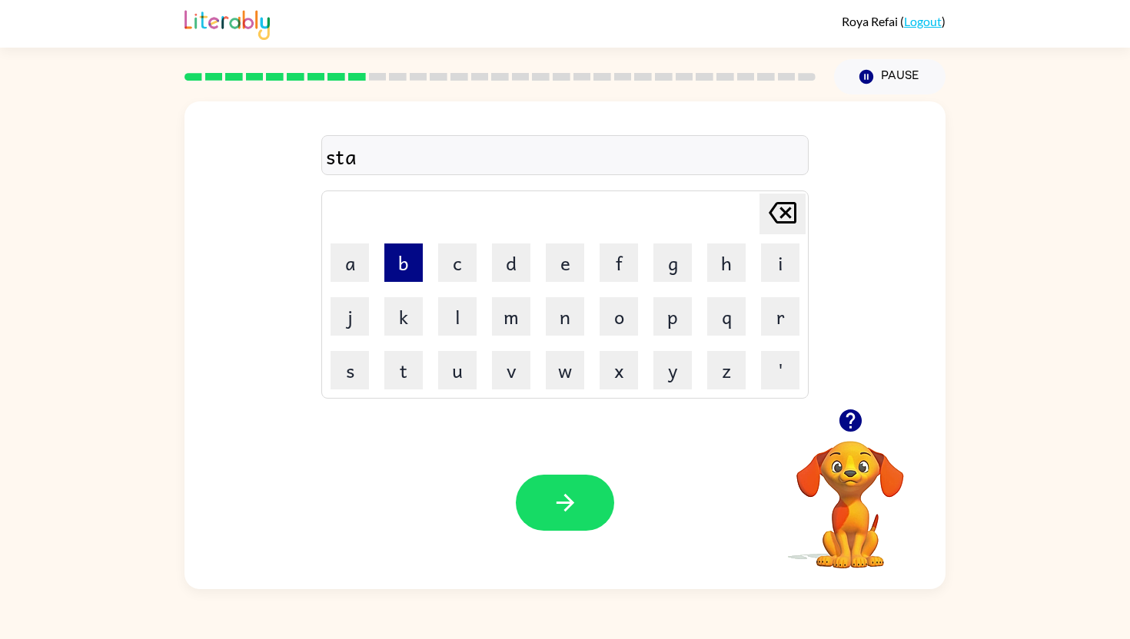
click at [399, 257] on button "b" at bounding box center [403, 263] width 38 height 38
click at [458, 317] on button "l" at bounding box center [457, 316] width 38 height 38
click at [562, 256] on button "e" at bounding box center [565, 263] width 38 height 38
click at [550, 500] on button "button" at bounding box center [565, 503] width 98 height 56
click at [792, 274] on button "i" at bounding box center [780, 263] width 38 height 38
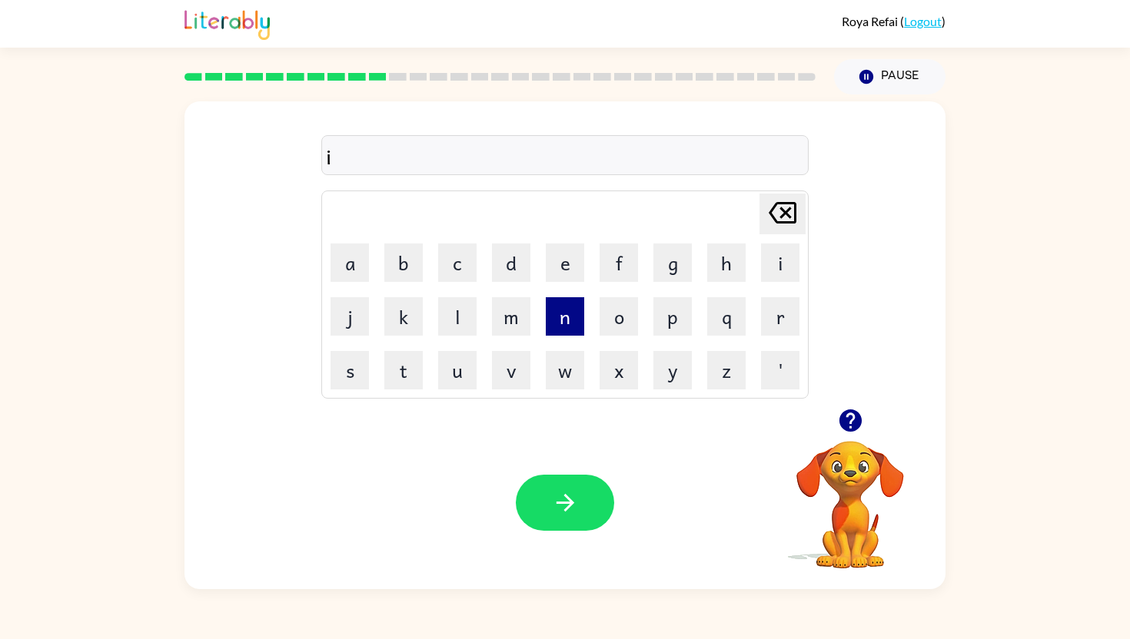
click at [556, 325] on button "n" at bounding box center [565, 316] width 38 height 38
click at [357, 386] on button "s" at bounding box center [349, 370] width 38 height 38
click at [564, 262] on button "e" at bounding box center [565, 263] width 38 height 38
click at [785, 213] on icon at bounding box center [782, 213] width 28 height 22
click at [563, 271] on button "e" at bounding box center [565, 263] width 38 height 38
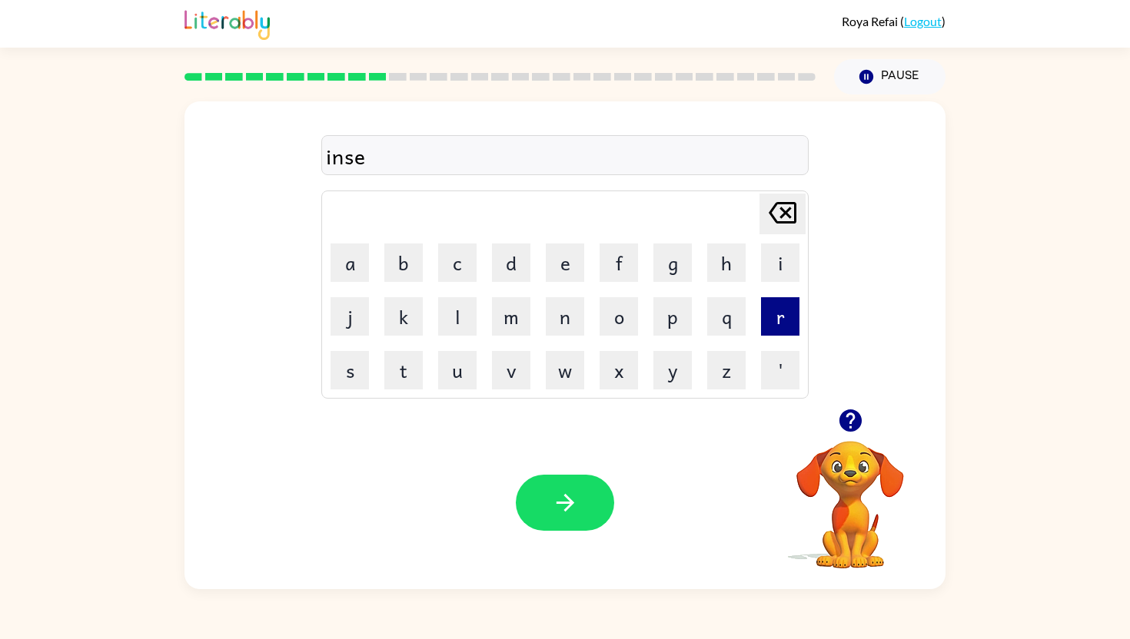
click at [782, 321] on button "r" at bounding box center [780, 316] width 38 height 38
click at [393, 381] on button "t" at bounding box center [403, 370] width 38 height 38
click at [541, 490] on button "button" at bounding box center [565, 503] width 98 height 56
click at [770, 315] on button "r" at bounding box center [780, 316] width 38 height 38
click at [616, 314] on button "o" at bounding box center [618, 316] width 38 height 38
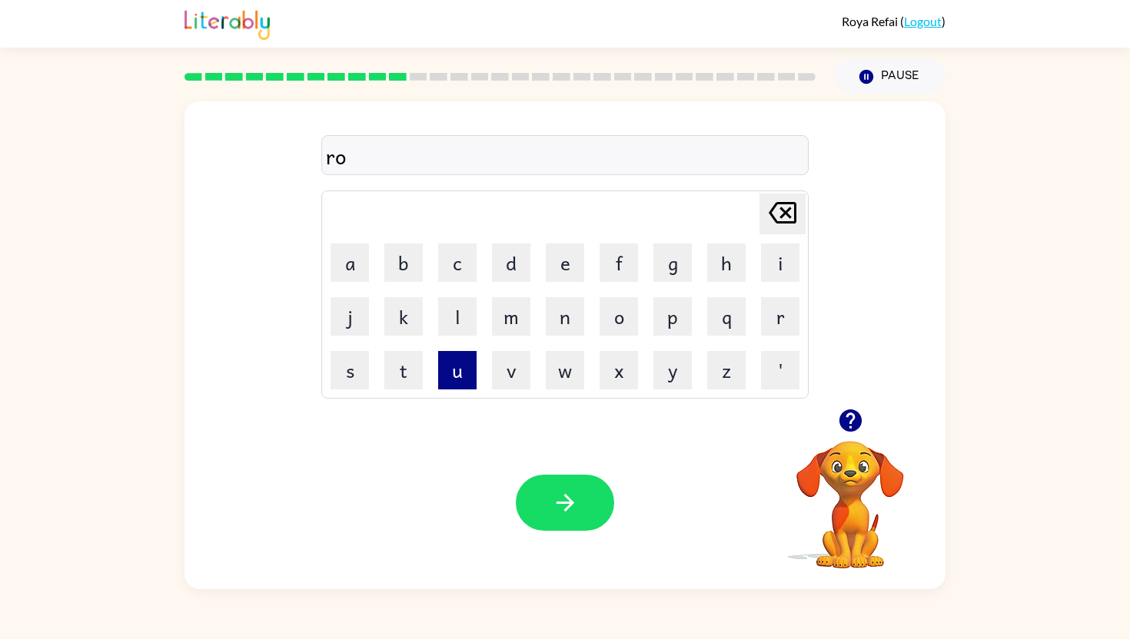
click at [468, 367] on button "u" at bounding box center [457, 370] width 38 height 38
click at [410, 271] on button "b" at bounding box center [403, 263] width 38 height 38
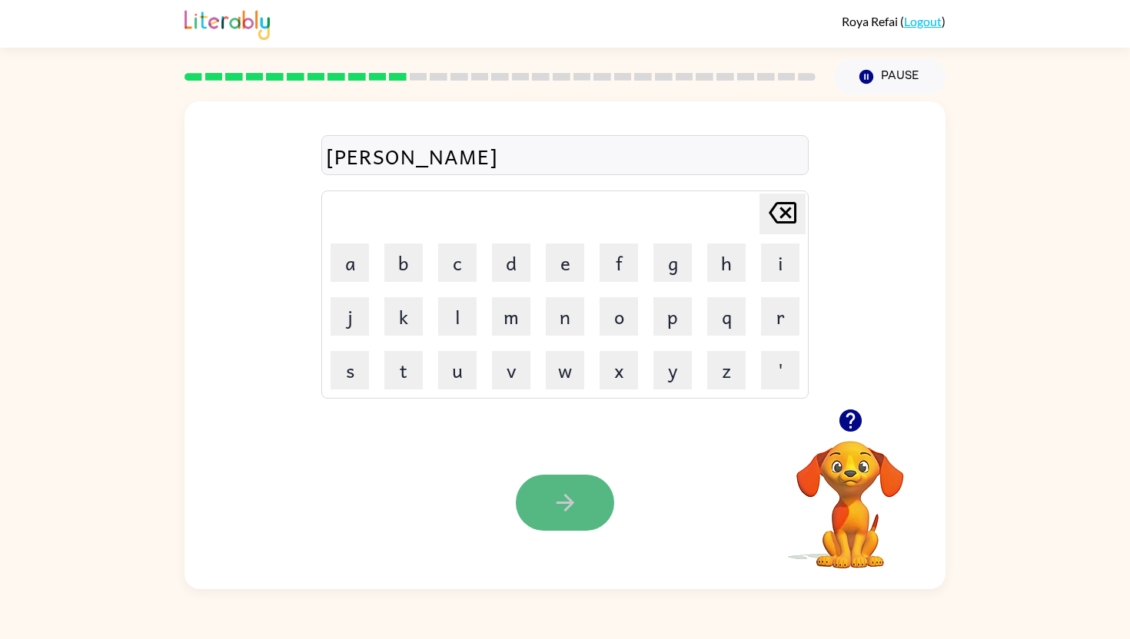
click at [552, 497] on icon "button" at bounding box center [565, 503] width 27 height 27
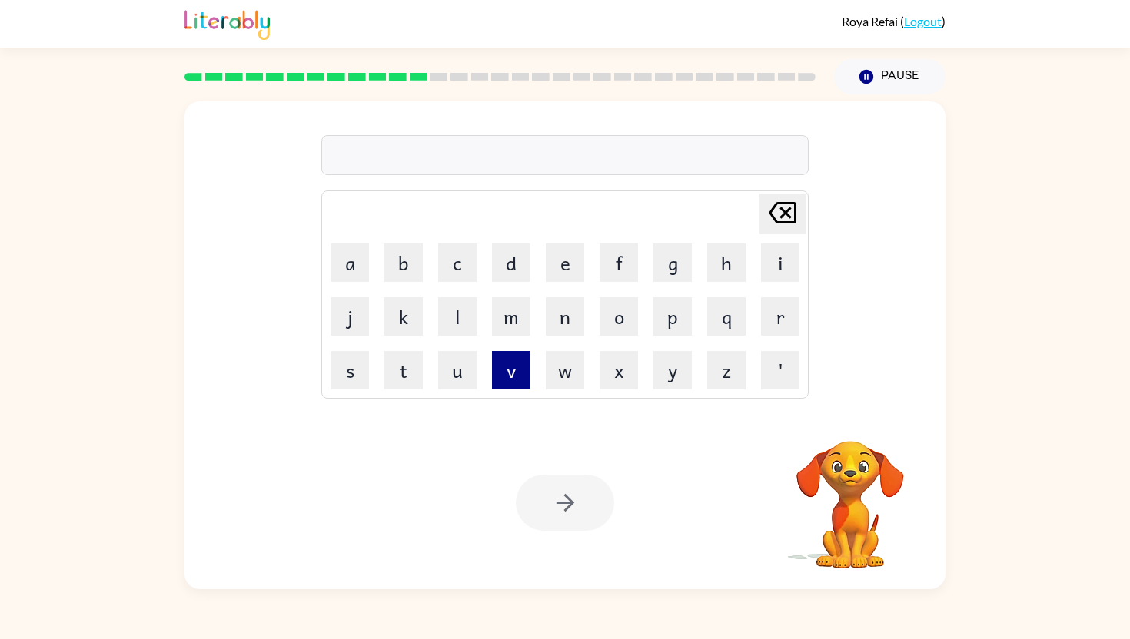
click at [523, 378] on button "v" at bounding box center [511, 370] width 38 height 38
click at [629, 324] on button "o" at bounding box center [618, 316] width 38 height 38
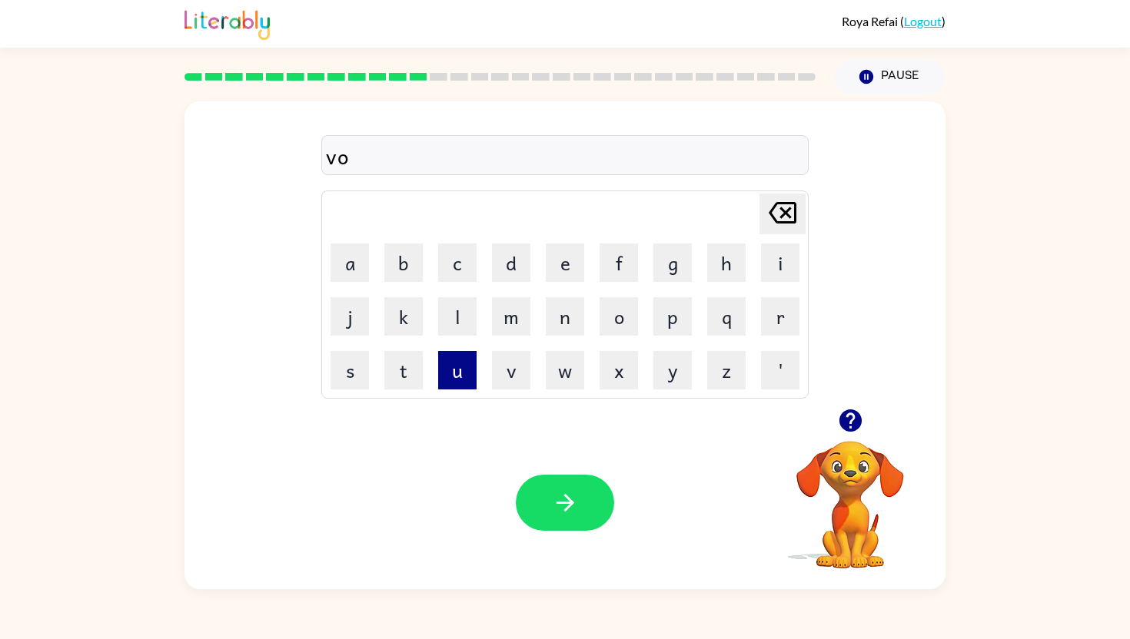
click at [461, 378] on button "u" at bounding box center [457, 370] width 38 height 38
click at [526, 322] on button "m" at bounding box center [511, 316] width 38 height 38
click at [784, 211] on icon at bounding box center [782, 213] width 28 height 22
click at [456, 308] on button "l" at bounding box center [457, 316] width 38 height 38
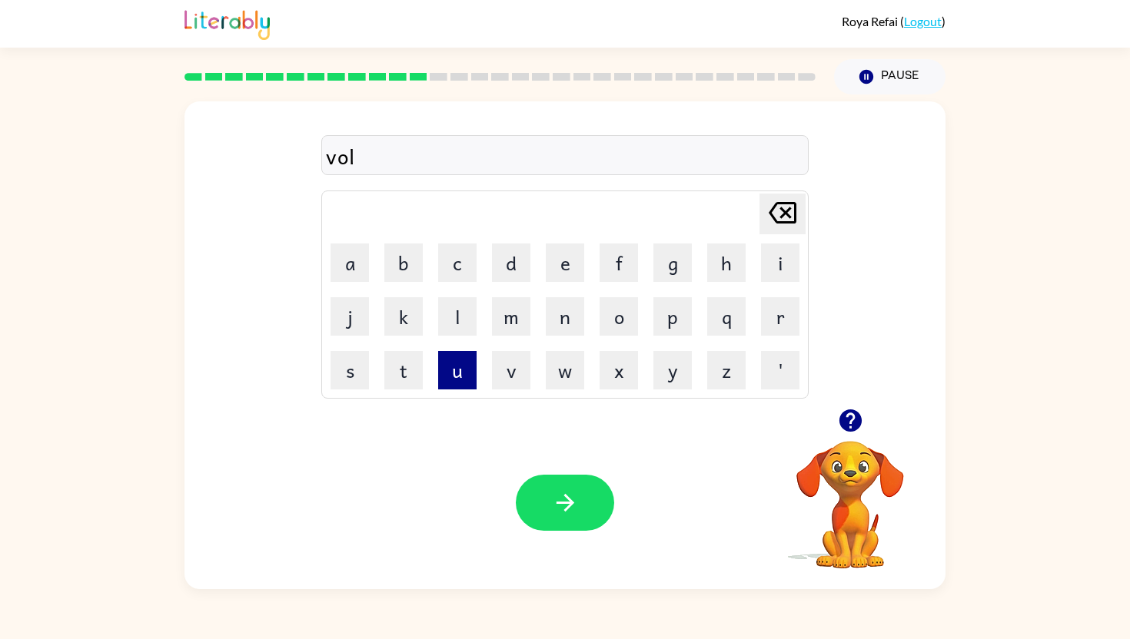
click at [449, 385] on button "u" at bounding box center [457, 370] width 38 height 38
click at [518, 307] on button "m" at bounding box center [511, 316] width 38 height 38
click at [566, 510] on icon "button" at bounding box center [565, 503] width 18 height 18
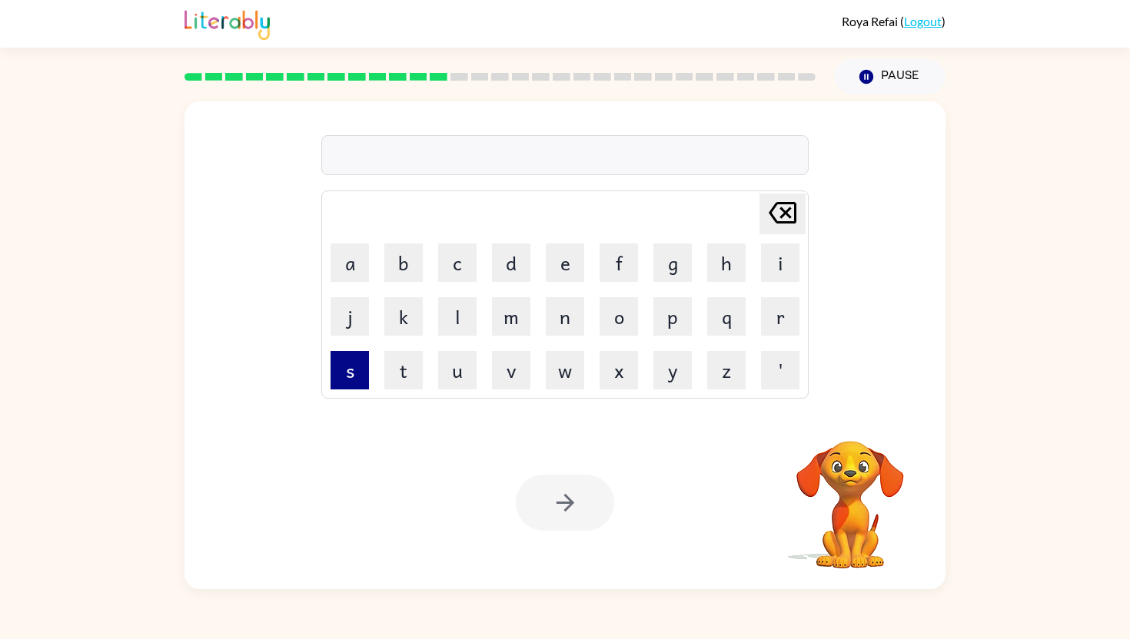
click at [360, 378] on button "s" at bounding box center [349, 370] width 38 height 38
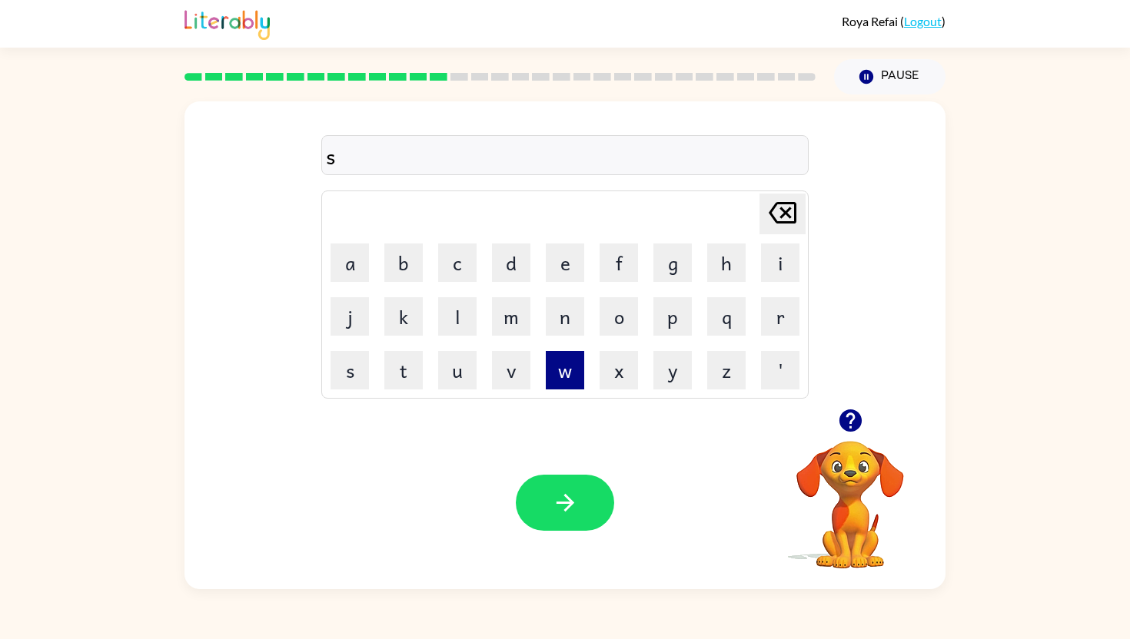
click at [564, 371] on button "w" at bounding box center [565, 370] width 38 height 38
click at [573, 260] on button "e" at bounding box center [565, 263] width 38 height 38
click at [400, 387] on button "t" at bounding box center [403, 370] width 38 height 38
click at [855, 407] on icon "button" at bounding box center [850, 420] width 27 height 27
click at [560, 317] on button "n" at bounding box center [565, 316] width 38 height 38
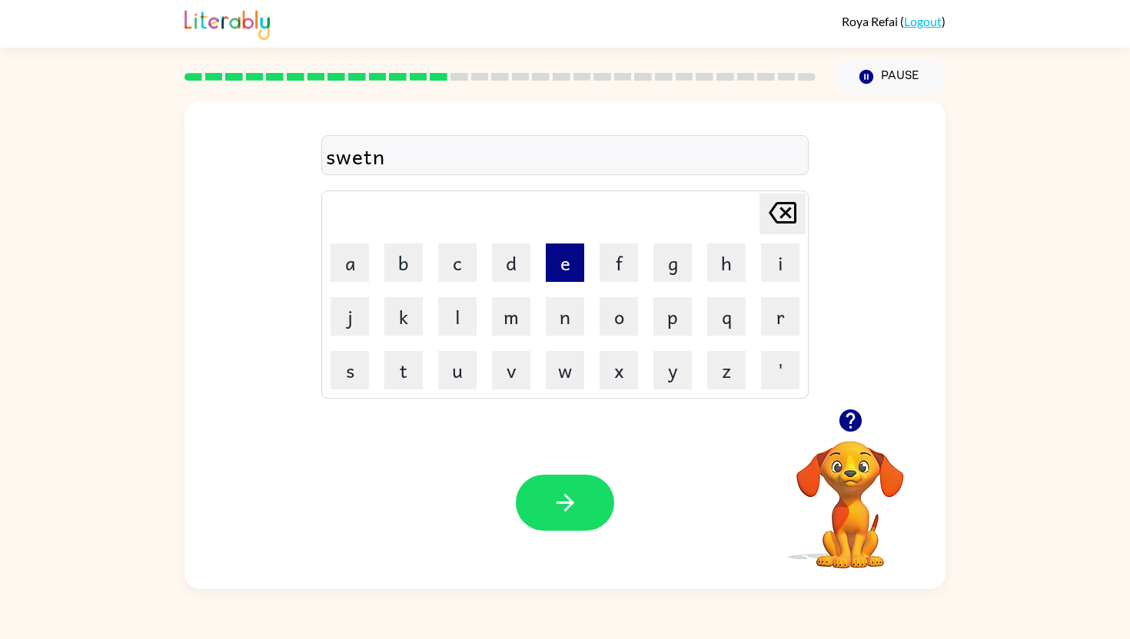
click at [558, 274] on button "e" at bounding box center [565, 263] width 38 height 38
click at [340, 377] on button "s" at bounding box center [349, 370] width 38 height 38
click at [555, 511] on icon "button" at bounding box center [565, 503] width 27 height 27
click at [346, 267] on button "a" at bounding box center [349, 263] width 38 height 38
click at [464, 257] on button "c" at bounding box center [457, 263] width 38 height 38
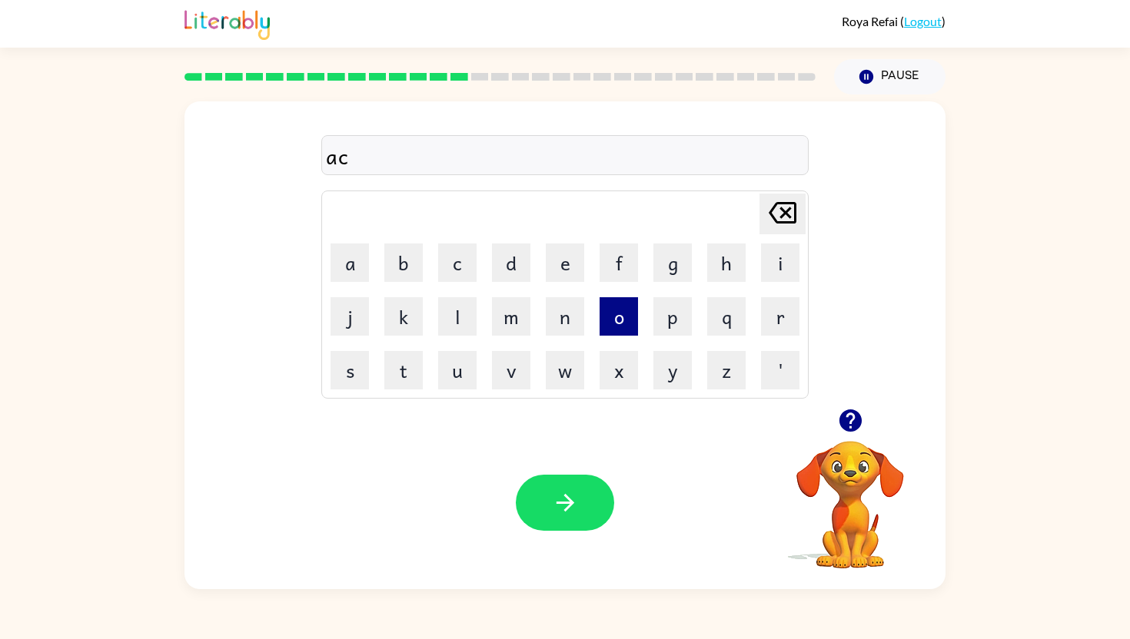
click at [608, 308] on button "o" at bounding box center [618, 316] width 38 height 38
click at [779, 325] on button "r" at bounding box center [780, 316] width 38 height 38
click at [560, 314] on button "n" at bounding box center [565, 316] width 38 height 38
click at [562, 506] on icon "button" at bounding box center [565, 503] width 27 height 27
click at [410, 267] on button "b" at bounding box center [403, 263] width 38 height 38
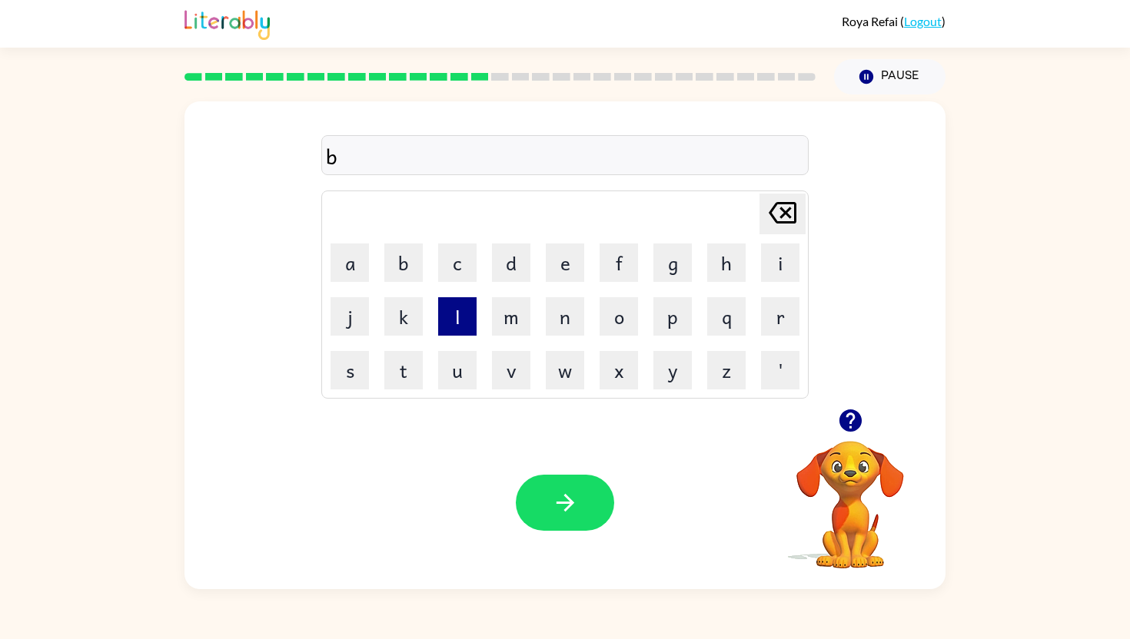
click at [441, 307] on button "l" at bounding box center [457, 316] width 38 height 38
click at [563, 264] on button "e" at bounding box center [565, 263] width 38 height 38
click at [778, 315] on button "r" at bounding box center [780, 316] width 38 height 38
click at [403, 371] on button "t" at bounding box center [403, 370] width 38 height 38
click at [566, 487] on button "button" at bounding box center [565, 503] width 98 height 56
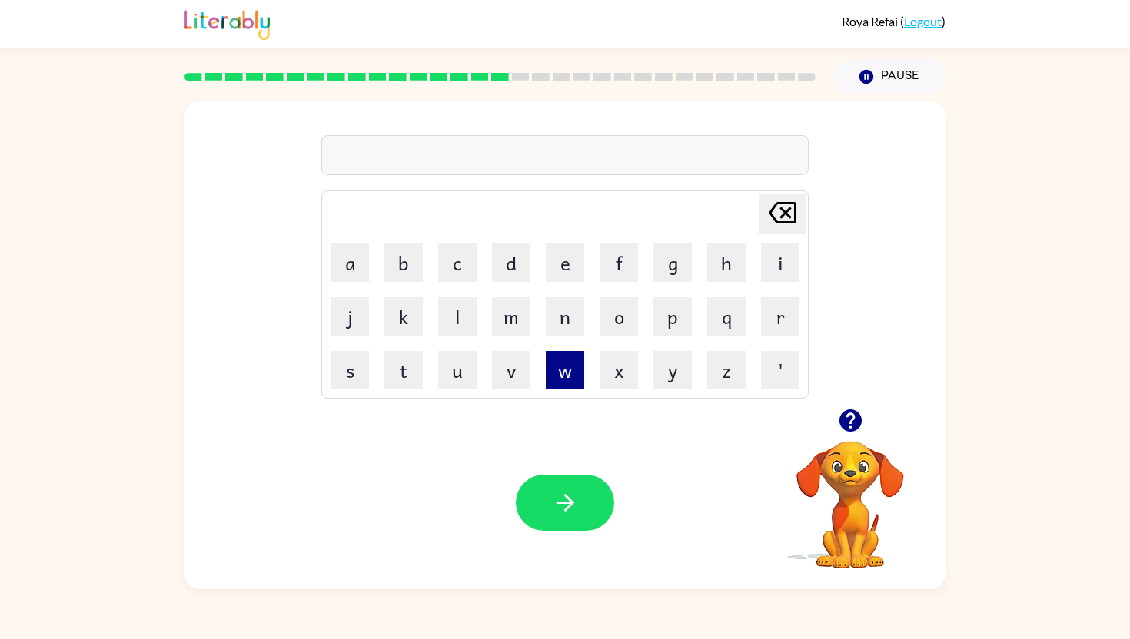
click at [566, 383] on button "w" at bounding box center [565, 370] width 38 height 38
click at [562, 273] on button "e" at bounding box center [565, 263] width 38 height 38
click at [400, 277] on button "b" at bounding box center [403, 263] width 38 height 38
click at [563, 507] on icon "button" at bounding box center [565, 503] width 27 height 27
click at [619, 268] on button "f" at bounding box center [618, 263] width 38 height 38
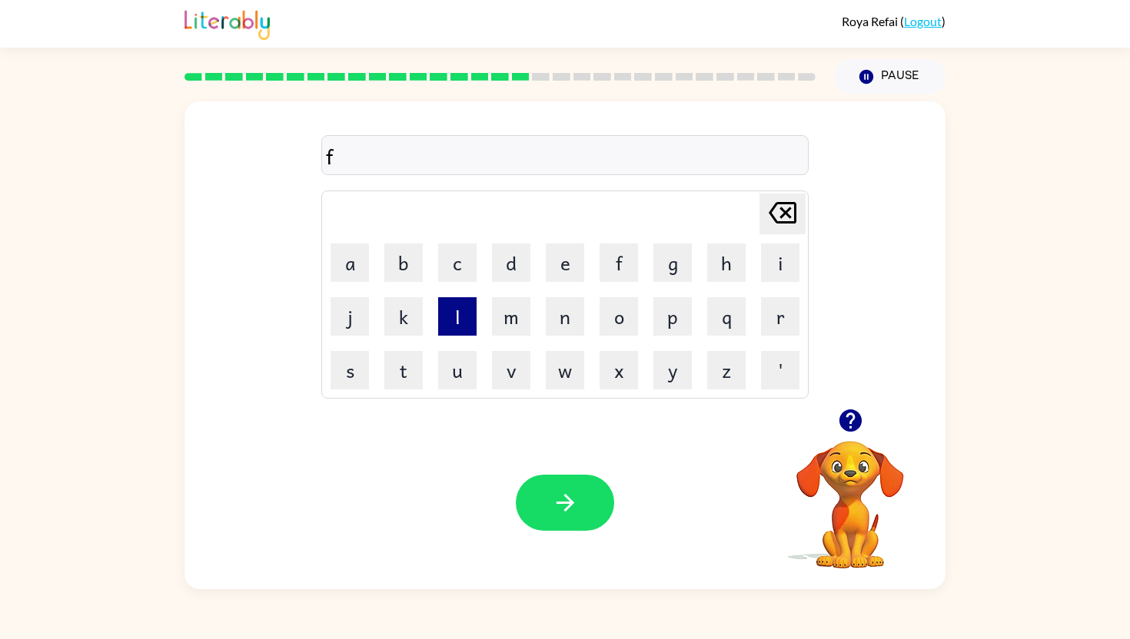
click at [468, 317] on button "l" at bounding box center [457, 316] width 38 height 38
click at [561, 269] on button "e" at bounding box center [565, 263] width 38 height 38
click at [682, 320] on button "p" at bounding box center [672, 316] width 38 height 38
click at [781, 262] on button "i" at bounding box center [780, 263] width 38 height 38
click at [558, 319] on button "n" at bounding box center [565, 316] width 38 height 38
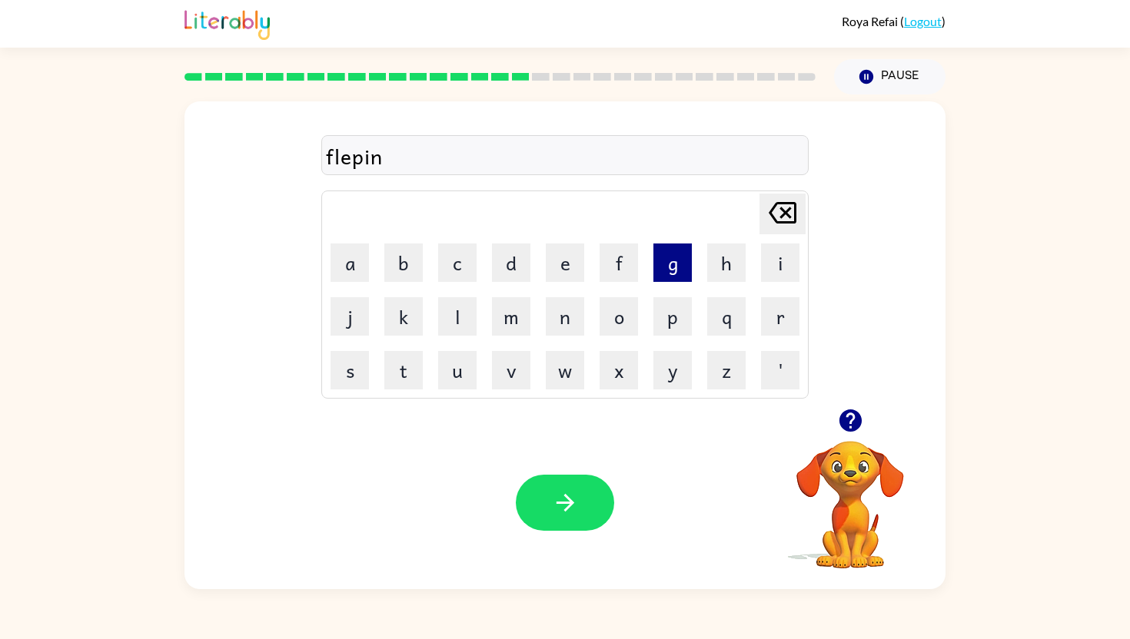
click at [674, 259] on button "g" at bounding box center [672, 263] width 38 height 38
click at [557, 504] on icon "button" at bounding box center [565, 503] width 27 height 27
click at [832, 417] on button "button" at bounding box center [850, 420] width 39 height 39
click at [409, 334] on button "k" at bounding box center [403, 316] width 38 height 38
click at [792, 258] on button "i" at bounding box center [780, 263] width 38 height 38
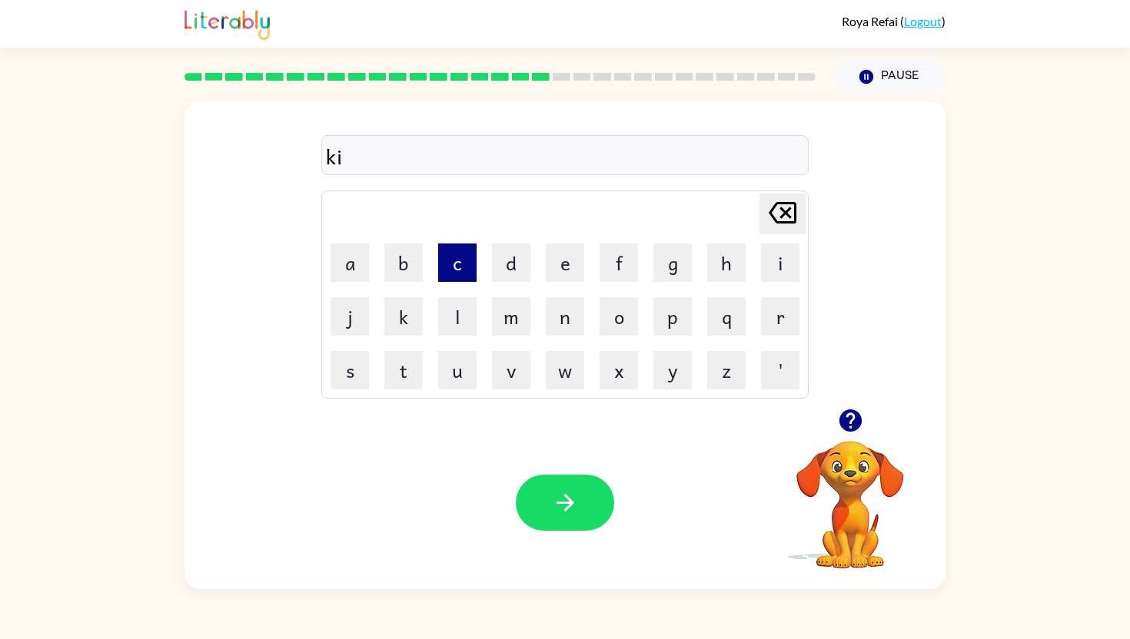
click at [463, 268] on button "c" at bounding box center [457, 263] width 38 height 38
click at [729, 269] on button "h" at bounding box center [726, 263] width 38 height 38
click at [566, 271] on button "e" at bounding box center [565, 263] width 38 height 38
click at [551, 318] on button "n" at bounding box center [565, 316] width 38 height 38
click at [559, 497] on icon "button" at bounding box center [565, 503] width 27 height 27
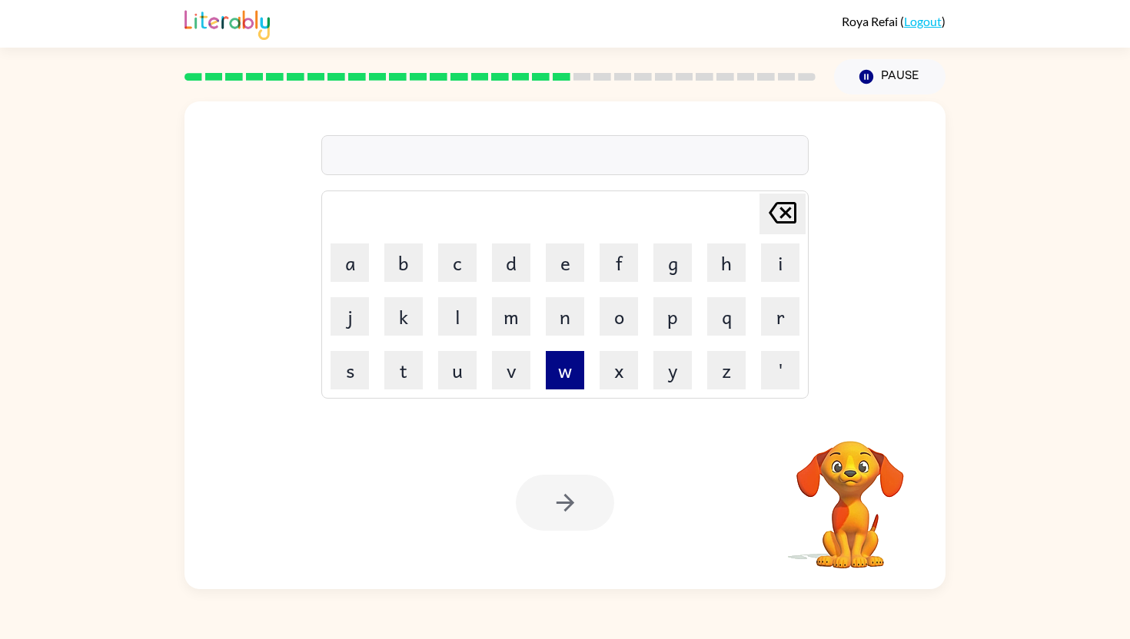
click at [567, 375] on button "w" at bounding box center [565, 370] width 38 height 38
click at [794, 261] on button "i" at bounding box center [780, 263] width 38 height 38
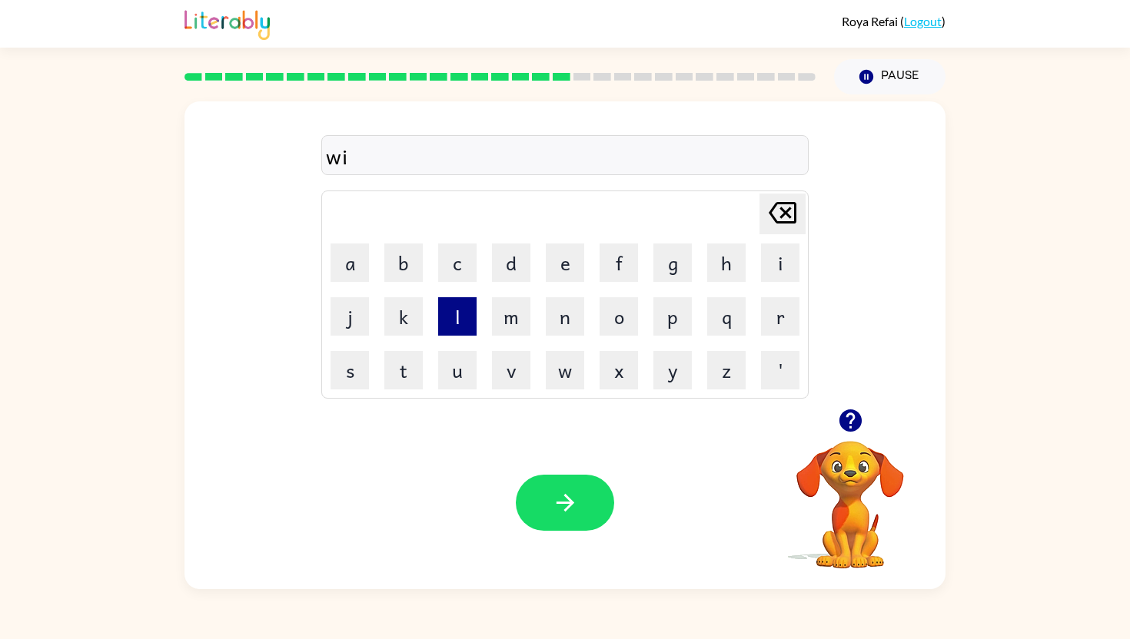
click at [466, 324] on button "l" at bounding box center [457, 316] width 38 height 38
click at [626, 317] on button "o" at bounding box center [618, 316] width 38 height 38
click at [581, 380] on button "w" at bounding box center [565, 370] width 38 height 38
click at [563, 516] on icon "button" at bounding box center [565, 503] width 27 height 27
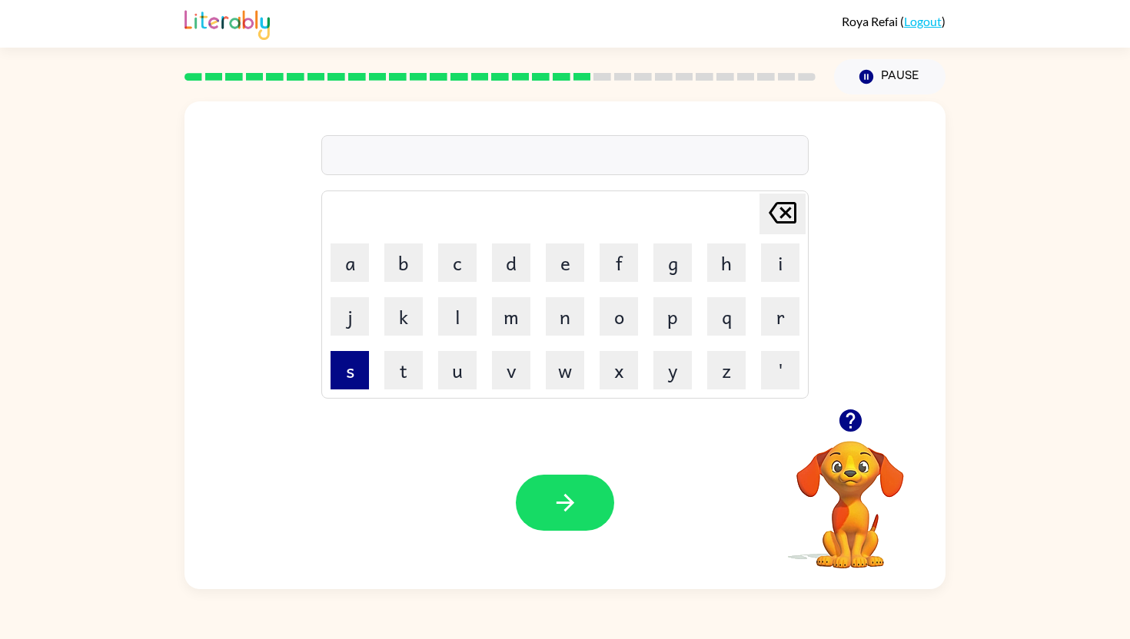
click at [338, 375] on button "s" at bounding box center [349, 370] width 38 height 38
click at [692, 314] on td "p" at bounding box center [672, 316] width 52 height 52
click at [685, 318] on button "p" at bounding box center [672, 316] width 38 height 38
click at [838, 406] on button "button" at bounding box center [850, 420] width 39 height 39
click at [569, 262] on button "e" at bounding box center [565, 263] width 38 height 38
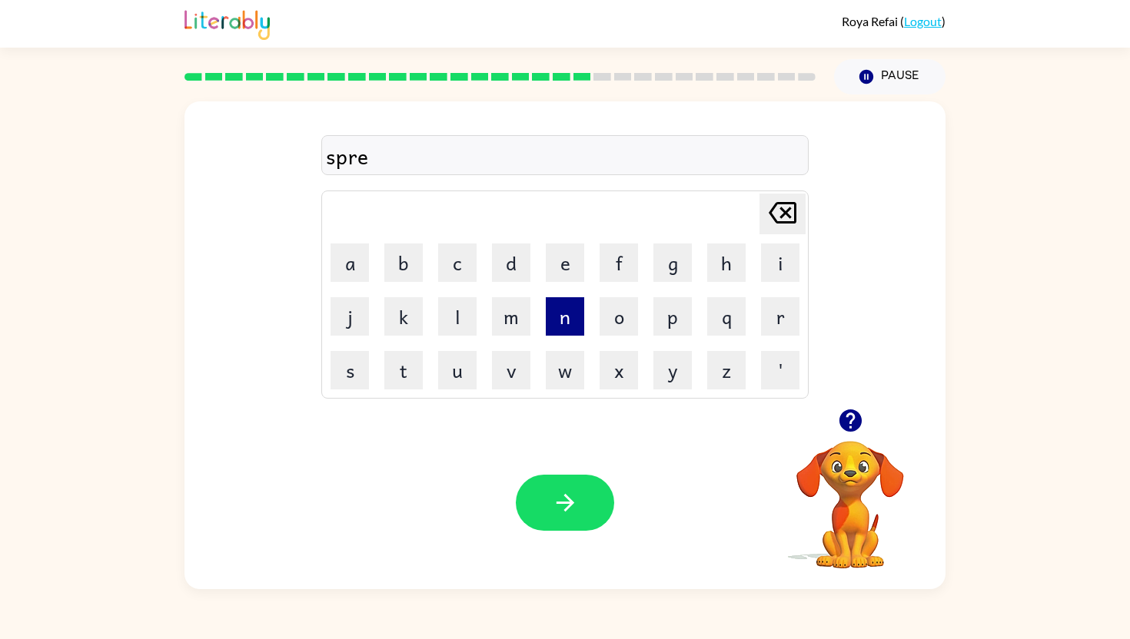
click at [573, 305] on button "n" at bounding box center [565, 316] width 38 height 38
click at [513, 265] on button "d" at bounding box center [511, 263] width 38 height 38
click at [558, 501] on icon "button" at bounding box center [565, 503] width 27 height 27
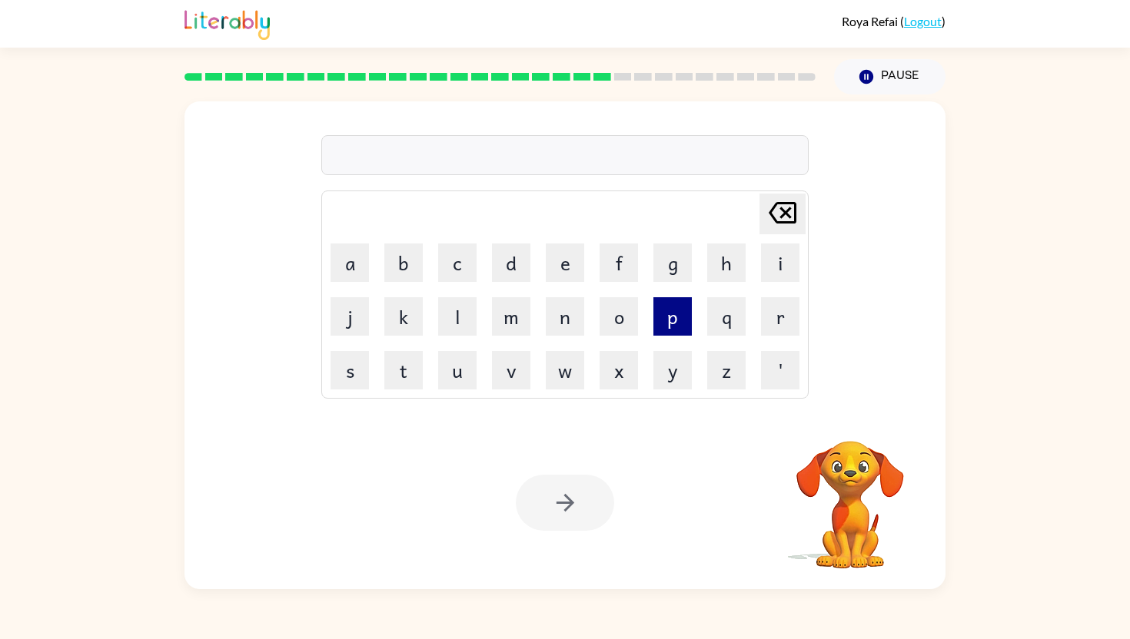
click at [675, 312] on button "p" at bounding box center [672, 316] width 38 height 38
click at [363, 260] on button "a" at bounding box center [349, 263] width 38 height 38
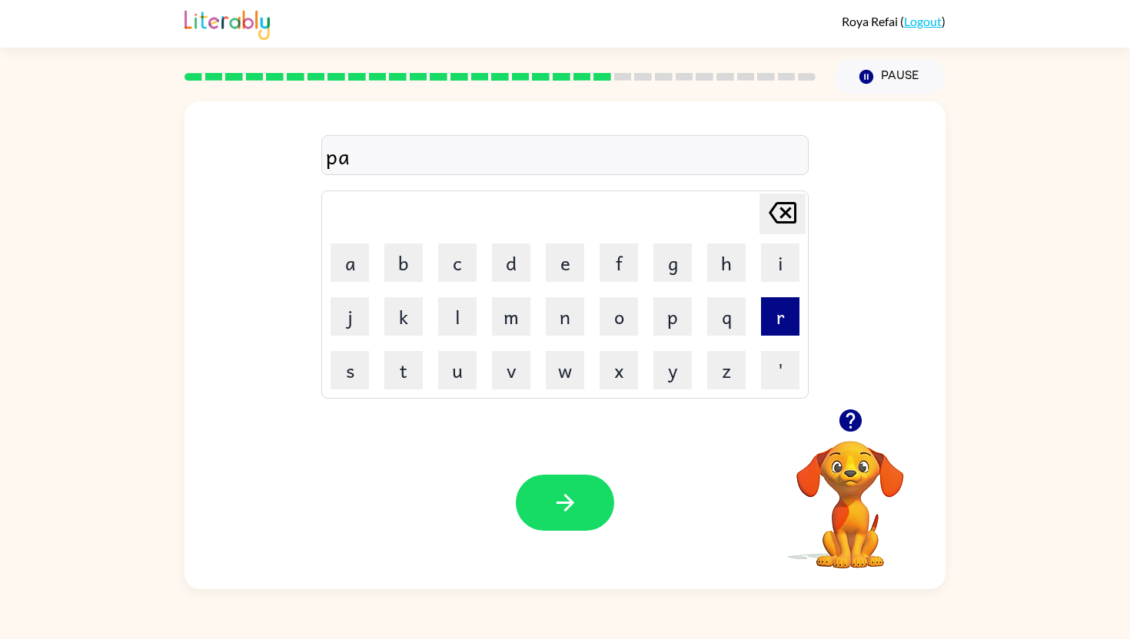
click at [788, 314] on button "r" at bounding box center [780, 316] width 38 height 38
click at [569, 268] on button "e" at bounding box center [565, 263] width 38 height 38
click at [526, 270] on button "d" at bounding box center [511, 263] width 38 height 38
click at [854, 417] on icon "button" at bounding box center [850, 420] width 27 height 27
click at [346, 272] on button "a" at bounding box center [349, 263] width 38 height 38
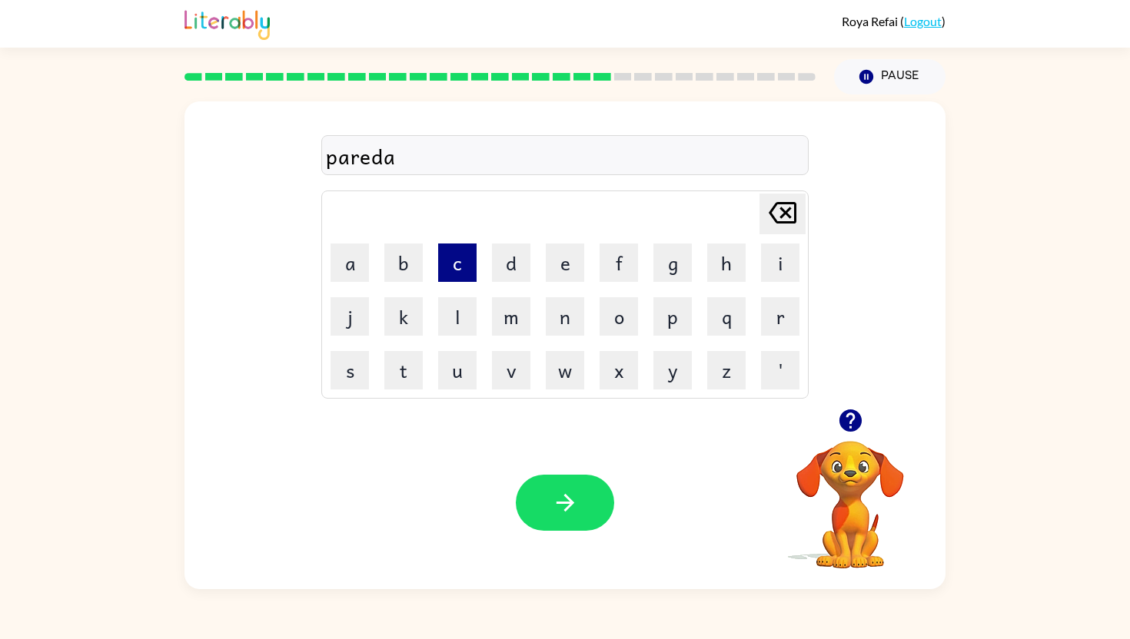
click at [463, 271] on button "c" at bounding box center [457, 263] width 38 height 38
click at [570, 262] on button "e" at bounding box center [565, 263] width 38 height 38
click at [553, 487] on button "button" at bounding box center [565, 503] width 98 height 56
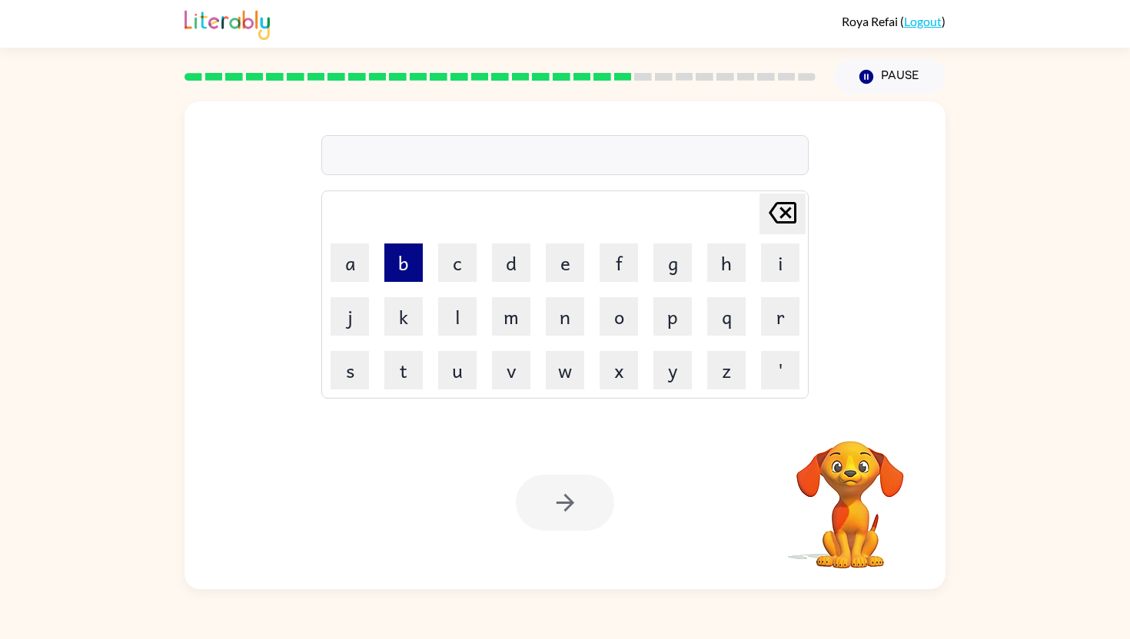
click at [408, 276] on button "b" at bounding box center [403, 263] width 38 height 38
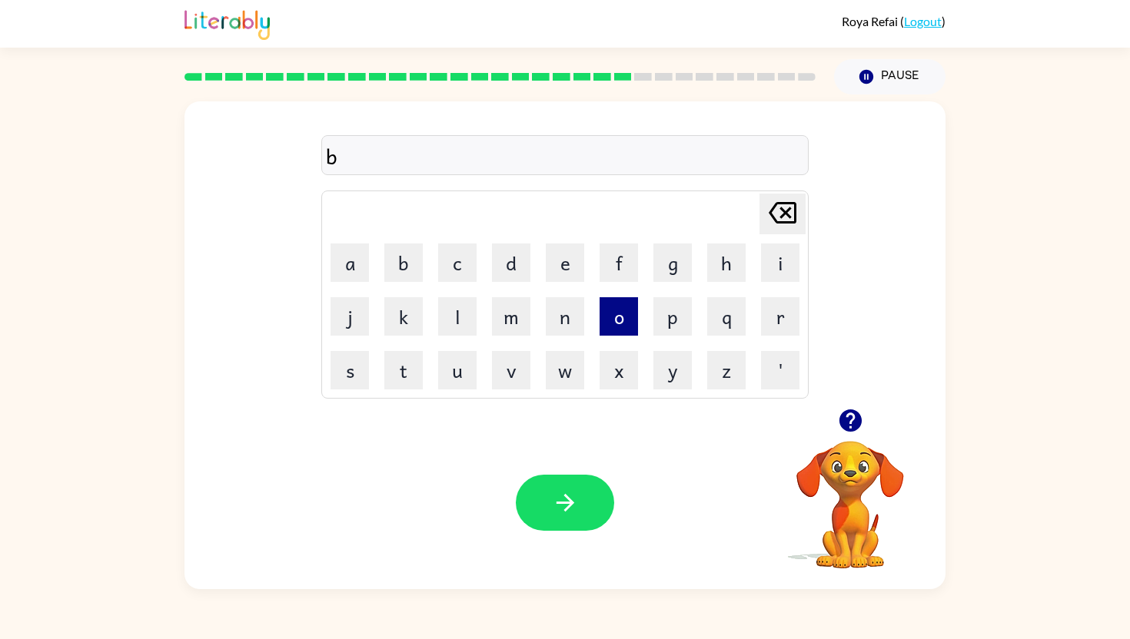
click at [623, 308] on button "o" at bounding box center [618, 316] width 38 height 38
click at [346, 267] on button "a" at bounding box center [349, 263] width 38 height 38
click at [407, 376] on button "t" at bounding box center [403, 370] width 38 height 38
click at [731, 257] on button "h" at bounding box center [726, 263] width 38 height 38
click at [782, 211] on icon at bounding box center [782, 213] width 28 height 22
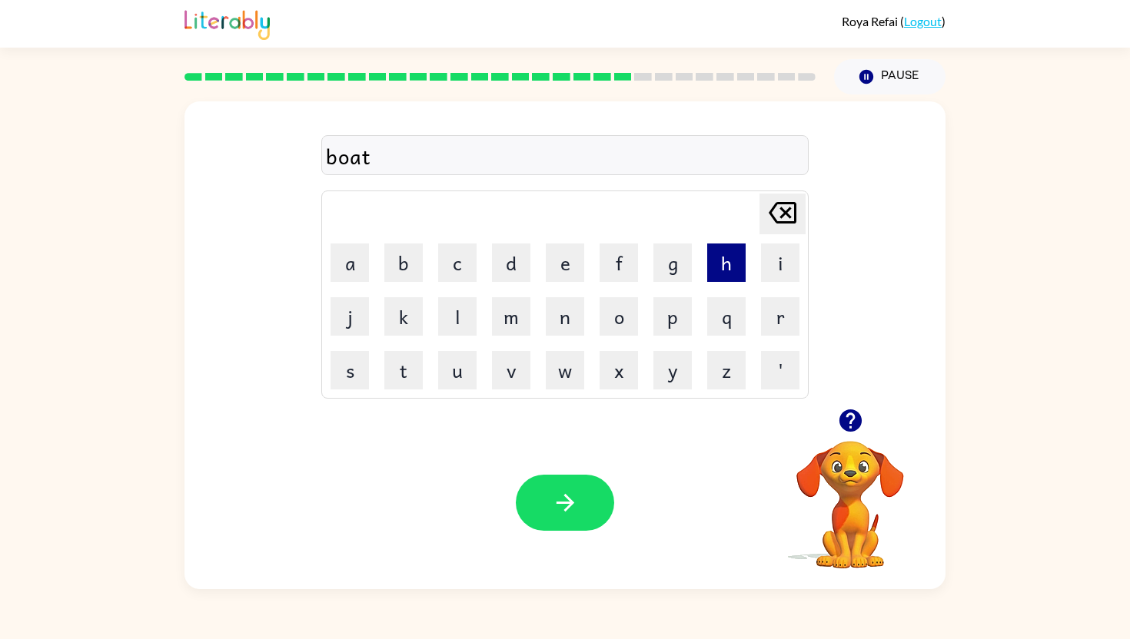
type button "delete"
click at [759, 194] on button "Delete Delete last character input" at bounding box center [782, 214] width 46 height 41
click at [629, 235] on table "Delete Delete last character input a b c d e f g h i j k l m n o p q r s t u v …" at bounding box center [565, 294] width 486 height 207
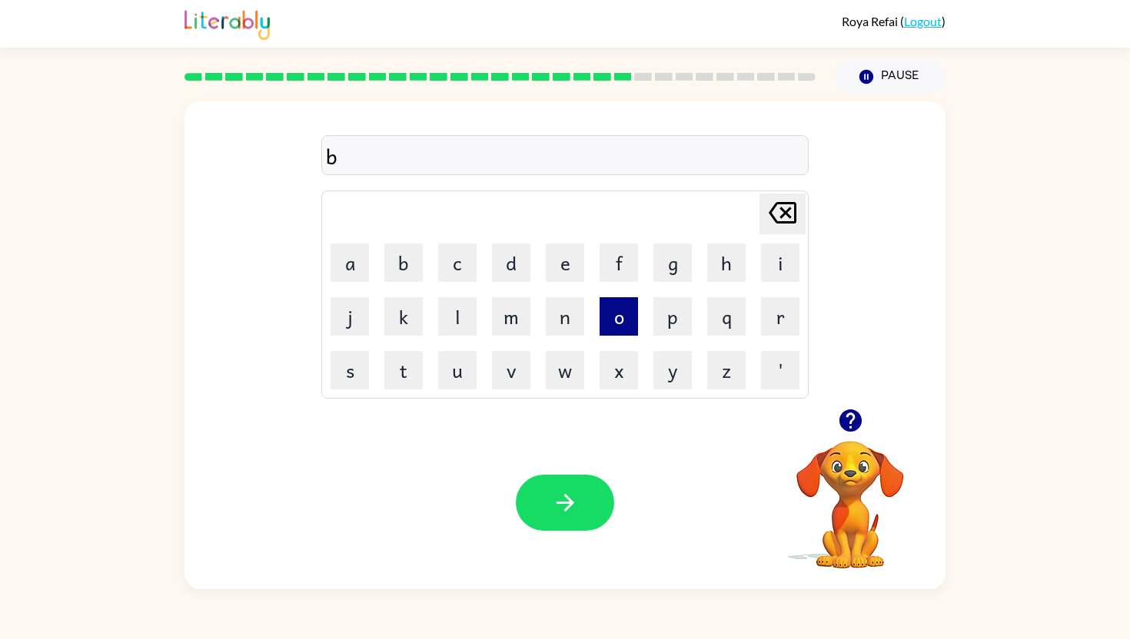
click at [631, 318] on button "o" at bounding box center [618, 316] width 38 height 38
click at [349, 269] on button "a" at bounding box center [349, 263] width 38 height 38
click at [409, 364] on button "t" at bounding box center [403, 370] width 38 height 38
click at [734, 276] on button "h" at bounding box center [726, 263] width 38 height 38
click at [627, 320] on button "o" at bounding box center [618, 316] width 38 height 38
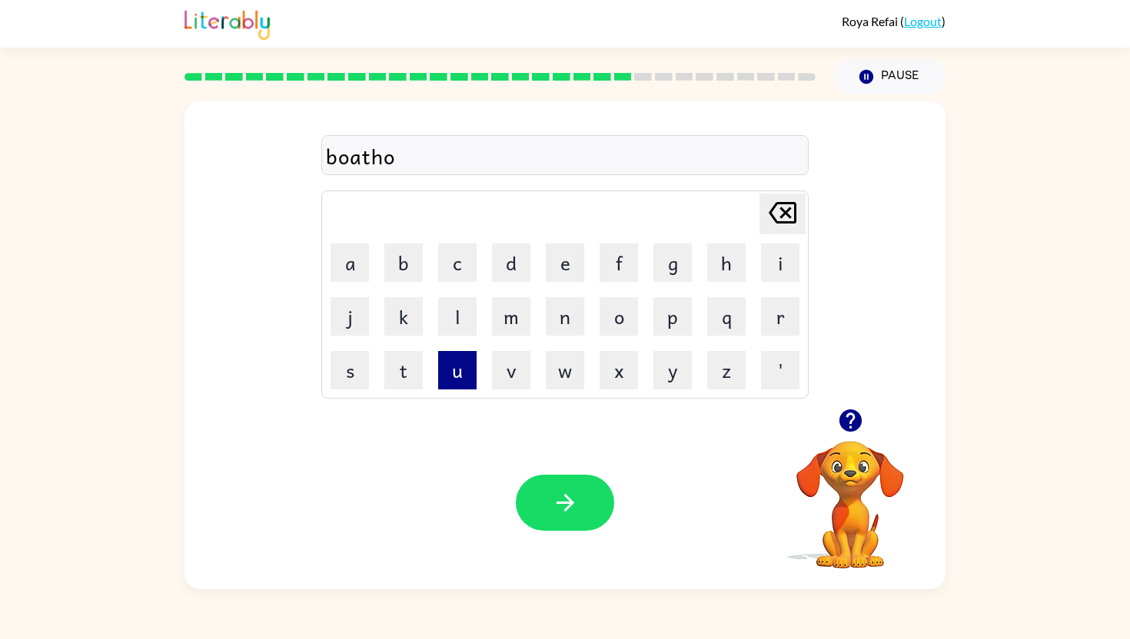
click at [460, 376] on button "u" at bounding box center [457, 370] width 38 height 38
click at [336, 366] on button "s" at bounding box center [349, 370] width 38 height 38
click at [563, 498] on icon "button" at bounding box center [565, 503] width 27 height 27
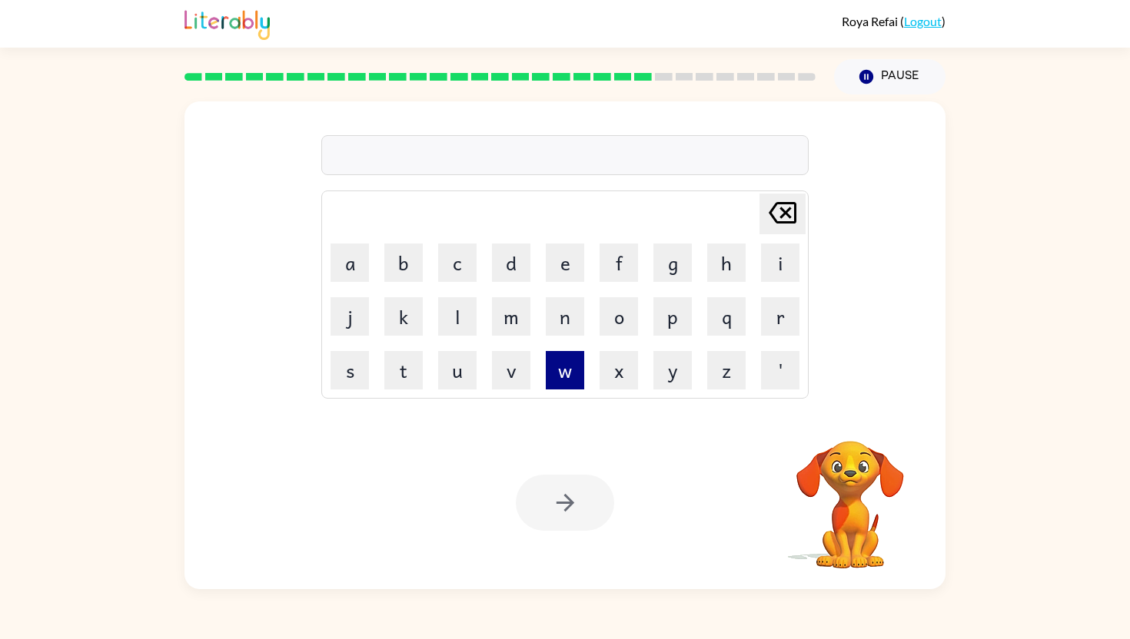
click at [563, 367] on button "w" at bounding box center [565, 370] width 38 height 38
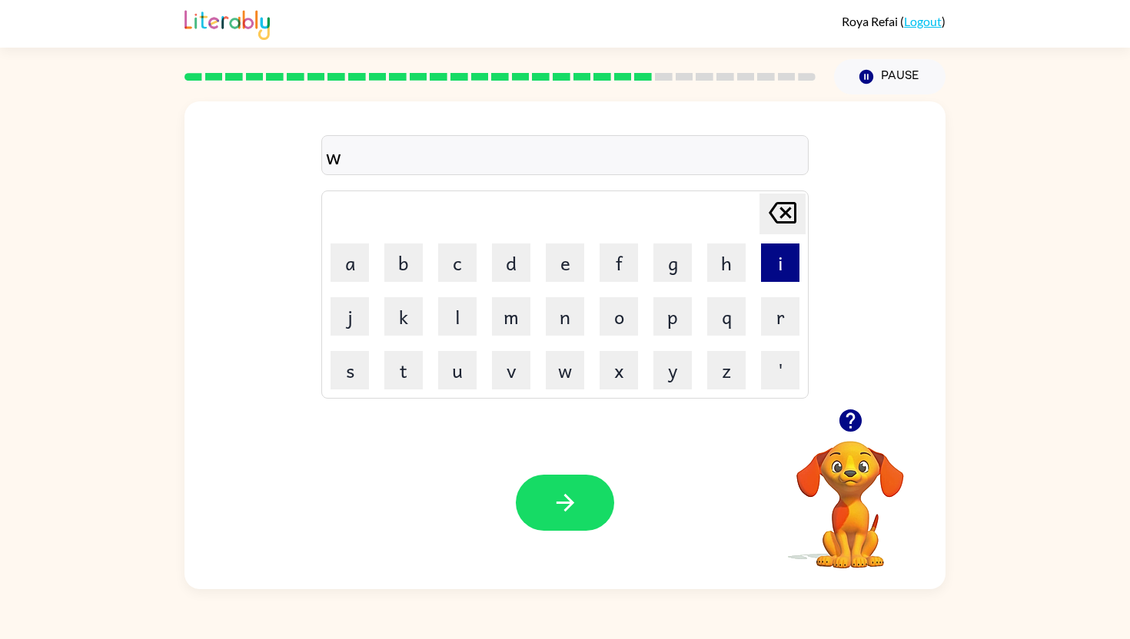
click at [790, 268] on button "i" at bounding box center [780, 263] width 38 height 38
click at [573, 313] on button "n" at bounding box center [565, 316] width 38 height 38
click at [410, 377] on button "t" at bounding box center [403, 370] width 38 height 38
click at [569, 267] on button "e" at bounding box center [565, 263] width 38 height 38
click at [776, 307] on button "r" at bounding box center [780, 316] width 38 height 38
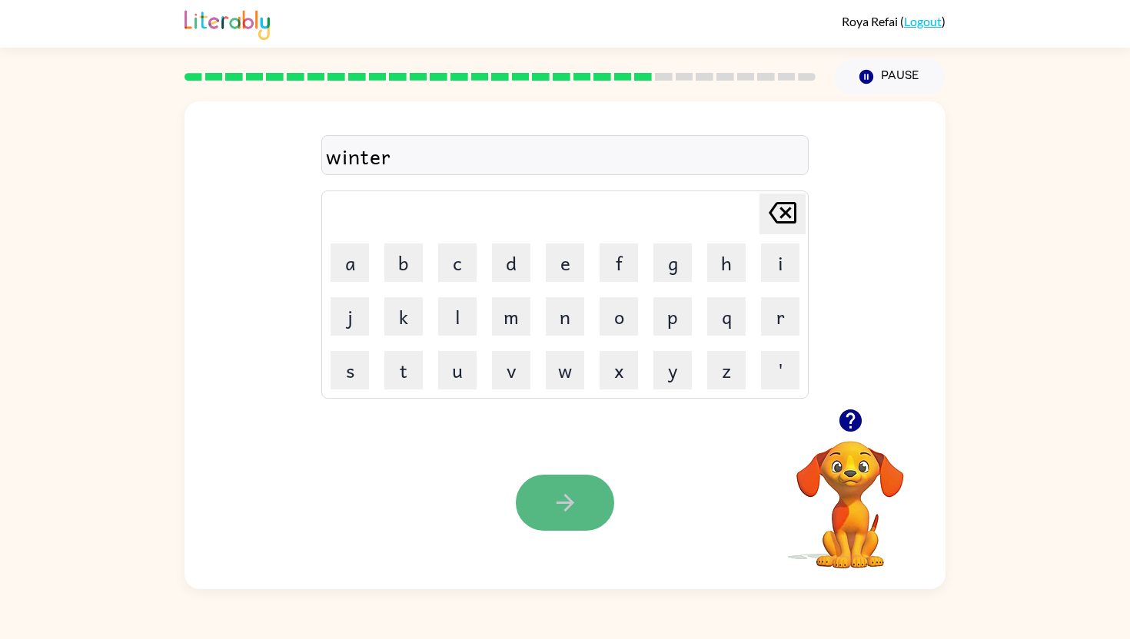
click at [553, 503] on icon "button" at bounding box center [565, 503] width 27 height 27
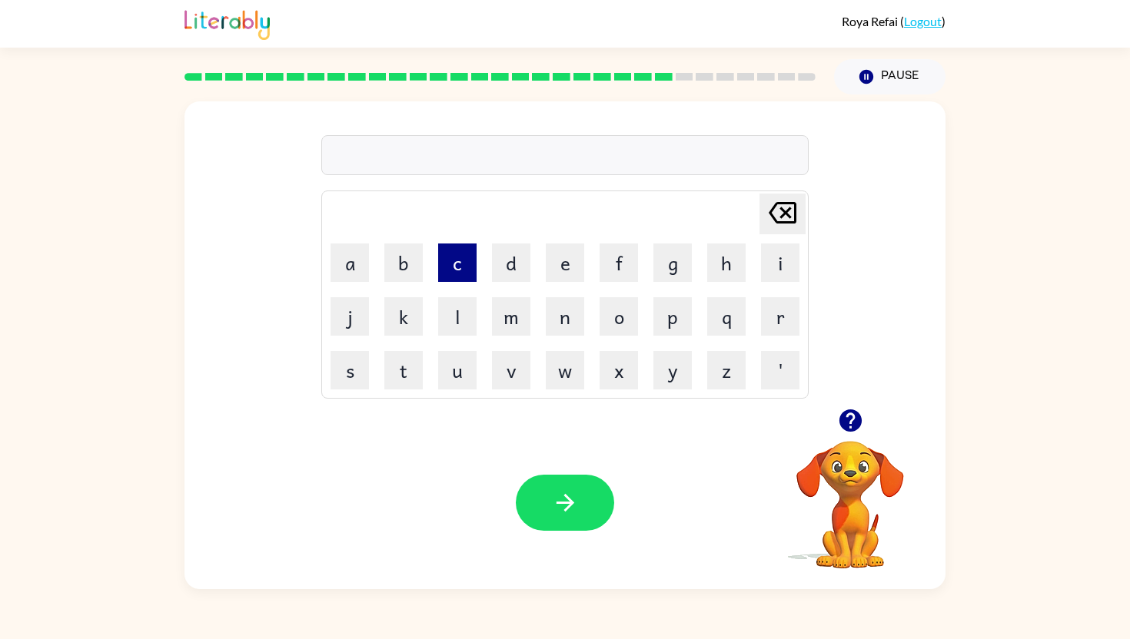
click at [445, 255] on button "c" at bounding box center [457, 263] width 38 height 38
click at [776, 320] on button "r" at bounding box center [780, 316] width 38 height 38
click at [566, 271] on button "e" at bounding box center [565, 263] width 38 height 38
click at [347, 254] on button "a" at bounding box center [349, 263] width 38 height 38
click at [413, 370] on button "t" at bounding box center [403, 370] width 38 height 38
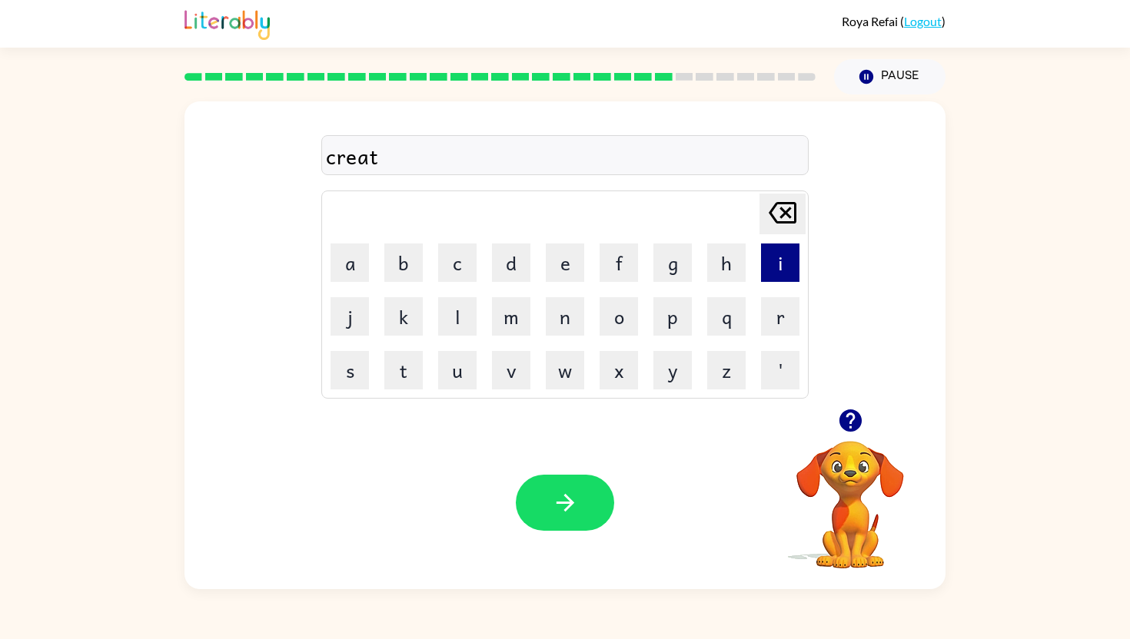
click at [776, 267] on button "i" at bounding box center [780, 263] width 38 height 38
click at [554, 318] on button "n" at bounding box center [565, 316] width 38 height 38
click at [673, 274] on button "g" at bounding box center [672, 263] width 38 height 38
click at [548, 506] on button "button" at bounding box center [565, 503] width 98 height 56
click at [787, 316] on button "r" at bounding box center [780, 316] width 38 height 38
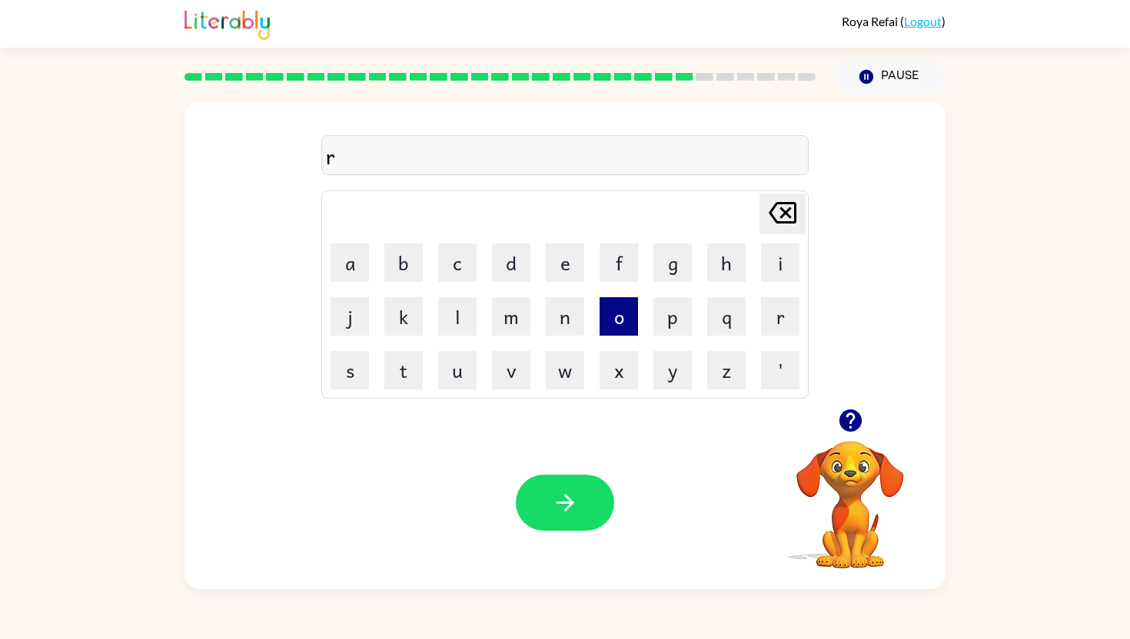
click at [619, 319] on button "o" at bounding box center [618, 316] width 38 height 38
click at [397, 330] on button "k" at bounding box center [403, 316] width 38 height 38
click at [782, 262] on button "i" at bounding box center [780, 263] width 38 height 38
click at [401, 390] on td "t" at bounding box center [403, 370] width 52 height 52
click at [390, 372] on button "t" at bounding box center [403, 370] width 38 height 38
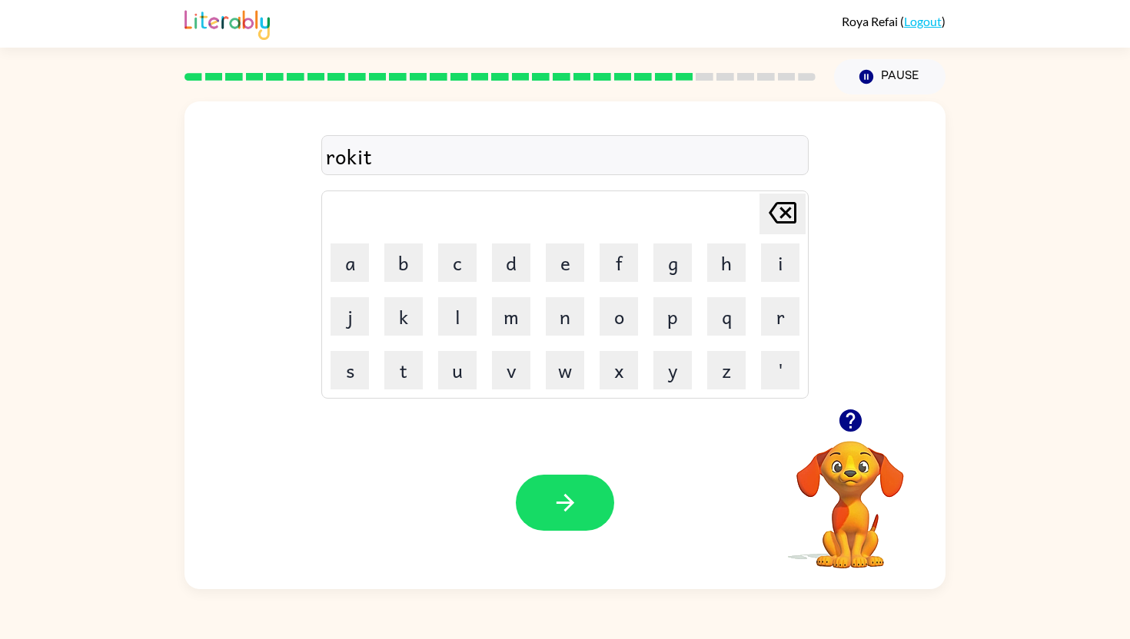
click at [768, 208] on icon "Delete Delete last character input" at bounding box center [782, 212] width 37 height 37
click at [612, 337] on td "o" at bounding box center [619, 316] width 52 height 52
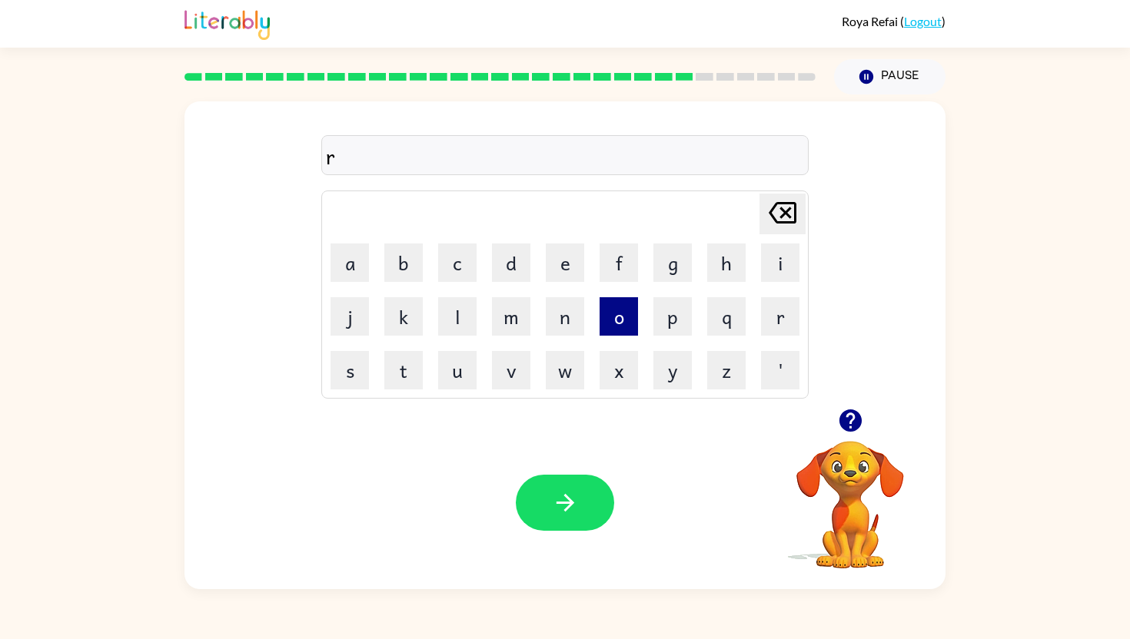
click at [619, 319] on button "o" at bounding box center [618, 316] width 38 height 38
click at [344, 264] on button "a" at bounding box center [349, 263] width 38 height 38
click at [403, 290] on td "k" at bounding box center [403, 316] width 52 height 52
click at [403, 307] on button "k" at bounding box center [403, 316] width 38 height 38
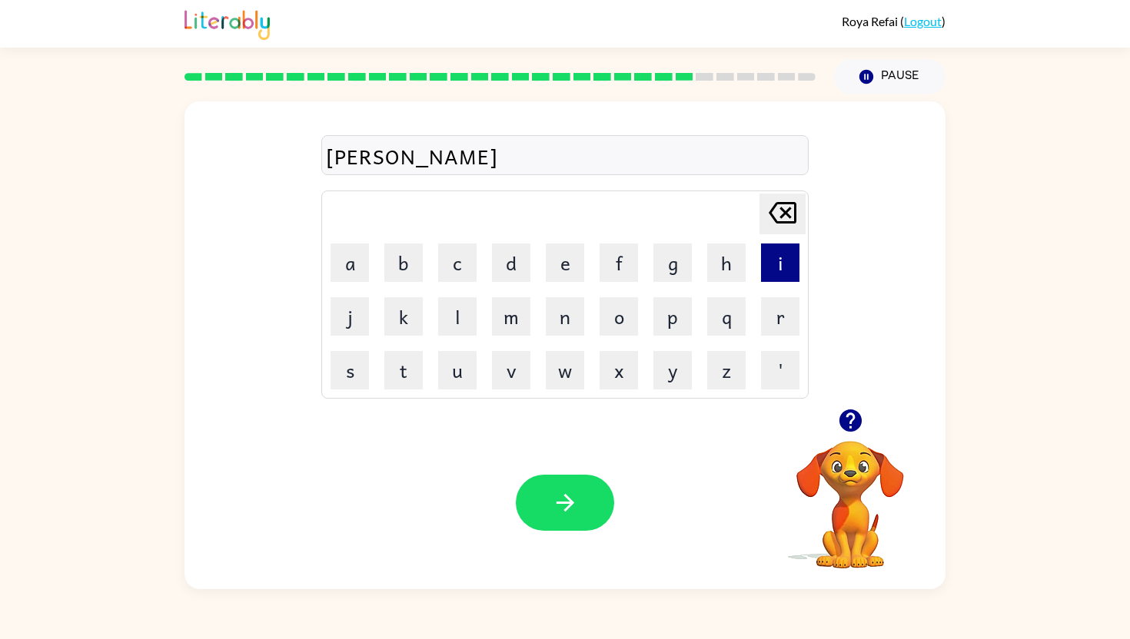
click at [792, 260] on button "i" at bounding box center [780, 263] width 38 height 38
click at [406, 367] on button "t" at bounding box center [403, 370] width 38 height 38
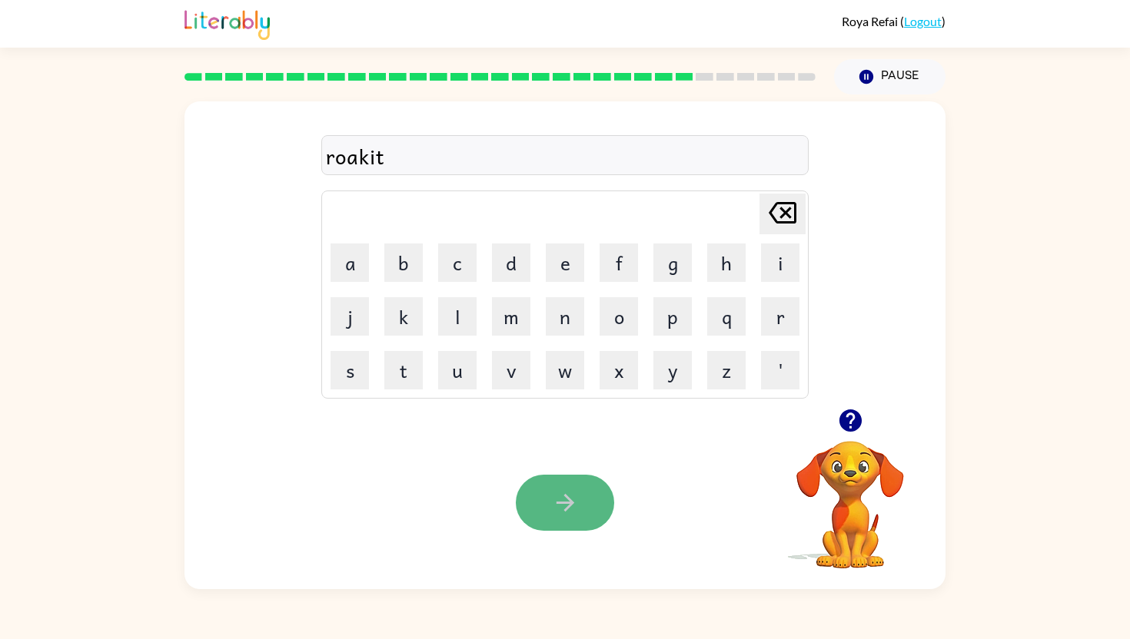
click at [566, 491] on icon "button" at bounding box center [565, 503] width 27 height 27
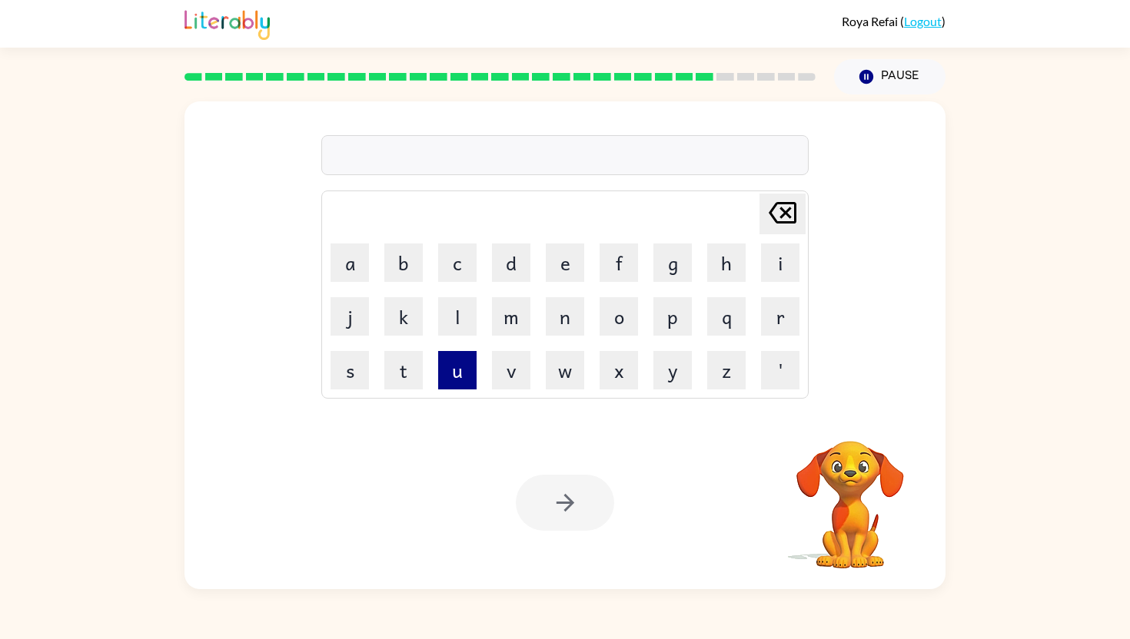
click at [464, 377] on button "u" at bounding box center [457, 370] width 38 height 38
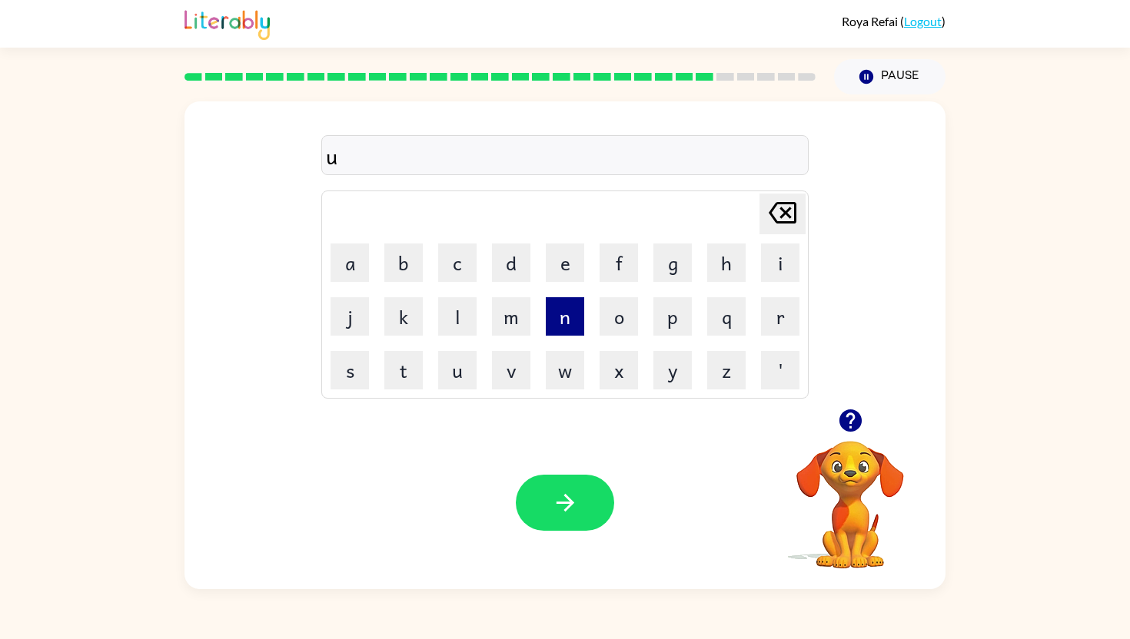
click at [576, 317] on button "n" at bounding box center [565, 316] width 38 height 38
click at [617, 327] on button "o" at bounding box center [618, 316] width 38 height 38
click at [617, 264] on button "f" at bounding box center [618, 263] width 38 height 38
click at [791, 329] on button "r" at bounding box center [780, 316] width 38 height 38
click at [613, 326] on button "o" at bounding box center [618, 316] width 38 height 38
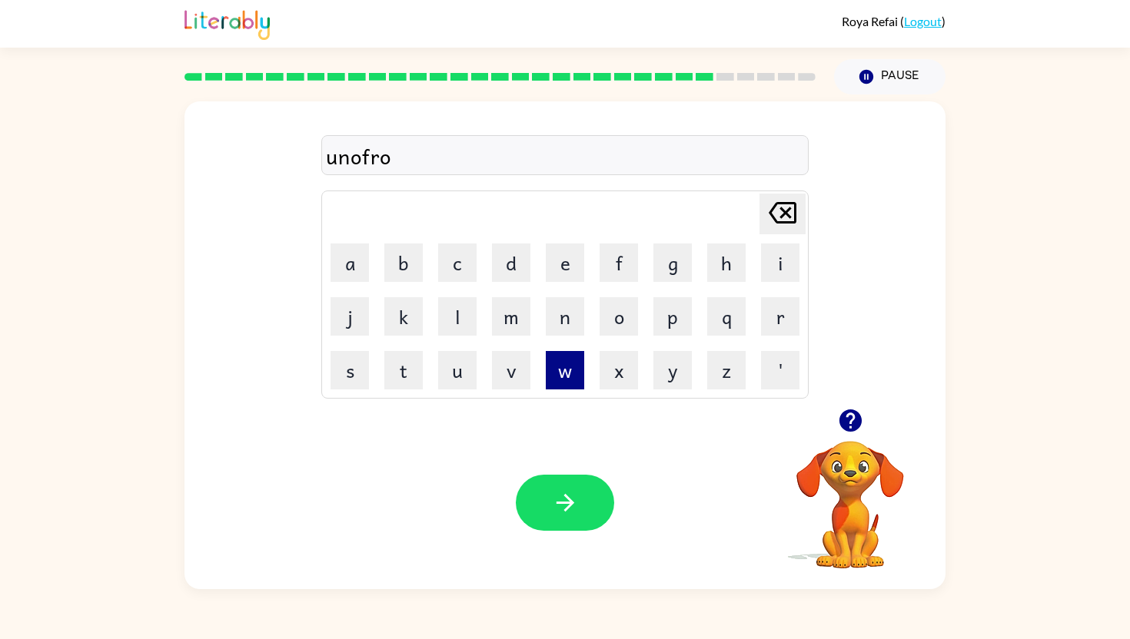
click at [563, 370] on button "w" at bounding box center [565, 370] width 38 height 38
click at [776, 222] on icon at bounding box center [782, 213] width 28 height 22
click at [518, 327] on button "m" at bounding box center [511, 316] width 38 height 38
click at [573, 519] on button "button" at bounding box center [565, 503] width 98 height 56
click at [456, 254] on button "c" at bounding box center [457, 263] width 38 height 38
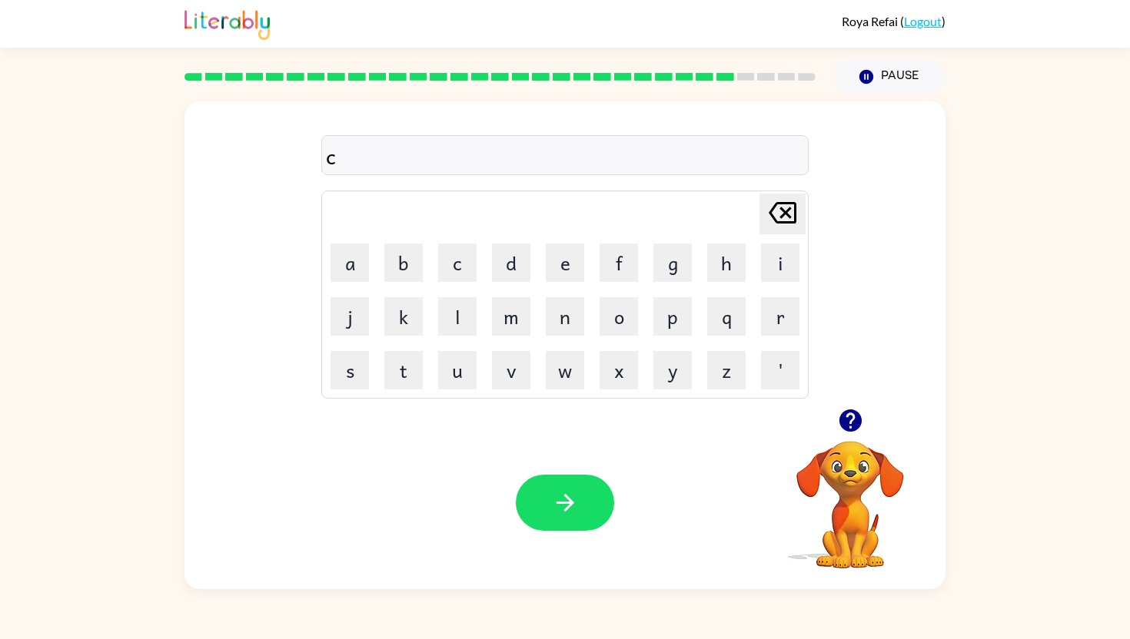
click at [630, 339] on td "o" at bounding box center [619, 316] width 52 height 52
click at [624, 324] on button "o" at bounding box center [618, 316] width 38 height 38
click at [394, 330] on button "k" at bounding box center [403, 316] width 38 height 38
click at [568, 500] on icon "button" at bounding box center [565, 503] width 18 height 18
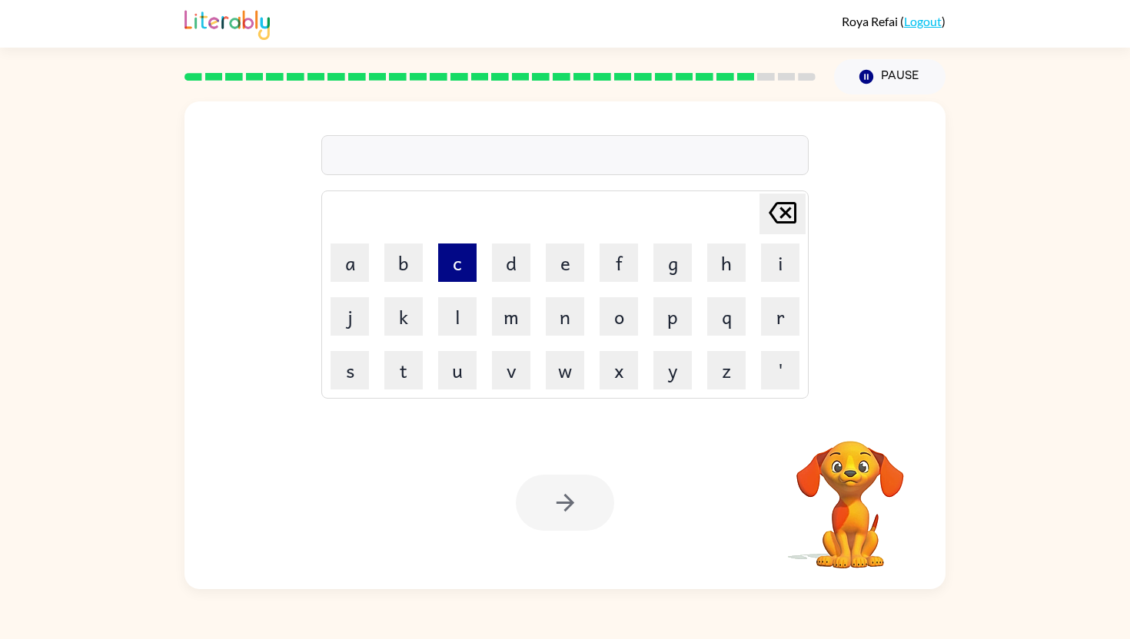
click at [452, 274] on button "c" at bounding box center [457, 263] width 38 height 38
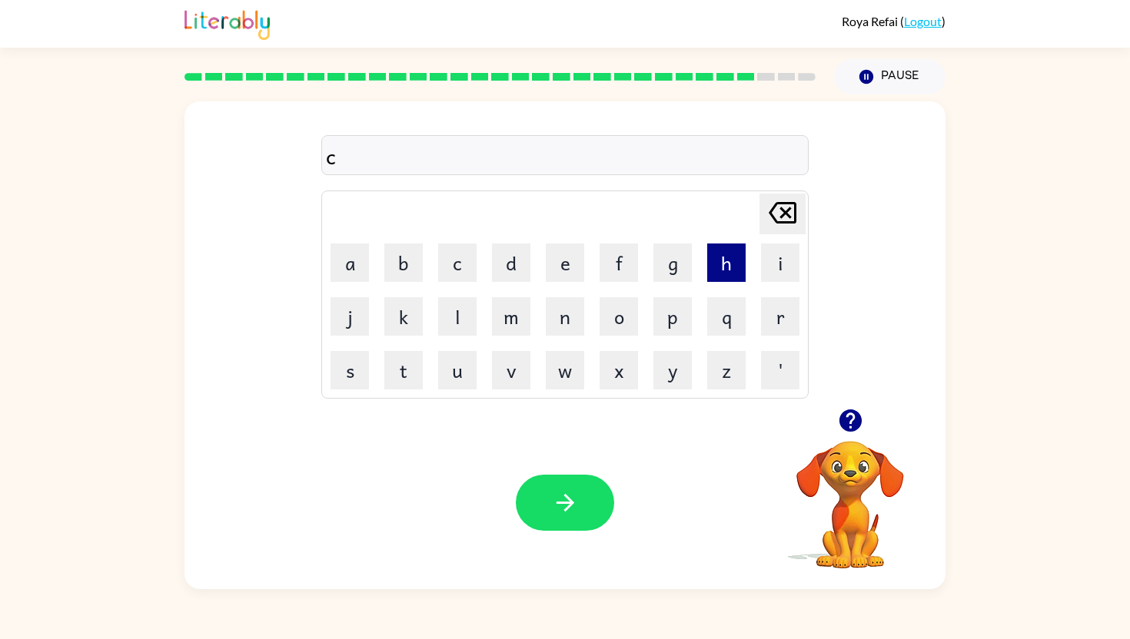
click at [738, 257] on button "h" at bounding box center [726, 263] width 38 height 38
click at [626, 300] on button "o" at bounding box center [618, 316] width 38 height 38
click at [554, 327] on button "n" at bounding box center [565, 316] width 38 height 38
click at [414, 328] on button "k" at bounding box center [403, 316] width 38 height 38
click at [781, 217] on icon at bounding box center [782, 213] width 28 height 22
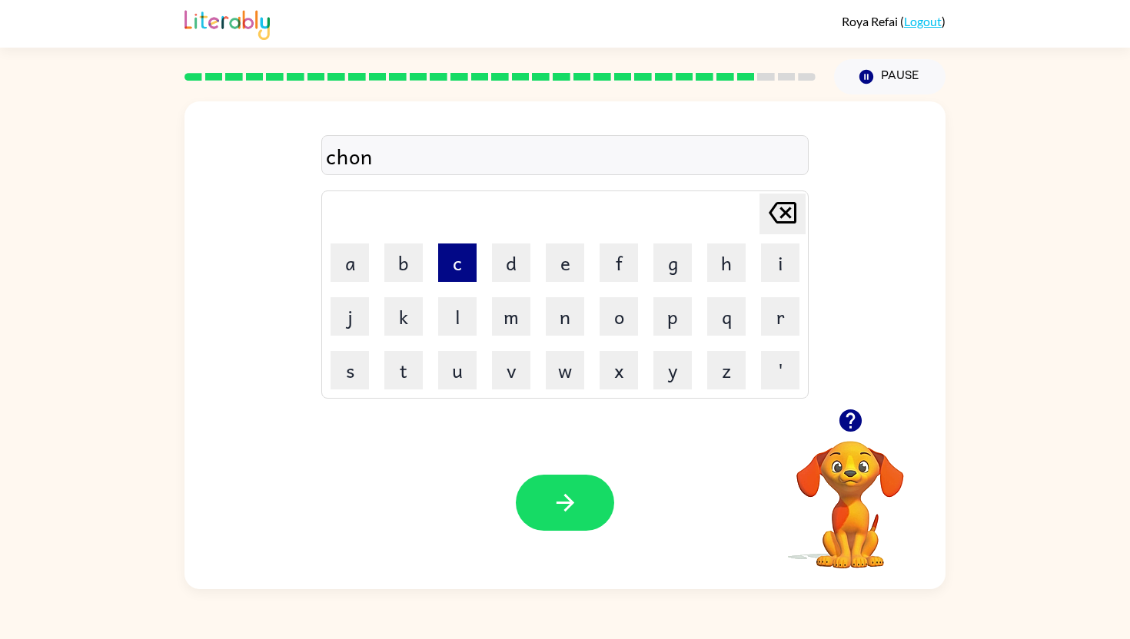
click at [461, 259] on button "c" at bounding box center [457, 263] width 38 height 38
click at [408, 309] on button "k" at bounding box center [403, 316] width 38 height 38
click at [568, 513] on icon "button" at bounding box center [565, 503] width 27 height 27
click at [354, 264] on button "a" at bounding box center [349, 263] width 38 height 38
click at [612, 279] on button "f" at bounding box center [618, 263] width 38 height 38
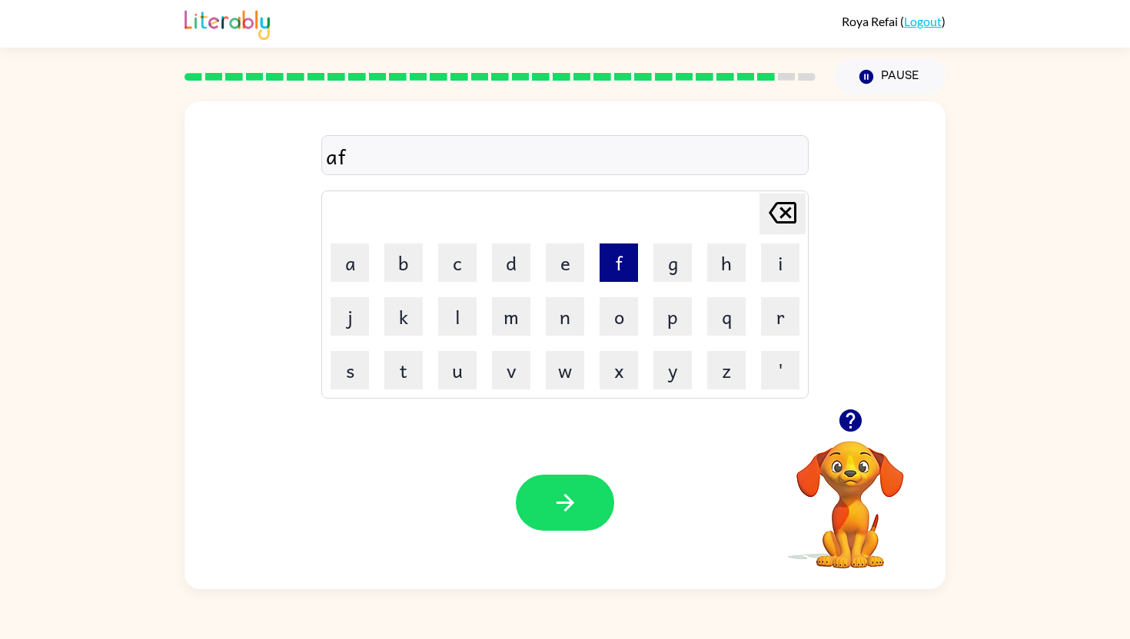
click at [612, 279] on button "f" at bounding box center [618, 263] width 38 height 38
click at [792, 208] on icon "Delete Delete last character input" at bounding box center [782, 212] width 37 height 37
click at [464, 321] on button "l" at bounding box center [457, 316] width 38 height 38
click at [563, 279] on button "e" at bounding box center [565, 263] width 38 height 38
click at [400, 373] on button "t" at bounding box center [403, 370] width 38 height 38
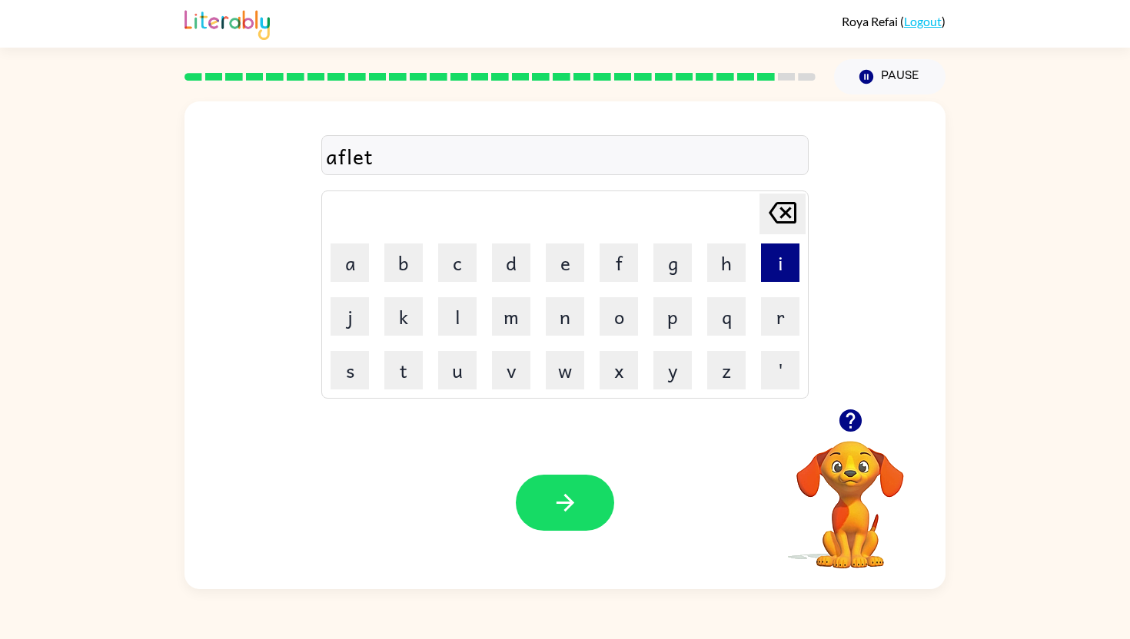
click at [786, 265] on button "i" at bounding box center [780, 263] width 38 height 38
click at [473, 267] on button "c" at bounding box center [457, 263] width 38 height 38
click at [408, 324] on button "k" at bounding box center [403, 316] width 38 height 38
click at [774, 217] on icon at bounding box center [782, 213] width 28 height 22
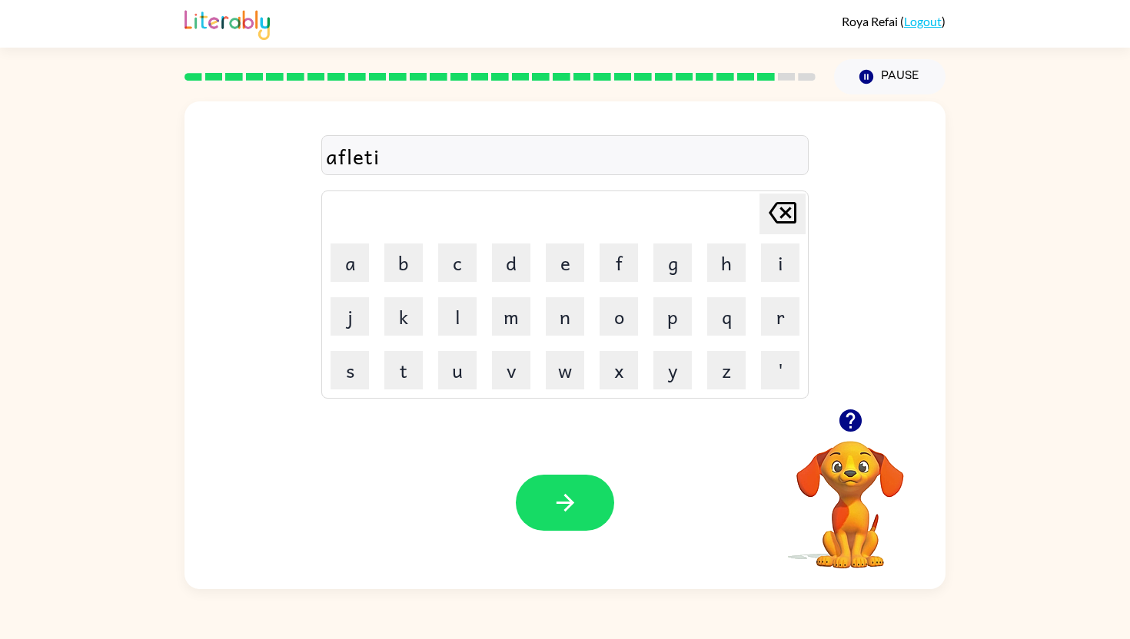
click at [774, 217] on icon at bounding box center [782, 213] width 28 height 22
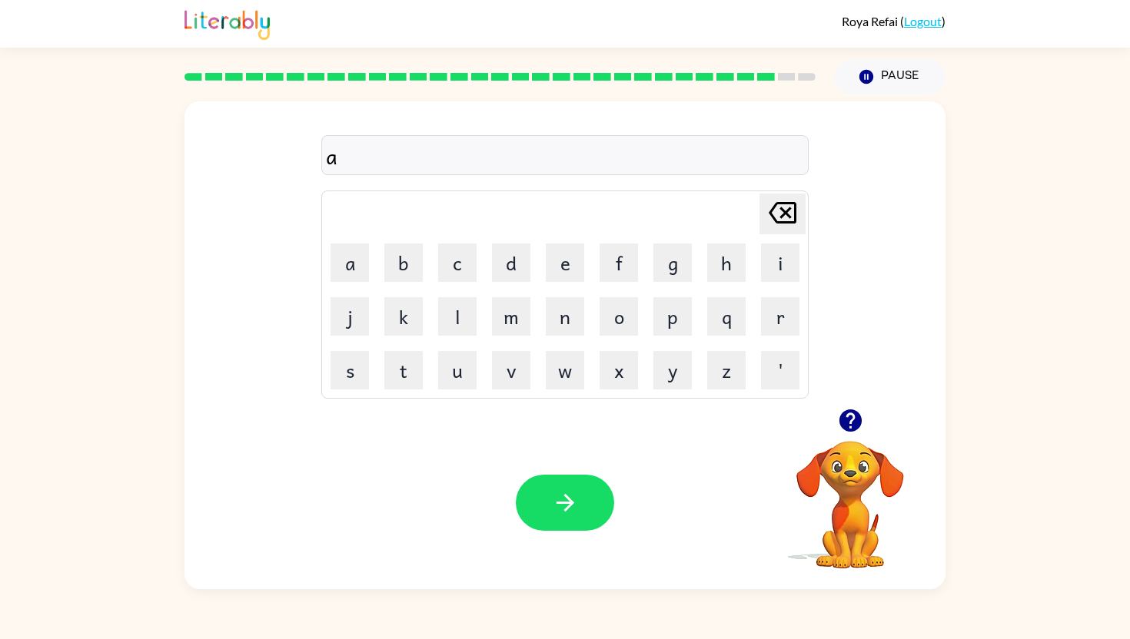
click at [774, 217] on icon at bounding box center [782, 213] width 28 height 22
click at [846, 437] on button "button" at bounding box center [850, 420] width 39 height 39
click at [348, 377] on button "s" at bounding box center [349, 370] width 38 height 38
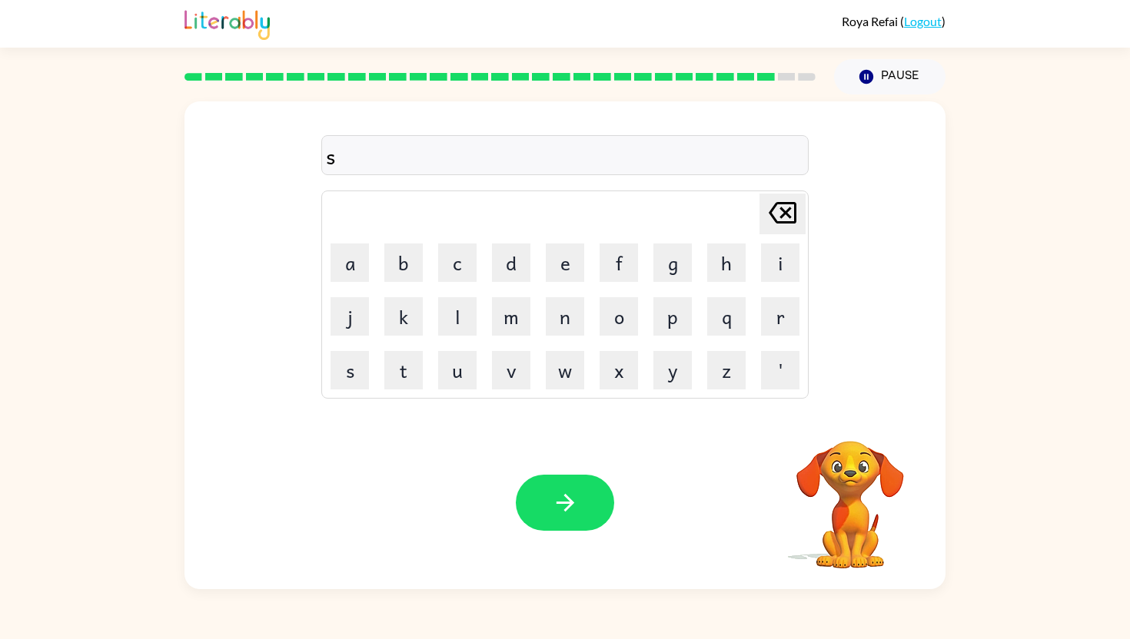
click at [797, 199] on icon "Delete Delete last character input" at bounding box center [782, 212] width 37 height 37
click at [788, 207] on icon "Delete Delete last character input" at bounding box center [782, 212] width 37 height 37
click at [358, 280] on button "a" at bounding box center [349, 263] width 38 height 38
click at [404, 382] on button "t" at bounding box center [403, 370] width 38 height 38
click at [718, 274] on button "h" at bounding box center [726, 263] width 38 height 38
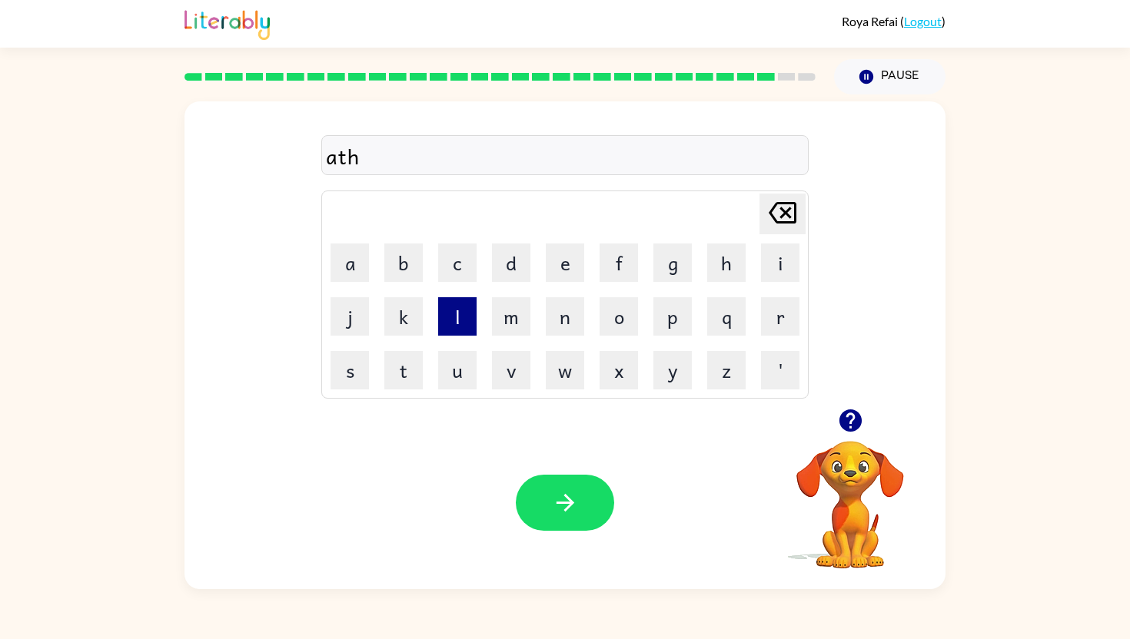
click at [458, 314] on button "l" at bounding box center [457, 316] width 38 height 38
click at [571, 273] on button "e" at bounding box center [565, 263] width 38 height 38
click at [459, 261] on button "c" at bounding box center [457, 263] width 38 height 38
click at [403, 323] on button "k" at bounding box center [403, 316] width 38 height 38
click at [753, 228] on td "Delete Delete last character input" at bounding box center [565, 214] width 483 height 42
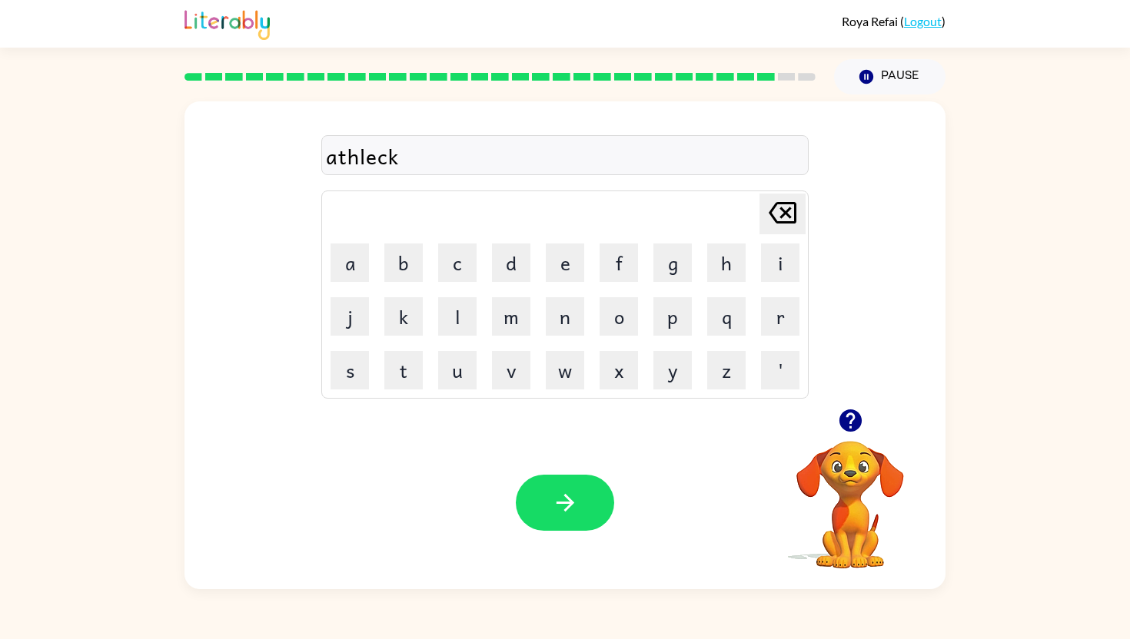
click at [758, 228] on td "Delete Delete last character input" at bounding box center [565, 214] width 483 height 42
click at [782, 228] on icon "Delete Delete last character input" at bounding box center [782, 212] width 37 height 37
click at [563, 476] on button "button" at bounding box center [565, 503] width 98 height 56
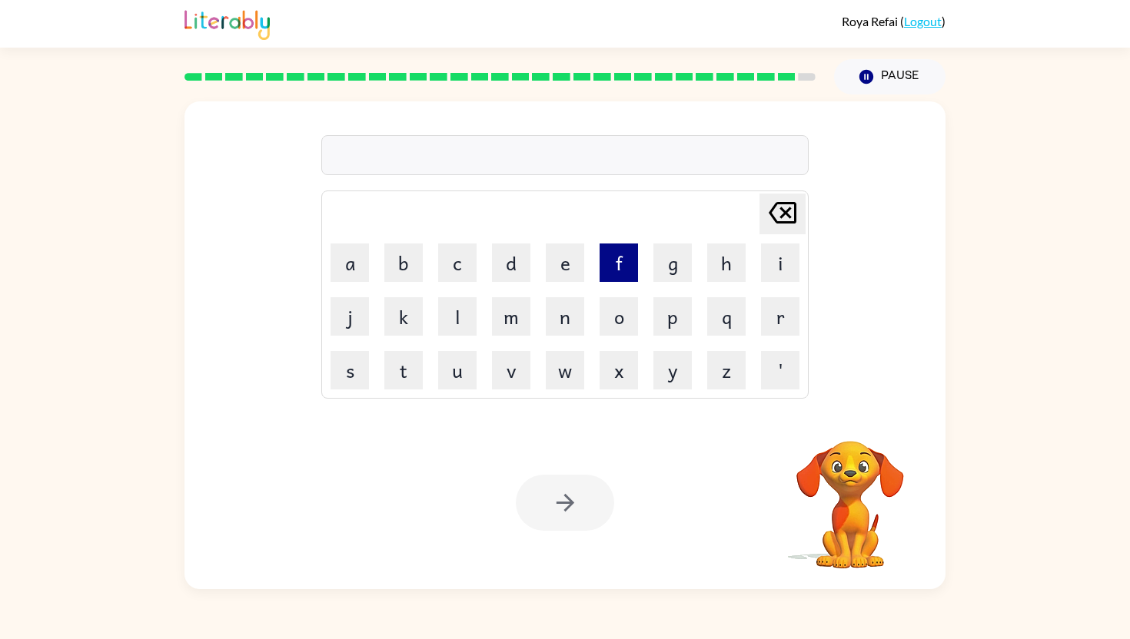
click at [607, 262] on button "f" at bounding box center [618, 263] width 38 height 38
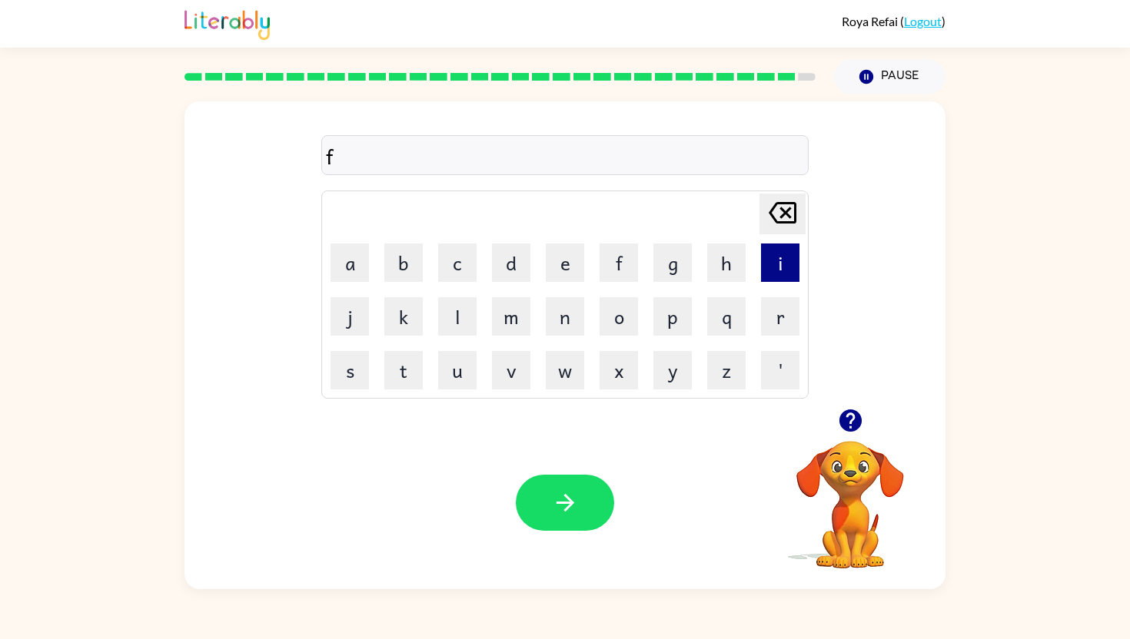
click at [782, 267] on button "i" at bounding box center [780, 263] width 38 height 38
click at [783, 204] on icon at bounding box center [782, 213] width 28 height 22
click at [872, 413] on div at bounding box center [850, 420] width 154 height 39
click at [855, 413] on icon "button" at bounding box center [849, 421] width 22 height 22
click at [772, 271] on button "i" at bounding box center [780, 263] width 38 height 38
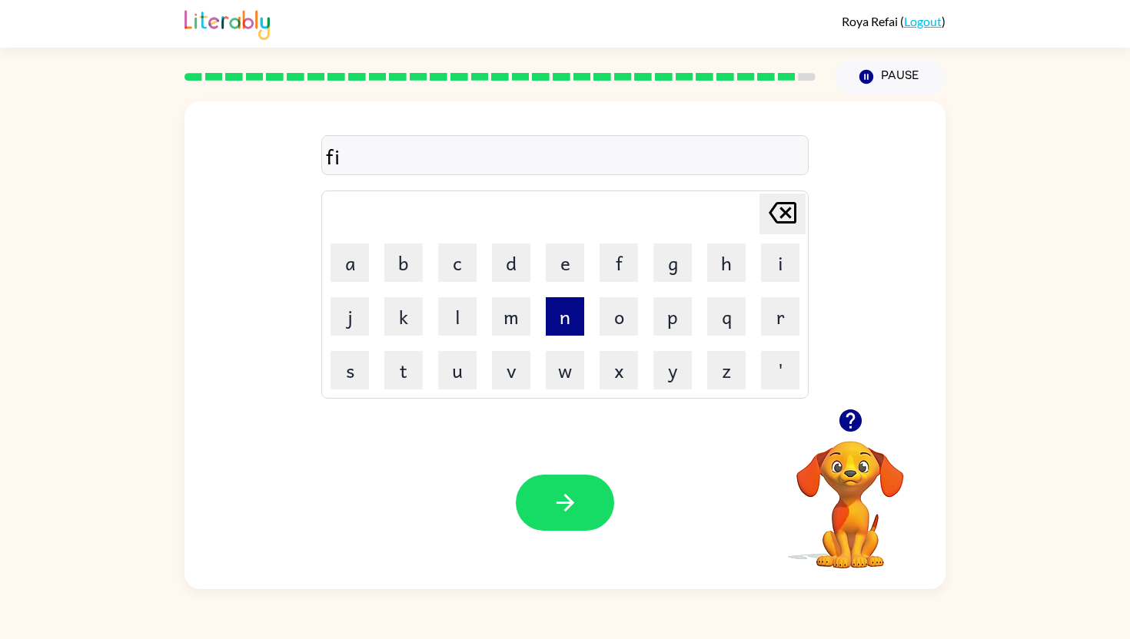
click at [577, 314] on button "n" at bounding box center [565, 316] width 38 height 38
click at [676, 254] on button "g" at bounding box center [672, 263] width 38 height 38
click at [586, 266] on td "e" at bounding box center [565, 263] width 52 height 52
click at [573, 266] on button "e" at bounding box center [565, 263] width 38 height 38
click at [792, 323] on button "r" at bounding box center [780, 316] width 38 height 38
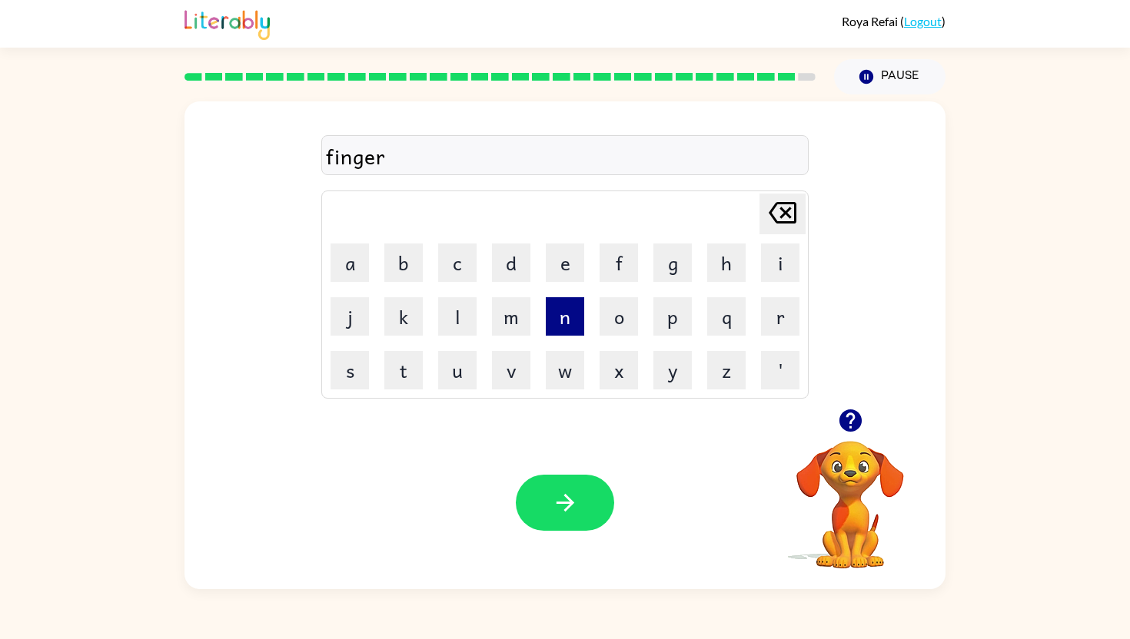
click at [566, 311] on button "n" at bounding box center [565, 316] width 38 height 38
click at [349, 267] on button "a" at bounding box center [349, 263] width 38 height 38
click at [468, 311] on button "l" at bounding box center [457, 316] width 38 height 38
click at [566, 512] on icon "button" at bounding box center [565, 503] width 27 height 27
